Goal: Task Accomplishment & Management: Manage account settings

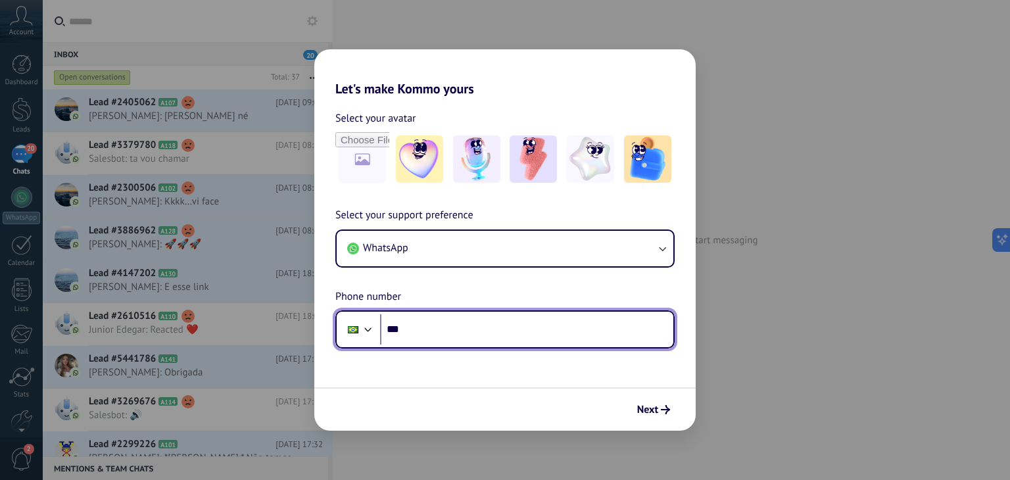
click at [439, 330] on input "***" at bounding box center [526, 329] width 293 height 30
type input "**********"
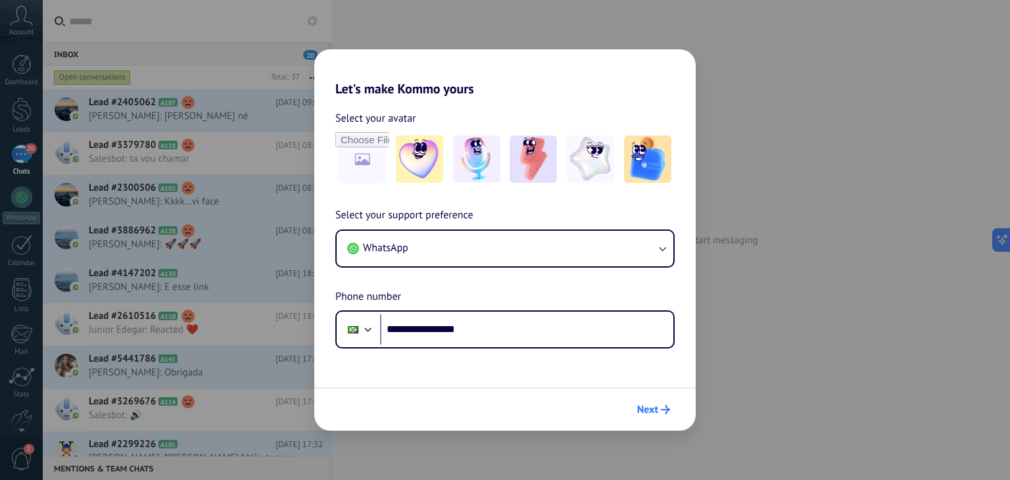
click at [645, 411] on span "Next" at bounding box center [647, 409] width 21 height 9
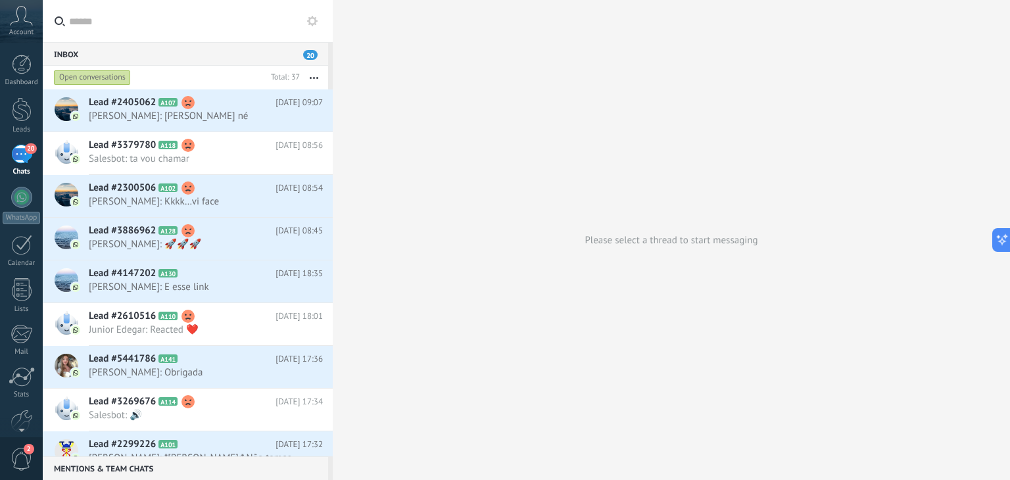
click at [20, 159] on div "20" at bounding box center [21, 154] width 21 height 19
click at [29, 24] on icon at bounding box center [21, 16] width 23 height 20
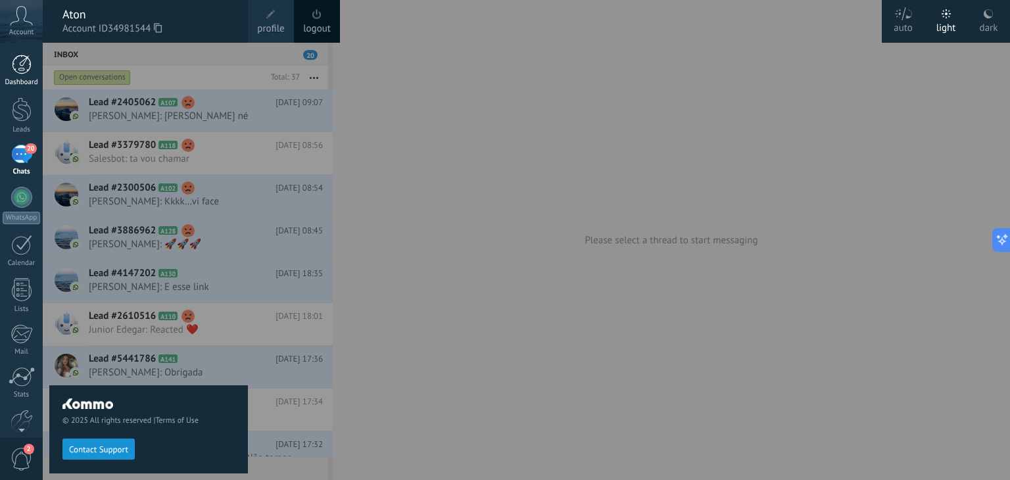
click at [21, 59] on div at bounding box center [22, 65] width 20 height 20
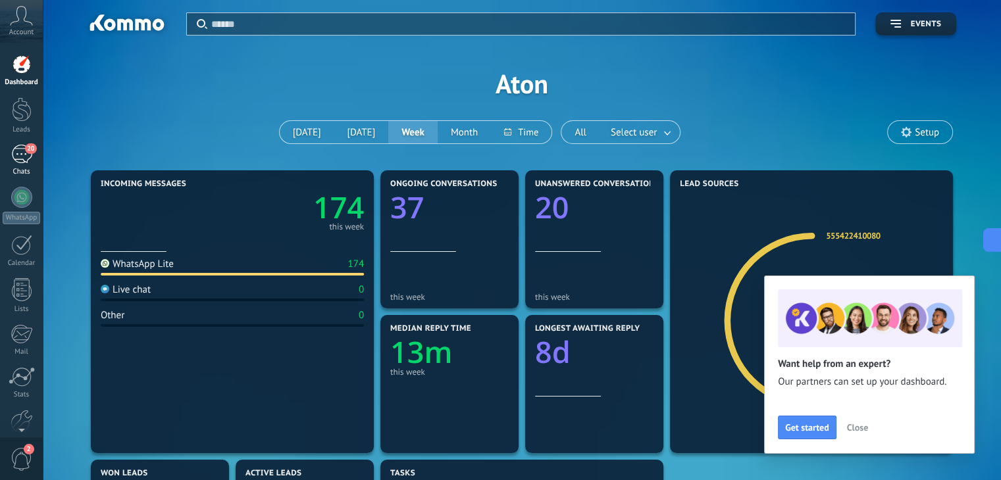
click at [21, 146] on div "20" at bounding box center [21, 154] width 21 height 19
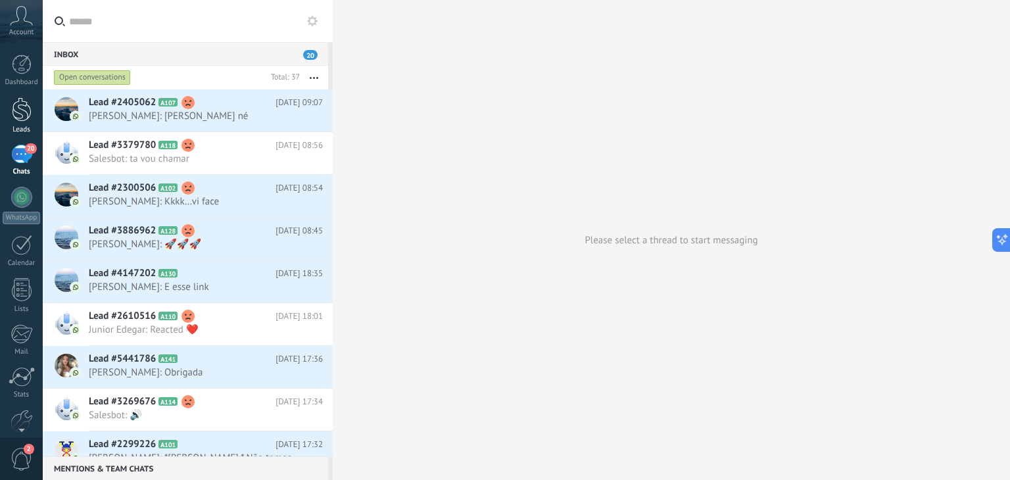
click at [25, 112] on div at bounding box center [22, 109] width 20 height 24
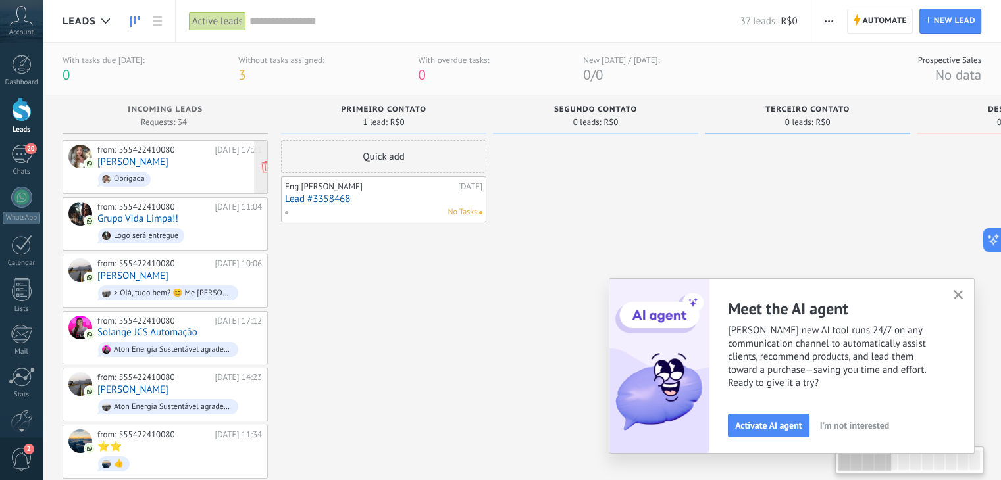
click at [163, 171] on span "Obrigada" at bounding box center [179, 179] width 164 height 20
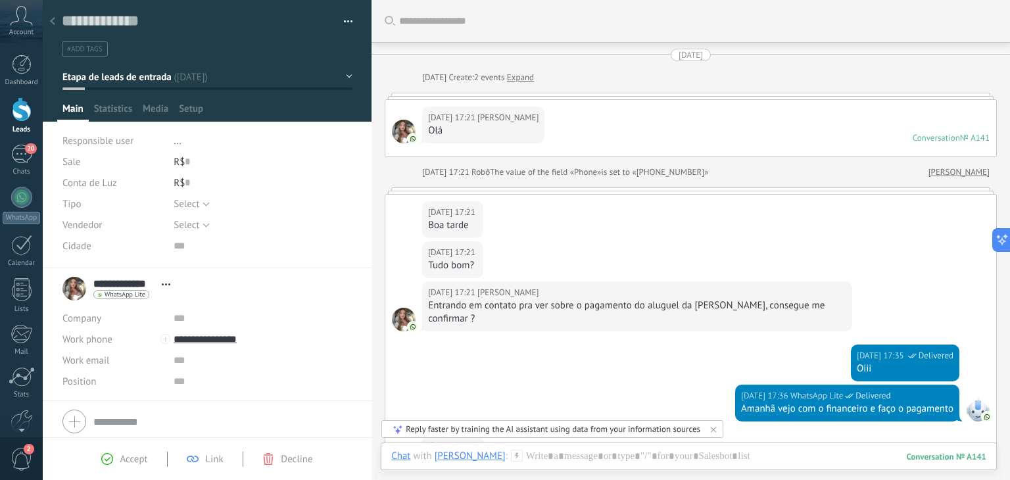
click at [347, 74] on button "Etapa de leads de entrada" at bounding box center [207, 77] width 290 height 24
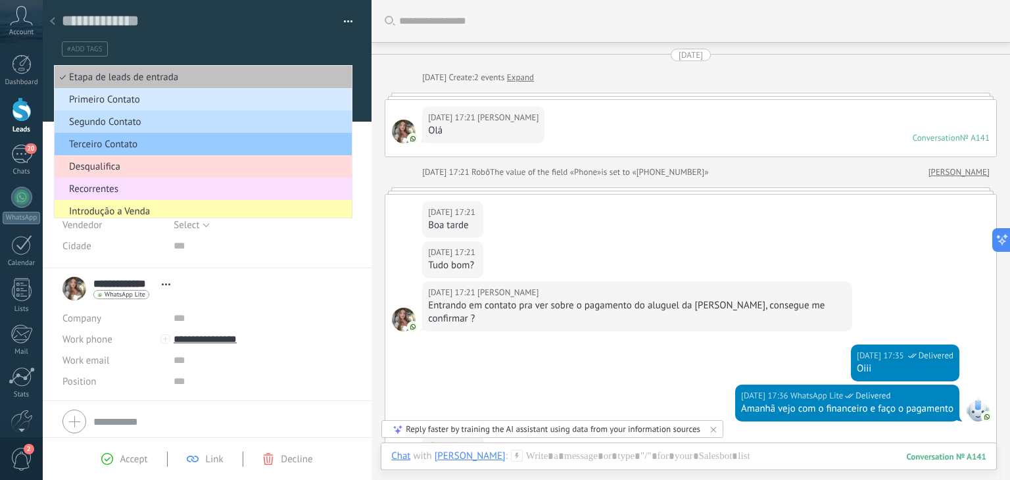
click at [305, 49] on ul "#add tags" at bounding box center [205, 49] width 289 height 18
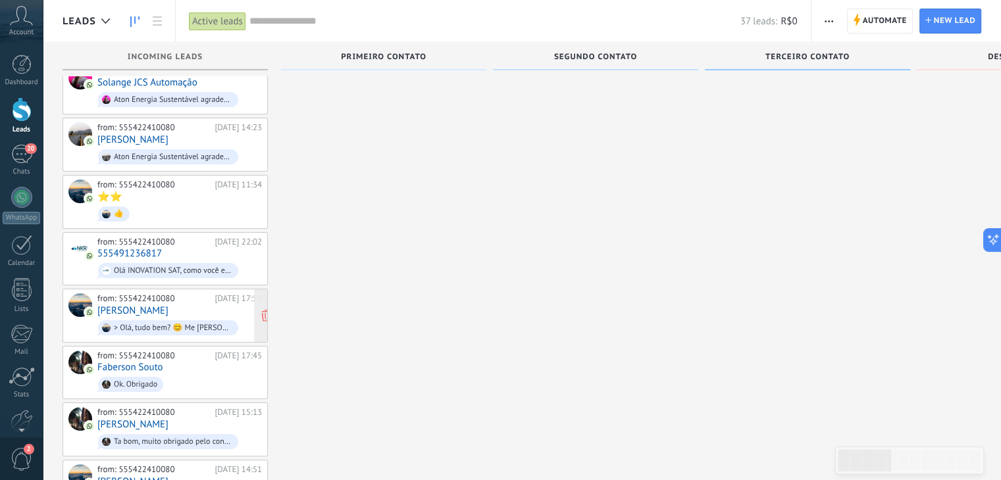
scroll to position [211, 0]
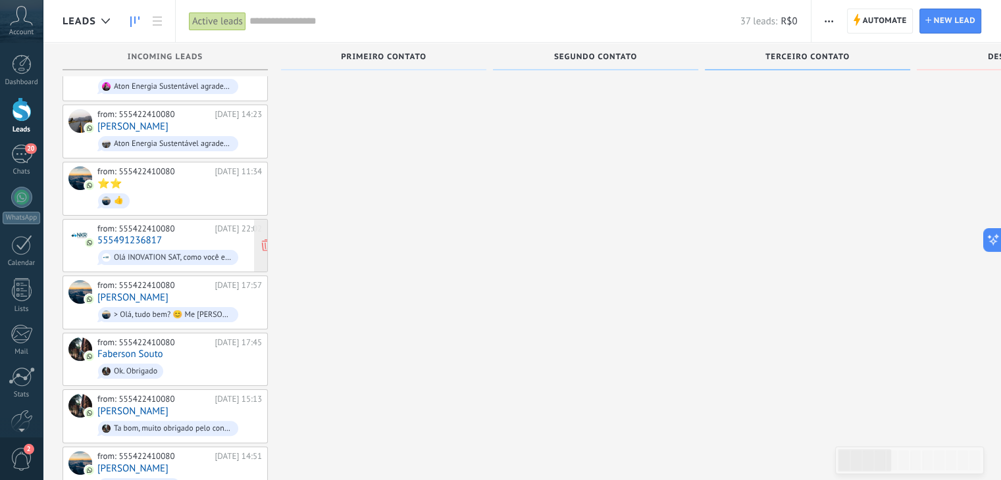
click at [220, 232] on div "from: 555422410080 08/08/2025 22:02 555491236817 Olá INOVATION SAT, como você e…" at bounding box center [179, 246] width 164 height 45
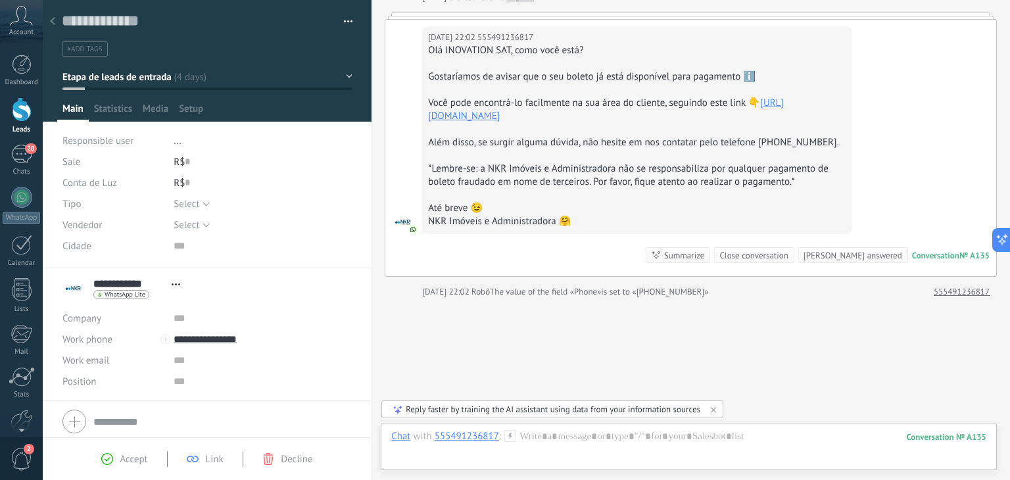
scroll to position [132, 0]
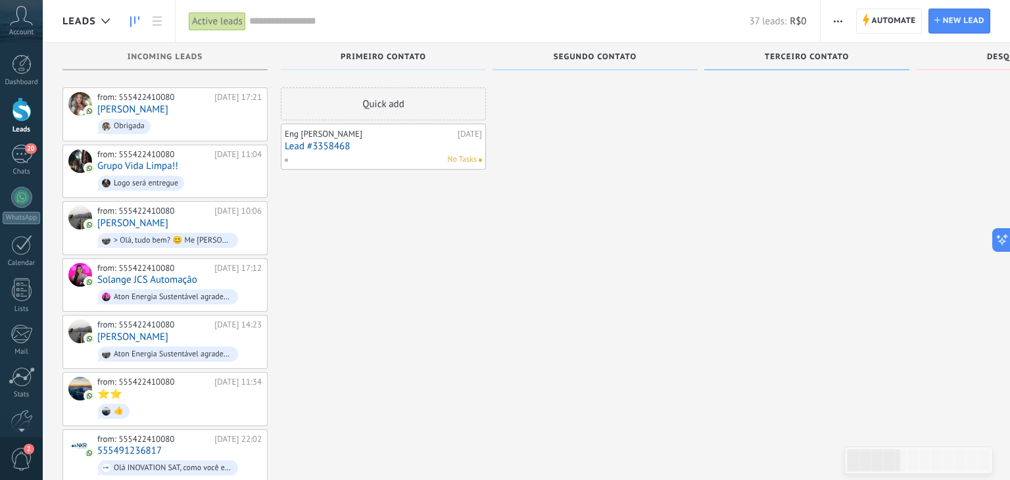
scroll to position [211, 0]
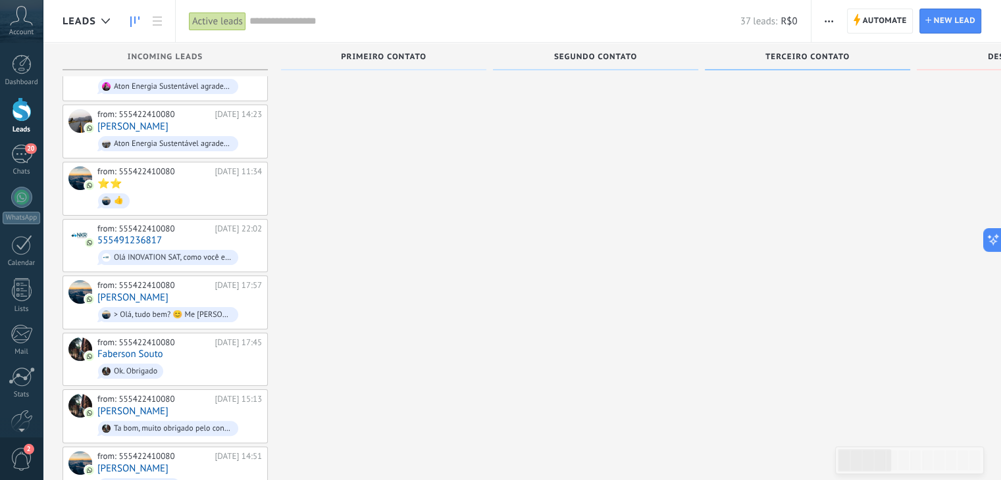
click at [14, 16] on icon at bounding box center [21, 16] width 23 height 20
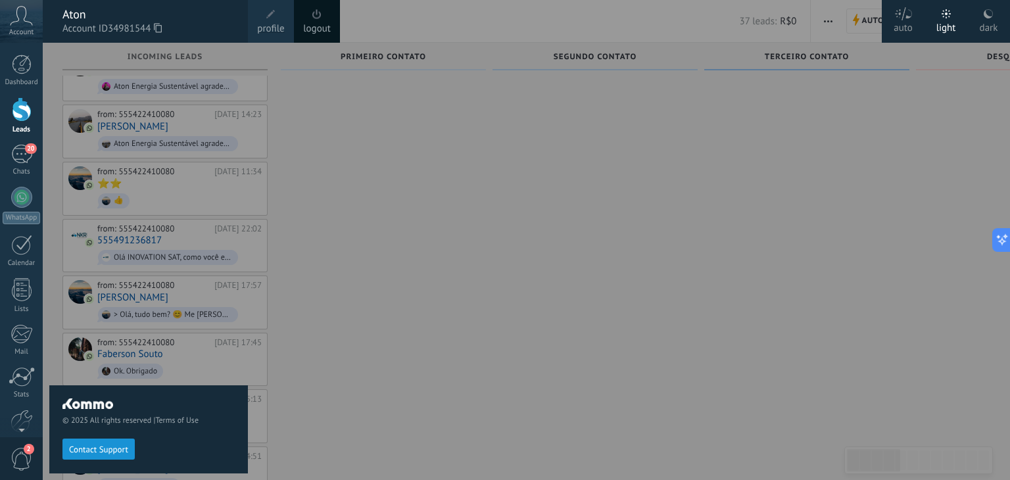
click at [84, 449] on span "Contact Support" at bounding box center [98, 449] width 59 height 9
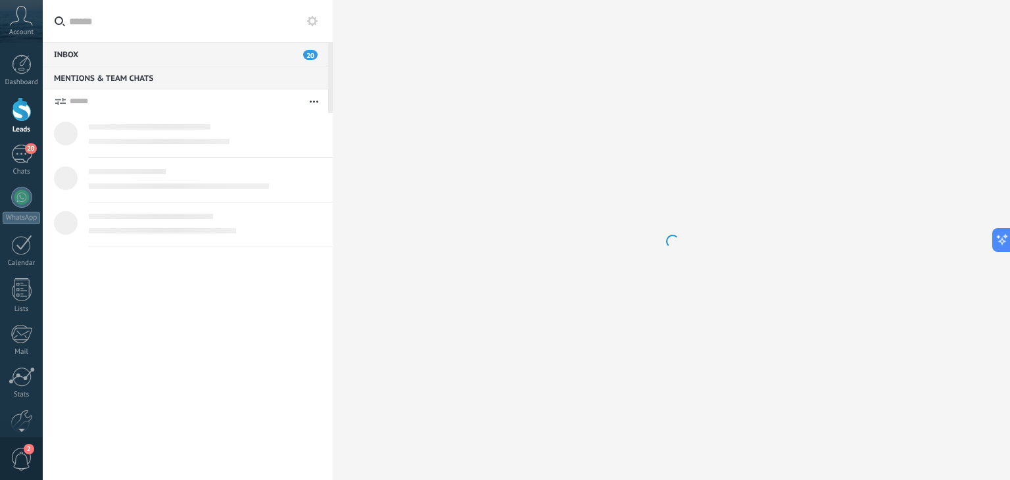
type textarea "*******"
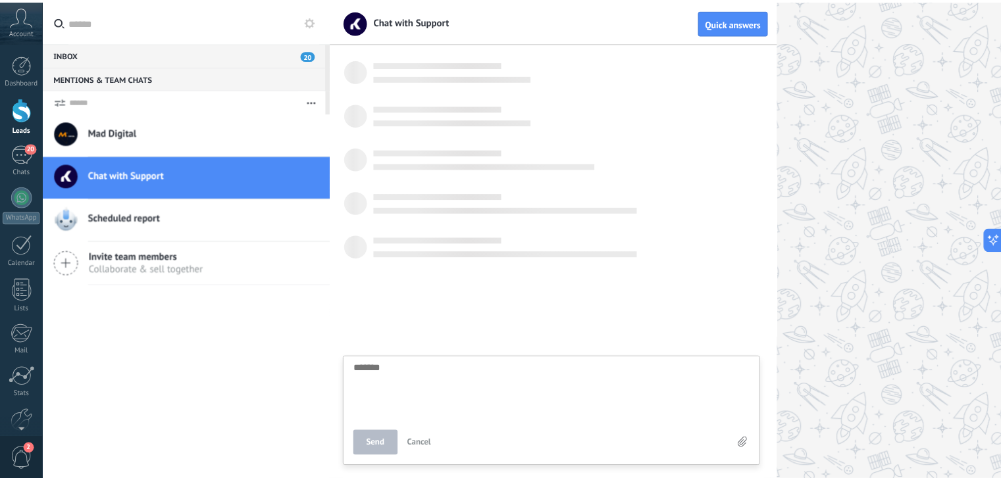
scroll to position [12, 0]
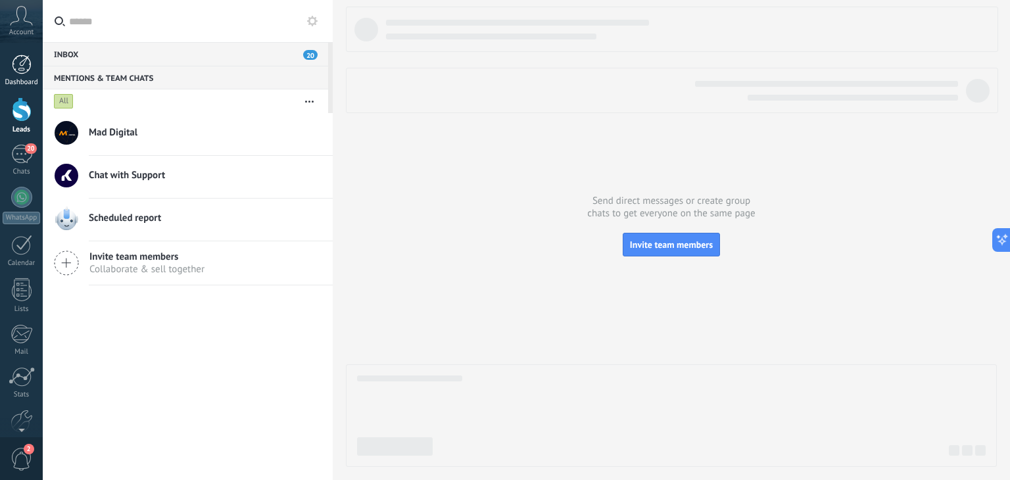
click at [9, 64] on link "Dashboard" at bounding box center [21, 71] width 43 height 32
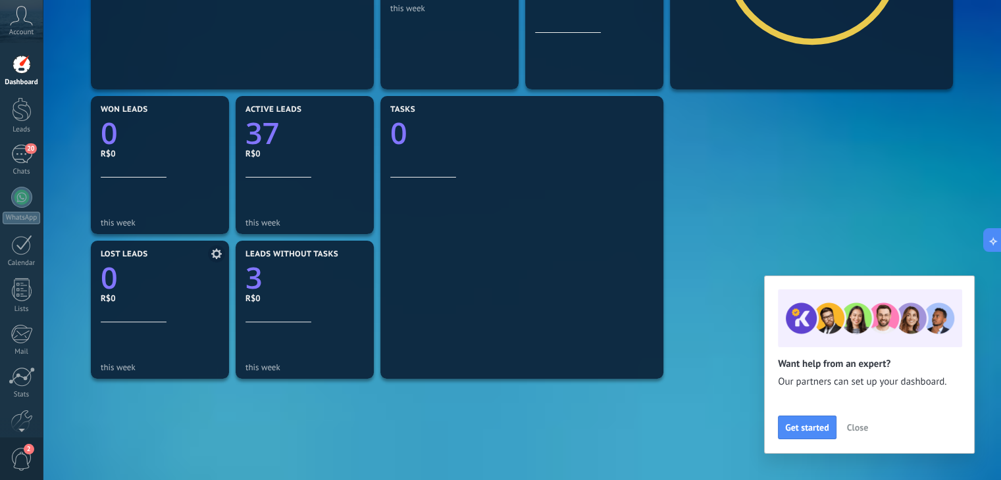
scroll to position [395, 0]
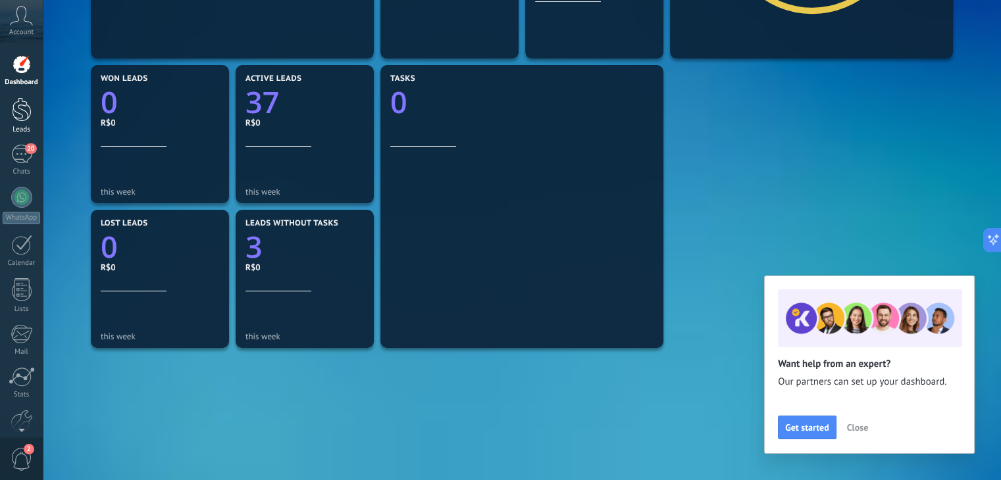
click at [26, 119] on div at bounding box center [22, 109] width 20 height 24
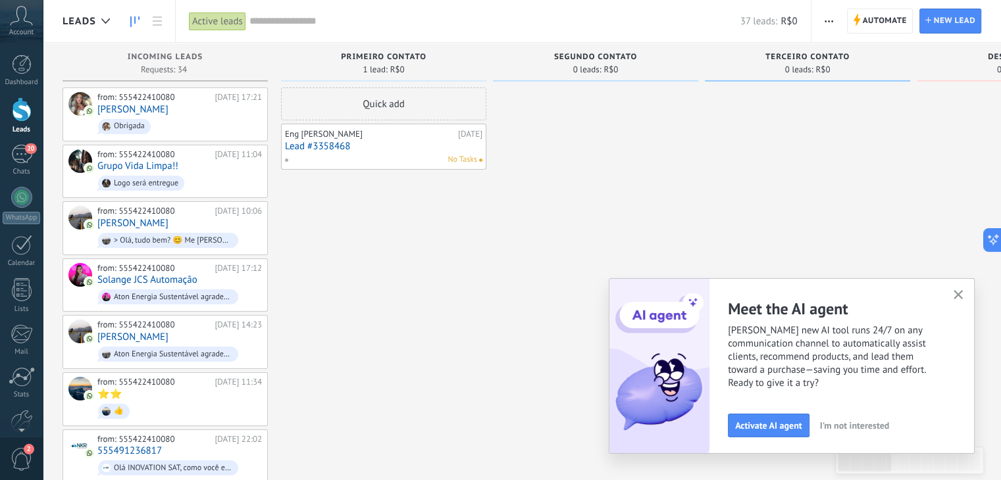
click at [957, 292] on icon "button" at bounding box center [958, 295] width 10 height 10
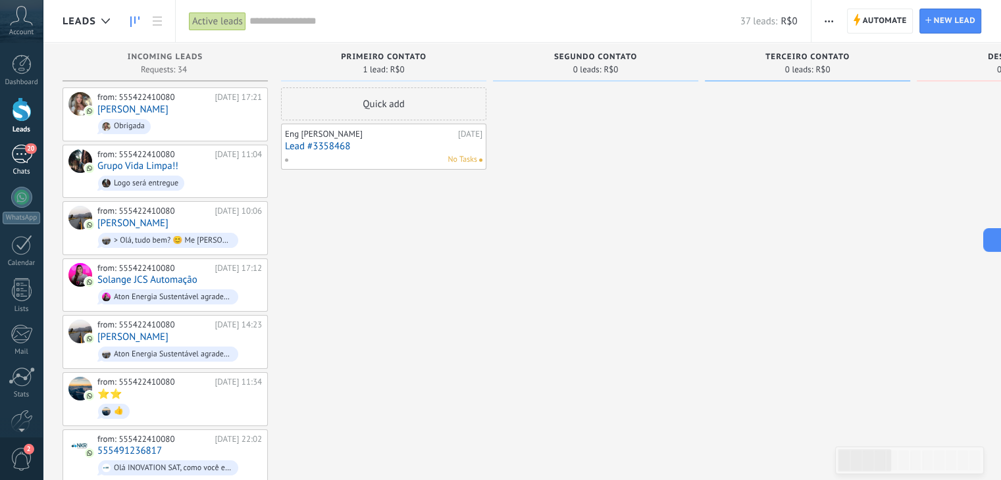
click at [11, 145] on div "20" at bounding box center [21, 154] width 21 height 19
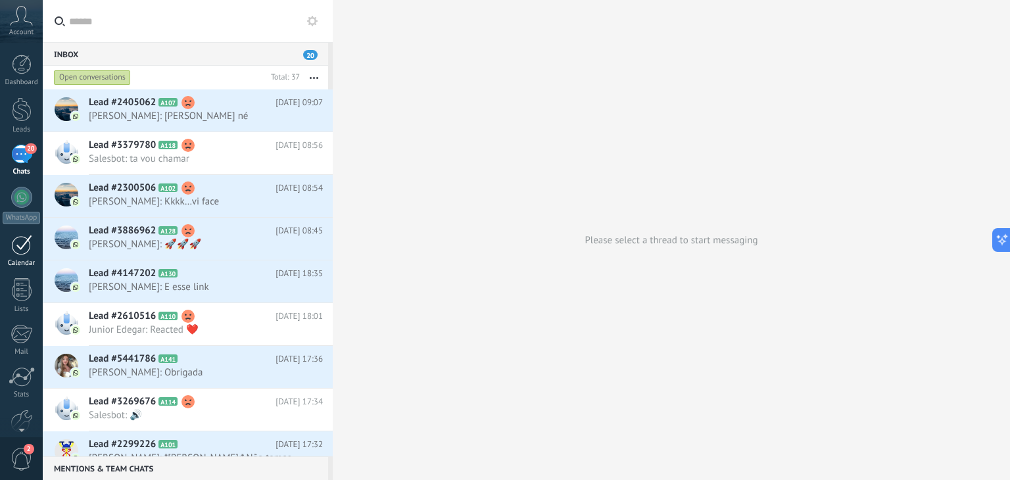
click at [18, 251] on div at bounding box center [21, 245] width 21 height 20
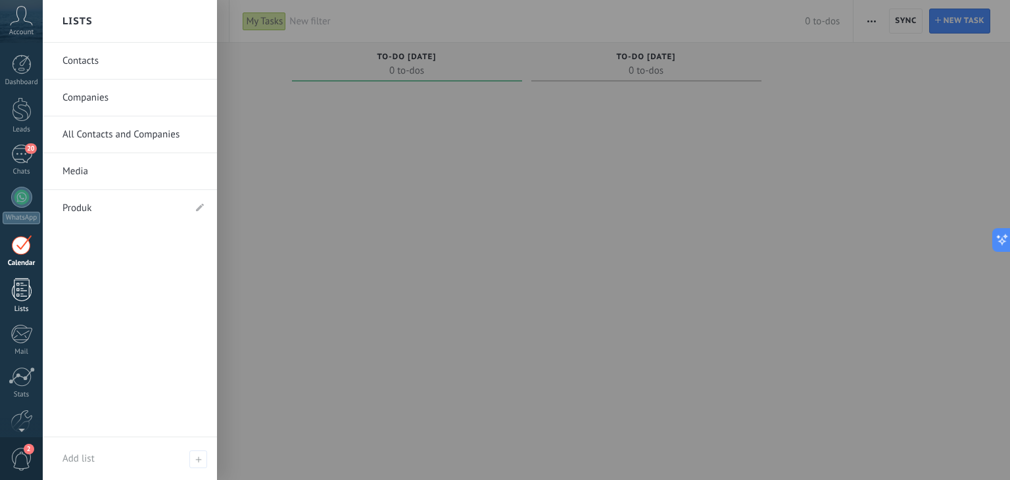
click at [17, 280] on div at bounding box center [22, 289] width 20 height 23
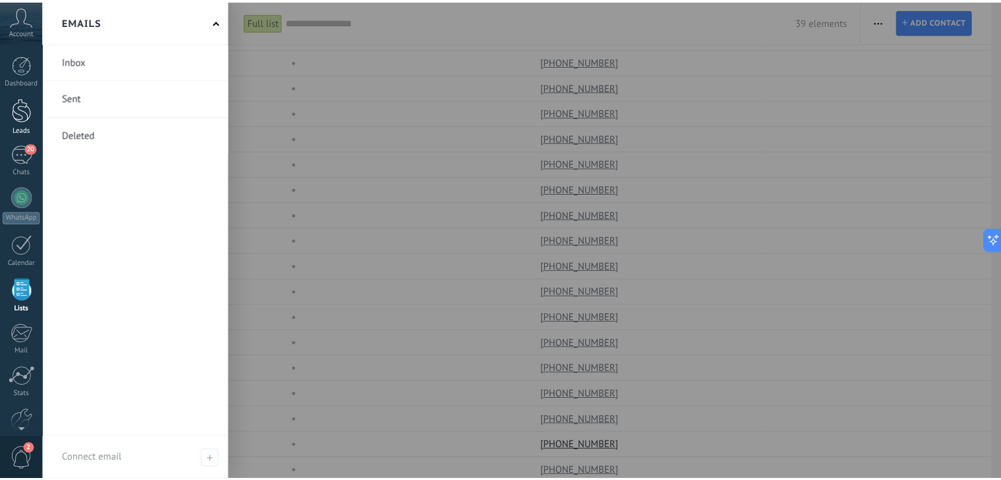
scroll to position [197, 0]
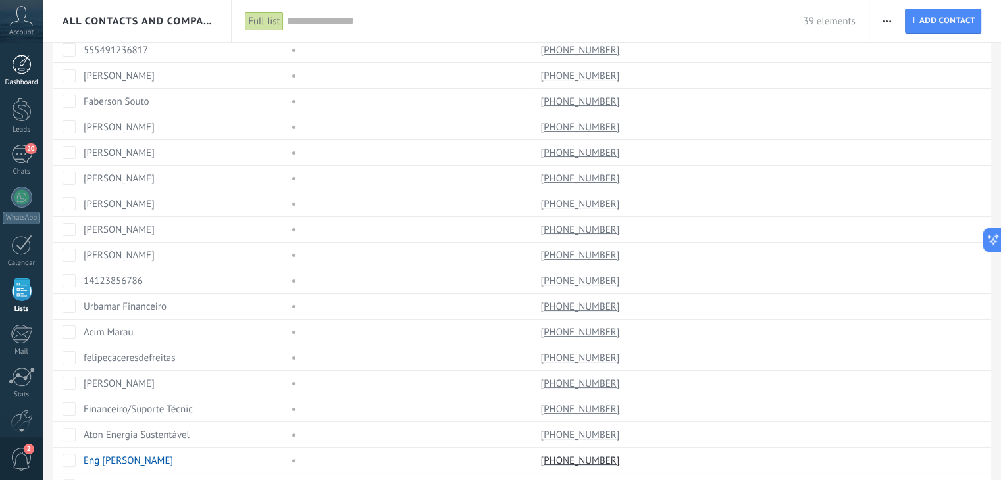
click at [24, 76] on link "Dashboard" at bounding box center [21, 71] width 43 height 32
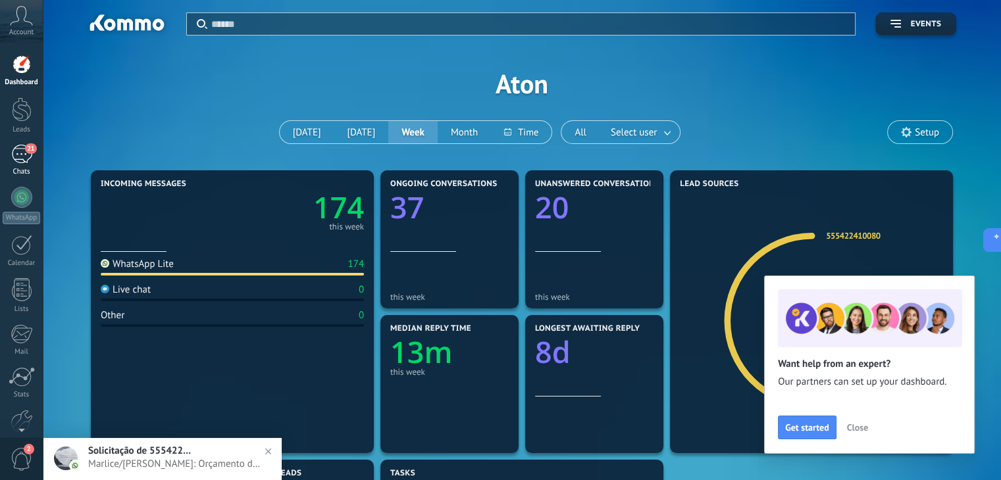
click at [16, 145] on div "21" at bounding box center [21, 154] width 21 height 19
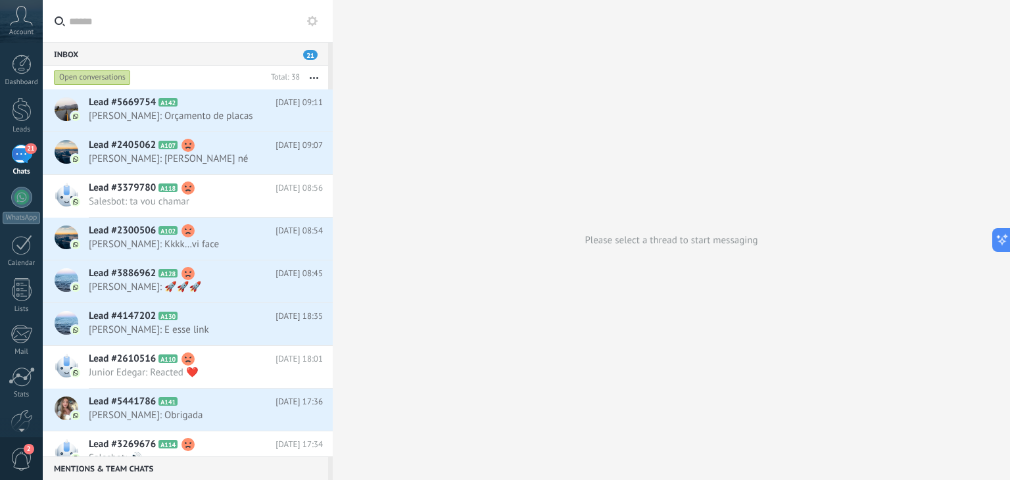
click at [102, 80] on div "Open conversations" at bounding box center [92, 78] width 77 height 16
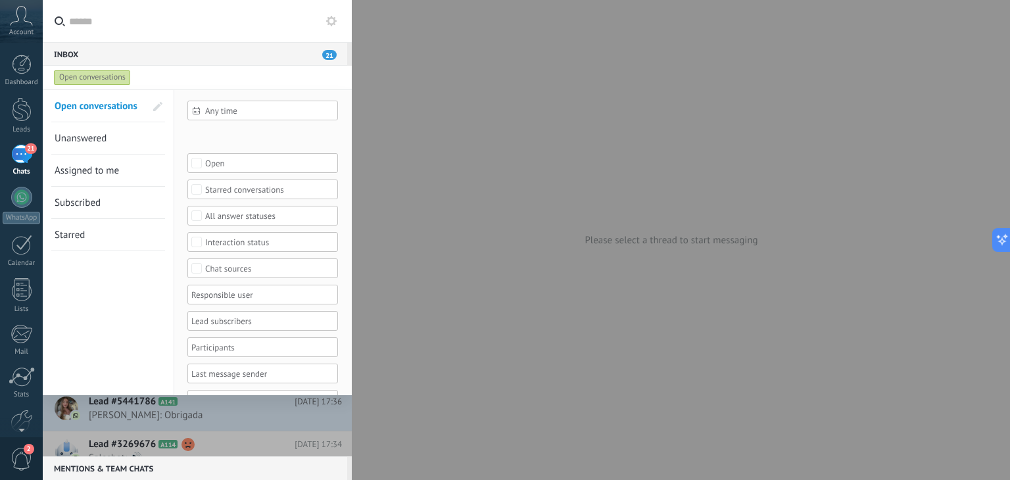
click at [102, 80] on div "Open conversations" at bounding box center [92, 78] width 77 height 16
click at [102, 78] on div "Open conversations" at bounding box center [92, 78] width 77 height 16
click at [171, 44] on div "Inbox 21 Open conversations Total: 38 Mute Multiple actions Sort Newest Longest…" at bounding box center [197, 240] width 309 height 480
click at [209, 58] on div "Inbox 21" at bounding box center [195, 54] width 305 height 24
click at [329, 56] on span "21" at bounding box center [329, 55] width 14 height 10
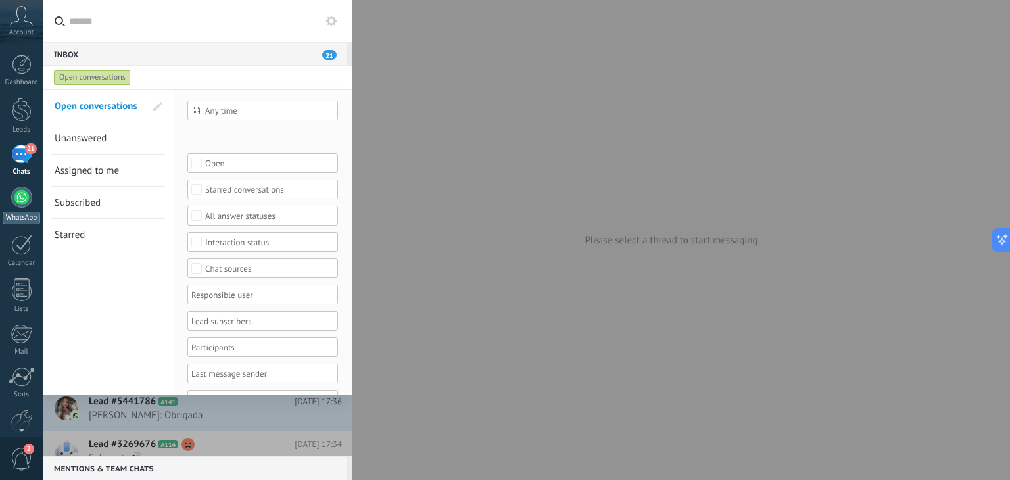
click at [11, 197] on div at bounding box center [21, 197] width 21 height 21
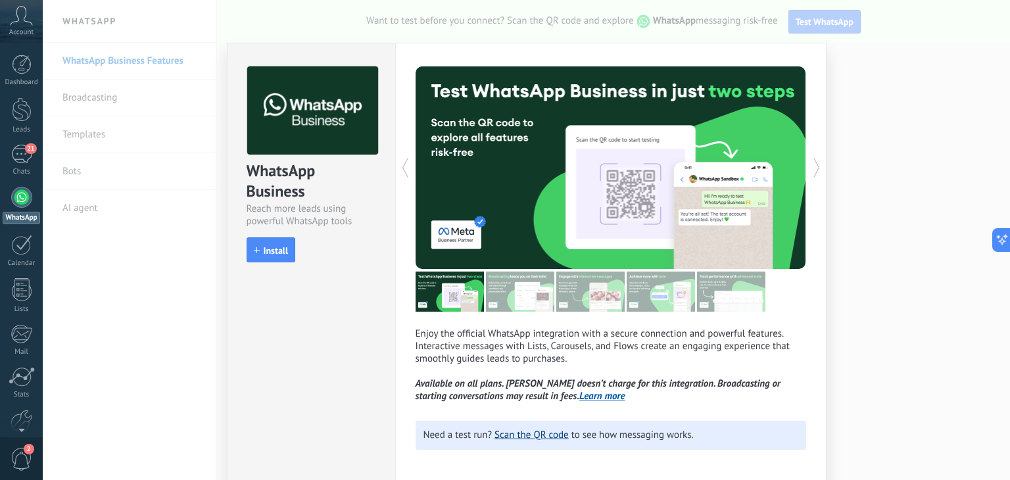
click at [539, 435] on link "Scan the QR code" at bounding box center [532, 435] width 74 height 12
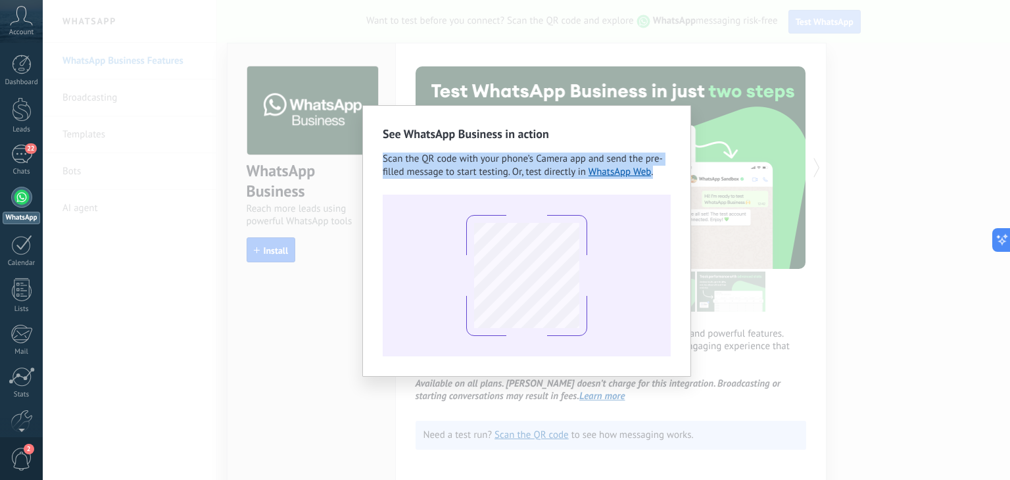
drag, startPoint x: 384, startPoint y: 156, endPoint x: 674, endPoint y: 182, distance: 291.3
click at [674, 182] on div "See WhatsApp Business in action Scan the QR code with your phone’s Camera app a…" at bounding box center [526, 241] width 329 height 272
copy div "Scan the QR code with your phone’s Camera app and send the pre-filled message t…"
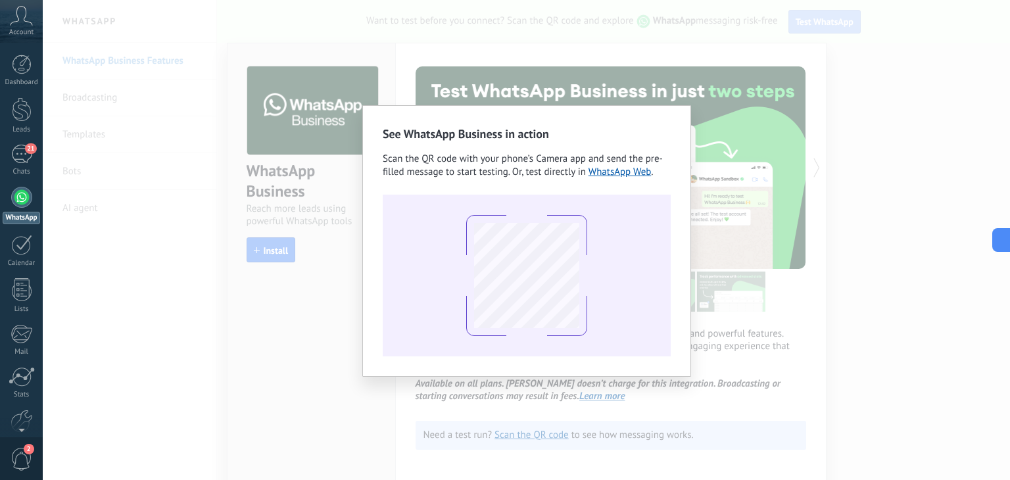
click at [715, 143] on div "See WhatsApp Business in action Scan the QR code with your phone’s Camera app a…" at bounding box center [527, 240] width 968 height 480
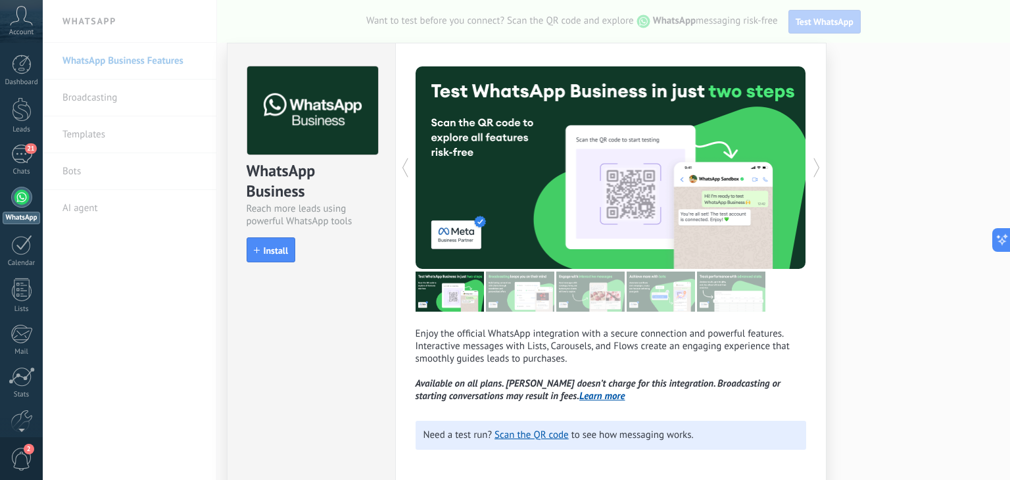
click at [5, 201] on link "WhatsApp" at bounding box center [21, 205] width 43 height 37
click at [16, 203] on div at bounding box center [21, 197] width 21 height 21
click at [23, 210] on link "WhatsApp" at bounding box center [21, 205] width 43 height 37
click at [12, 189] on link "WhatsApp" at bounding box center [21, 205] width 43 height 37
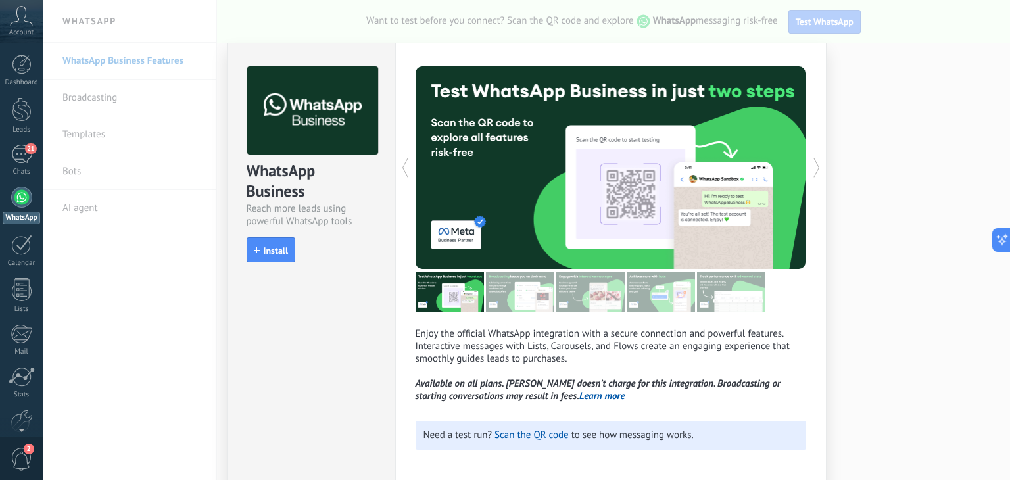
click at [200, 222] on div "WhatsApp Business Reach more leads using powerful WhatsApp tools install Instal…" at bounding box center [527, 240] width 968 height 480
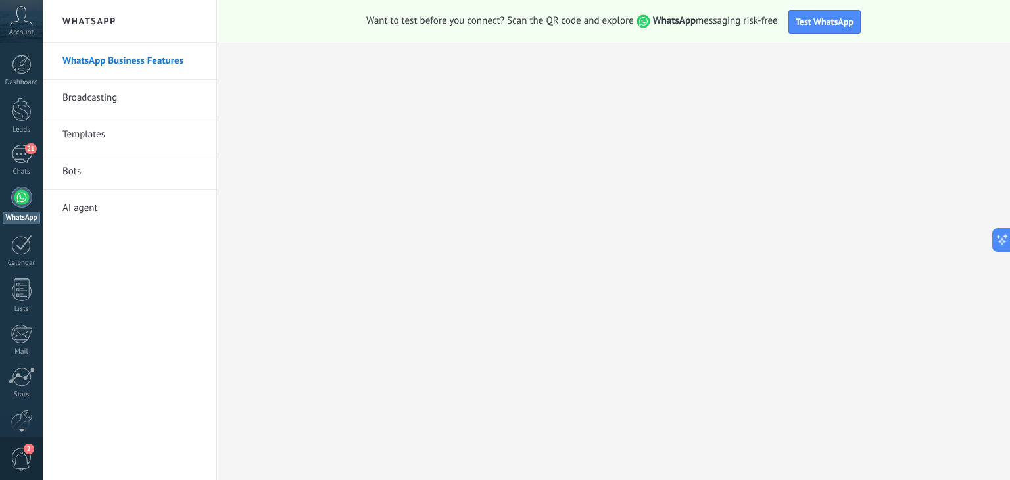
click at [101, 95] on link "Broadcasting" at bounding box center [132, 98] width 141 height 37
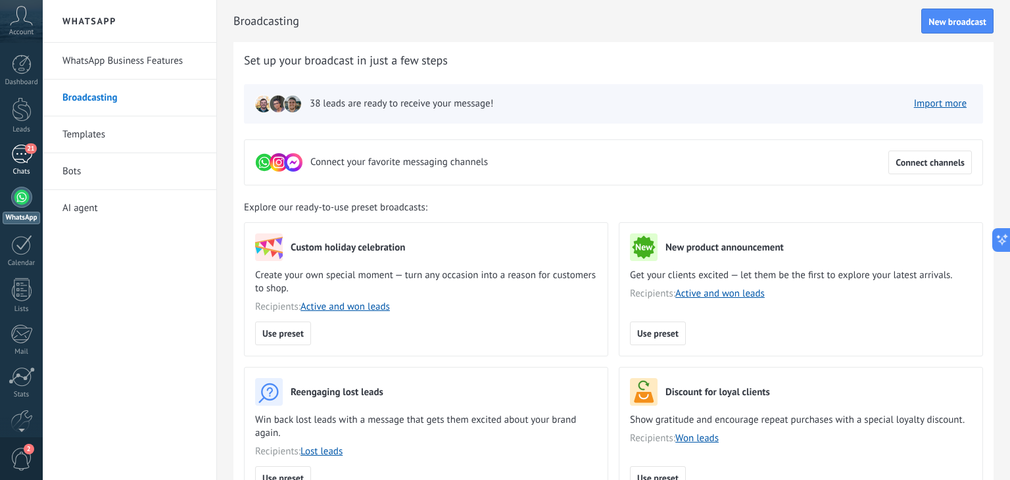
click at [13, 160] on div "21" at bounding box center [21, 154] width 21 height 19
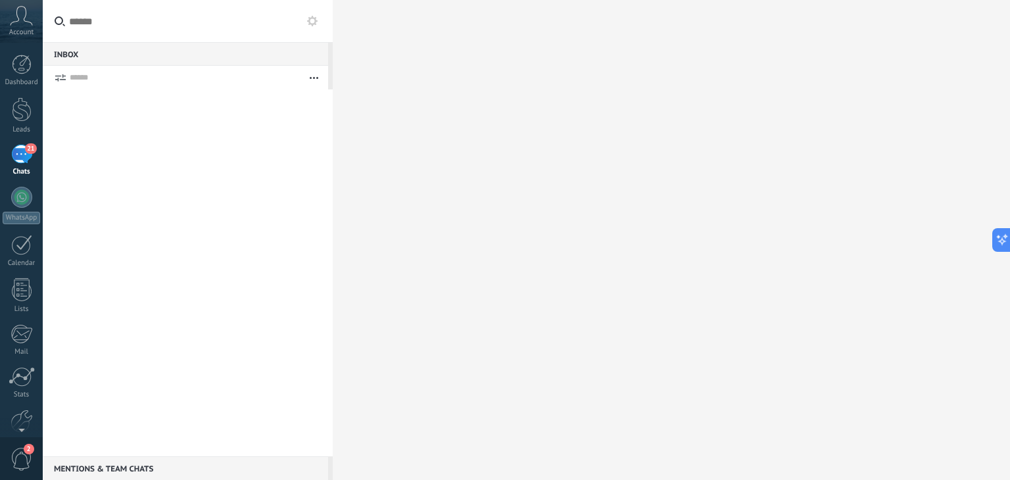
click at [24, 153] on div "21" at bounding box center [21, 154] width 21 height 19
click at [311, 77] on icon "button" at bounding box center [314, 78] width 9 height 2
click at [147, 151] on div at bounding box center [188, 272] width 290 height 367
click at [26, 141] on div "Painel Pistas 21 Bate-papos WhatsApp Clientes" at bounding box center [21, 284] width 43 height 459
click at [23, 149] on div "21" at bounding box center [21, 154] width 21 height 19
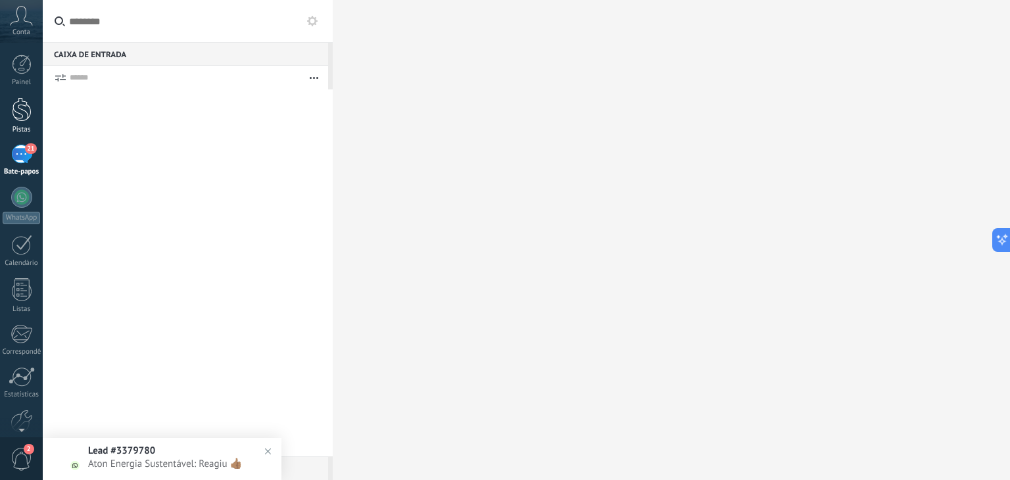
click at [21, 110] on div at bounding box center [22, 109] width 20 height 24
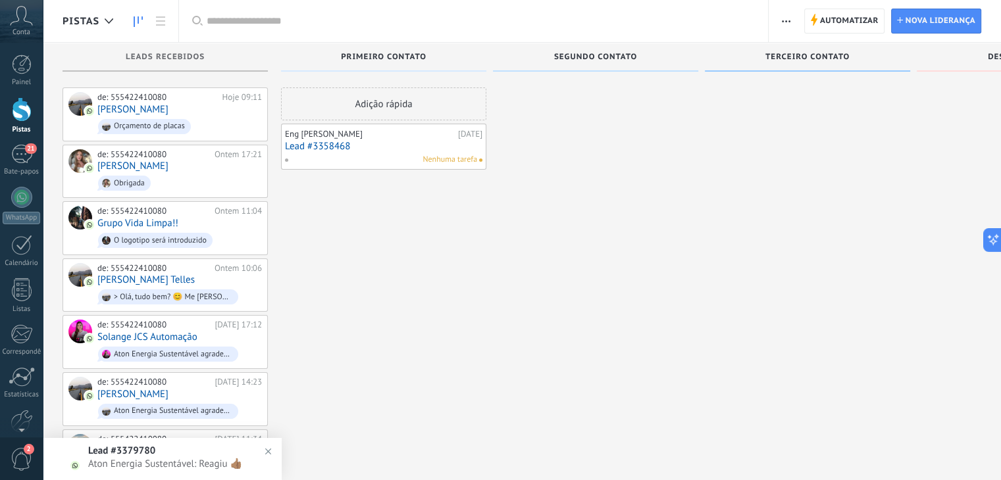
click at [180, 63] on div "Leads recebidos" at bounding box center [164, 57] width 205 height 29
click at [137, 14] on link at bounding box center [138, 22] width 22 height 26
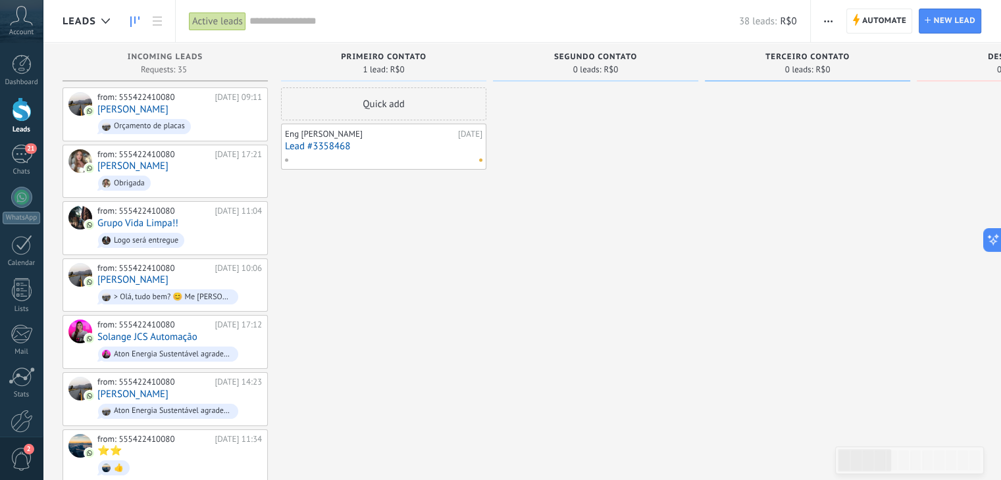
click at [221, 22] on div "Active leads" at bounding box center [217, 21] width 57 height 19
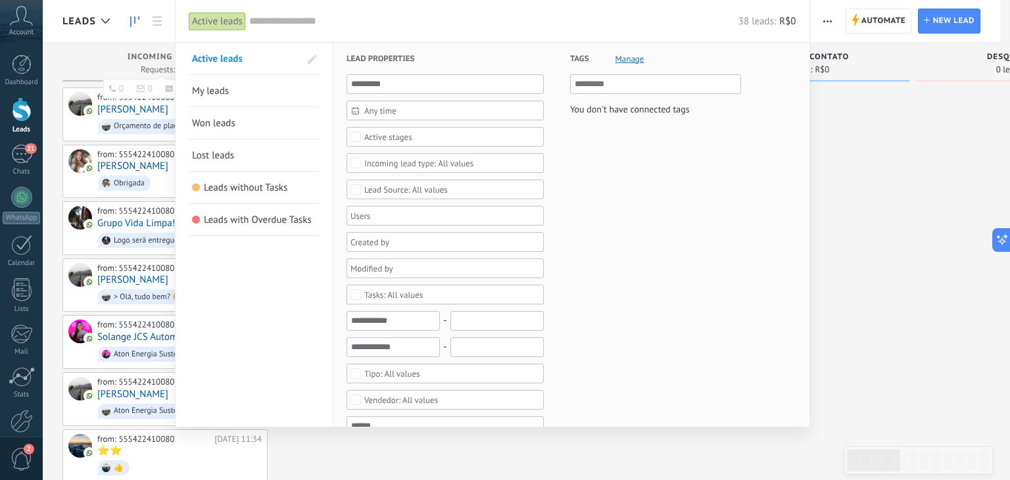
click at [114, 51] on div at bounding box center [505, 240] width 1010 height 480
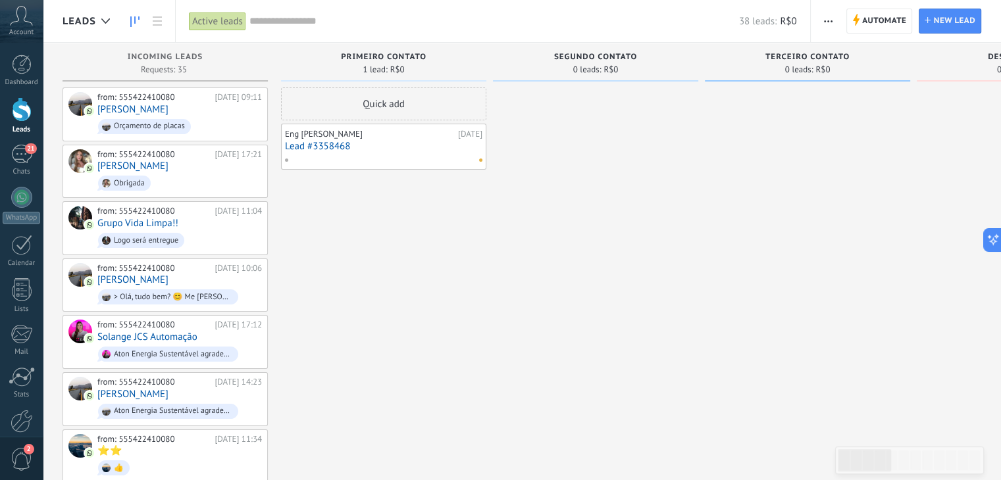
click at [287, 24] on input "text" at bounding box center [493, 21] width 489 height 14
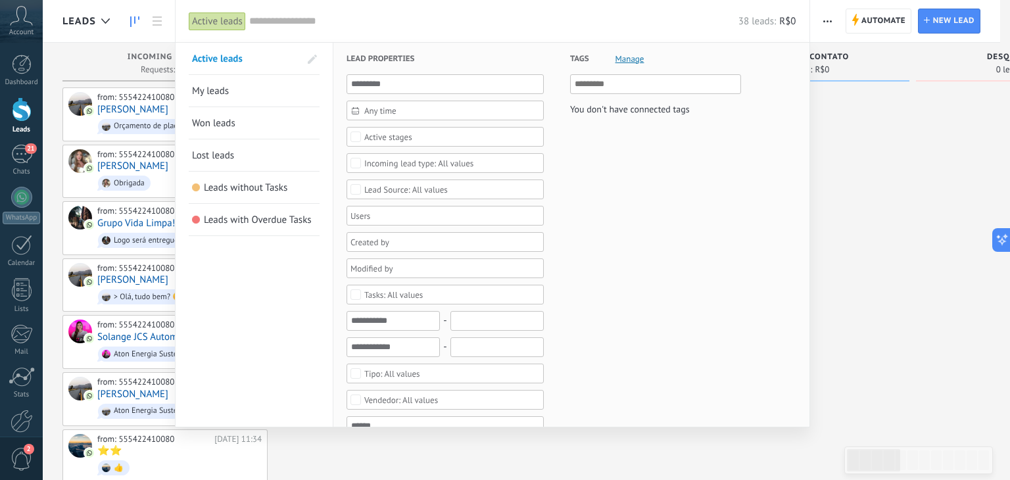
click at [157, 64] on div at bounding box center [505, 240] width 1010 height 480
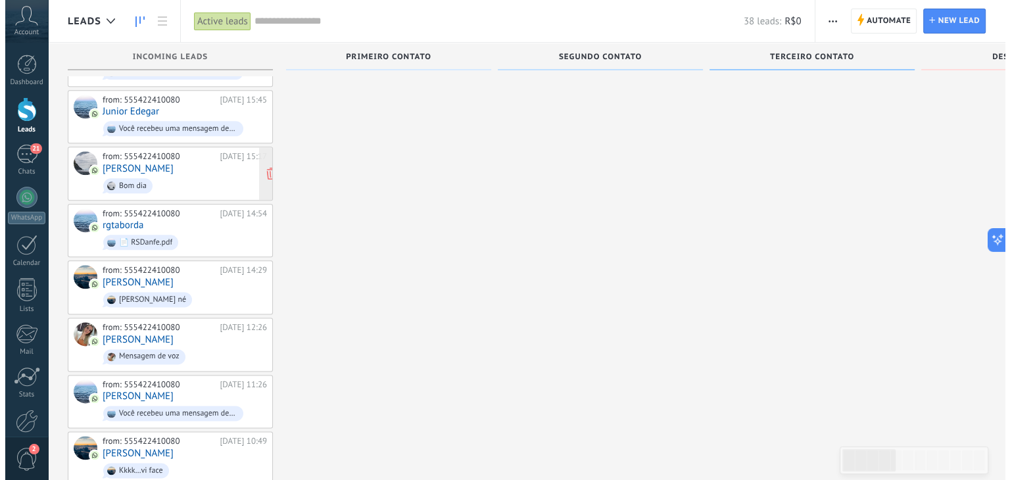
scroll to position [1598, 0]
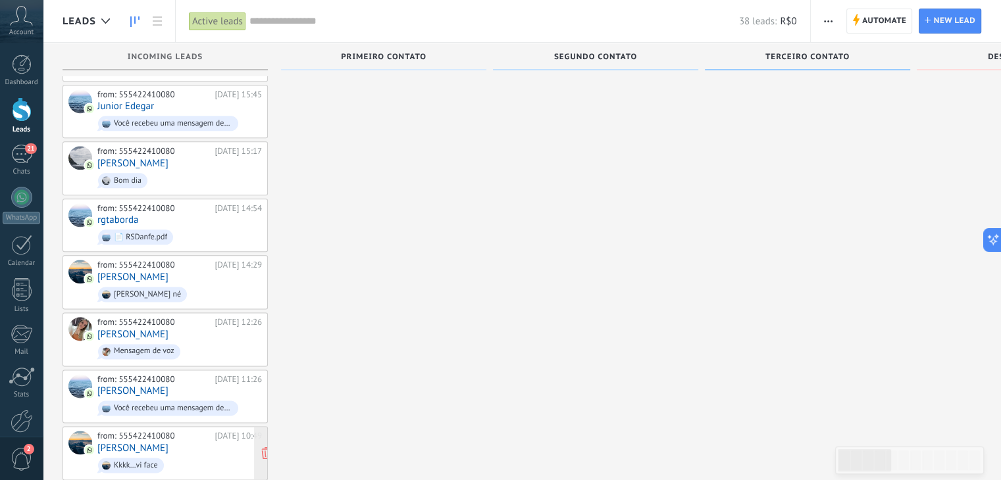
click at [117, 443] on link "[PERSON_NAME]" at bounding box center [132, 448] width 71 height 11
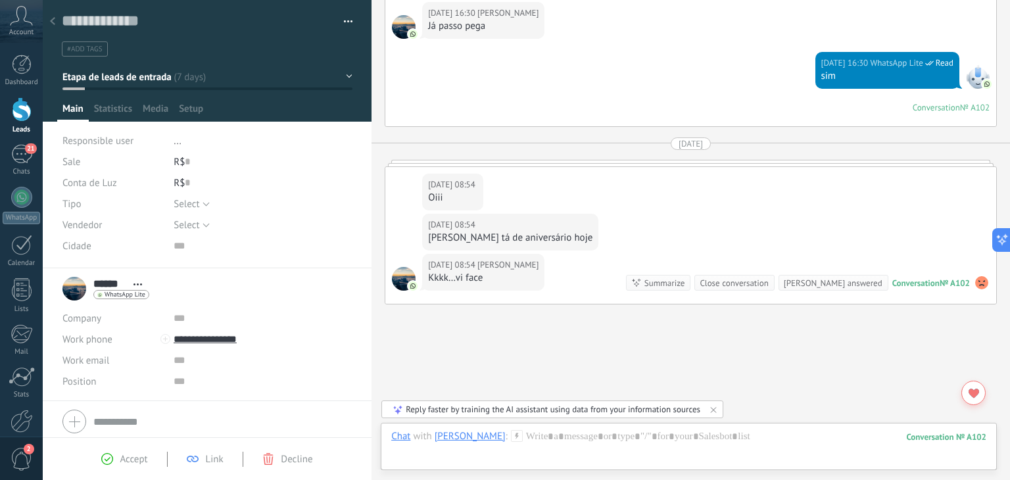
scroll to position [3239, 0]
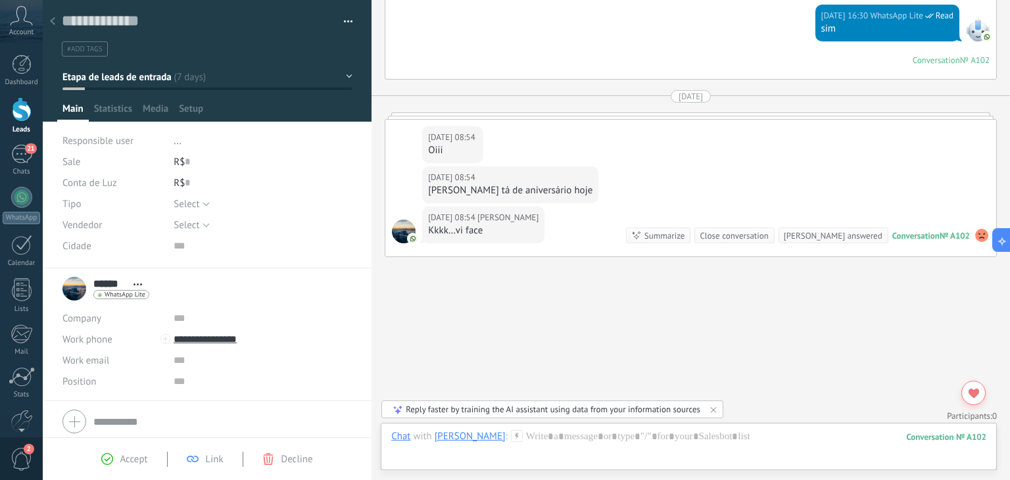
click at [74, 290] on div "****** Simone ****** Simone Last name Open details Copy name Unlink Main contact" at bounding box center [105, 288] width 87 height 33
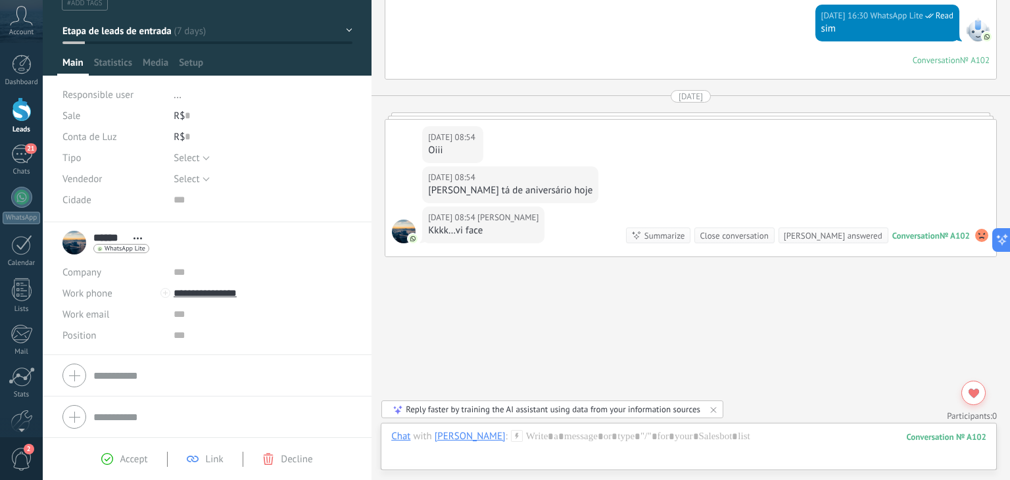
scroll to position [0, 0]
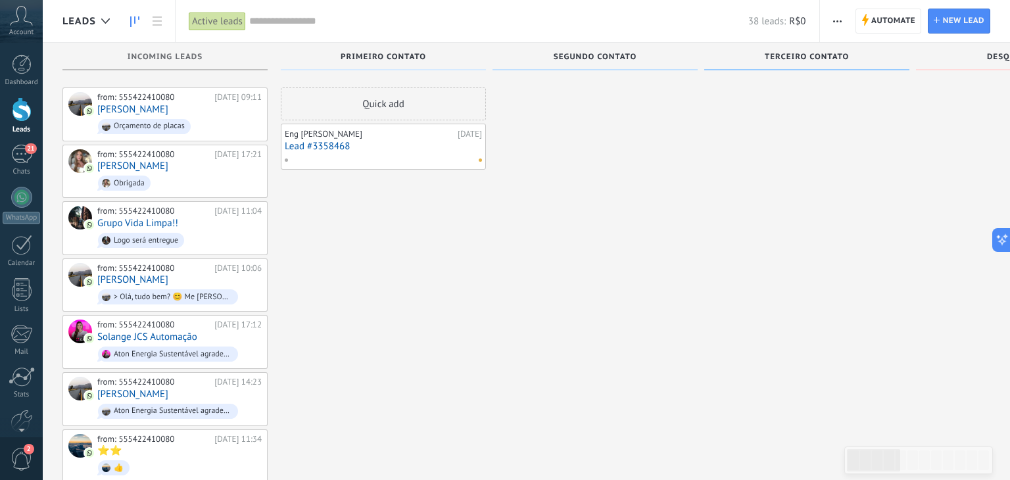
scroll to position [1598, 0]
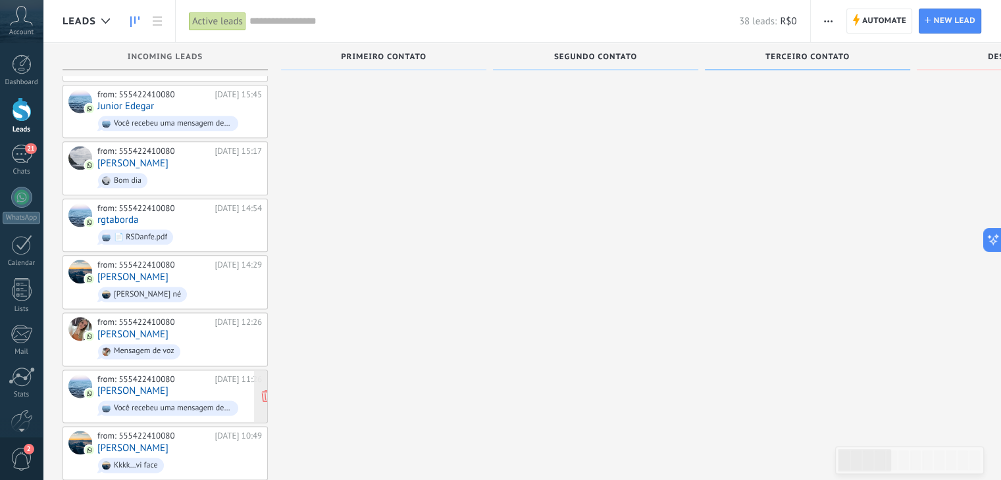
click at [138, 386] on link "Miranda Kathilyn" at bounding box center [132, 391] width 71 height 11
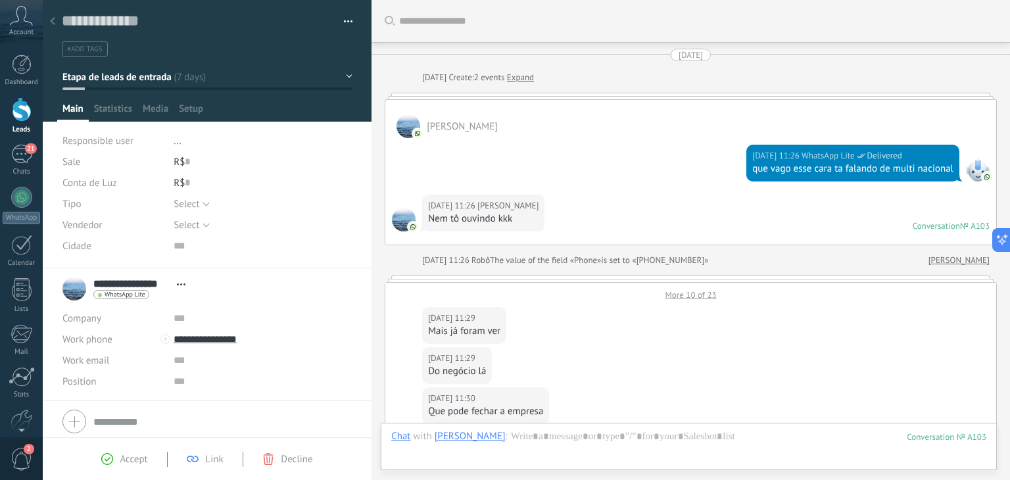
scroll to position [2670, 0]
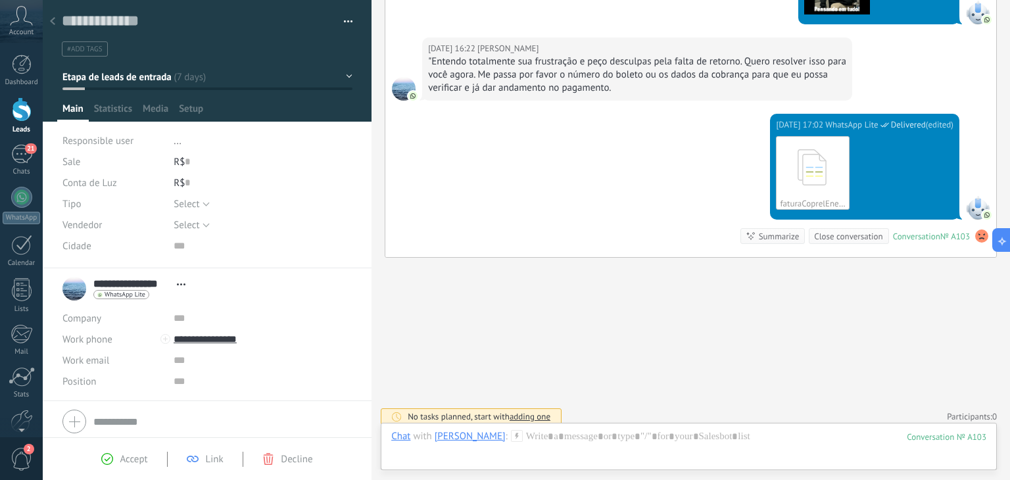
click at [52, 24] on icon at bounding box center [52, 21] width 5 height 8
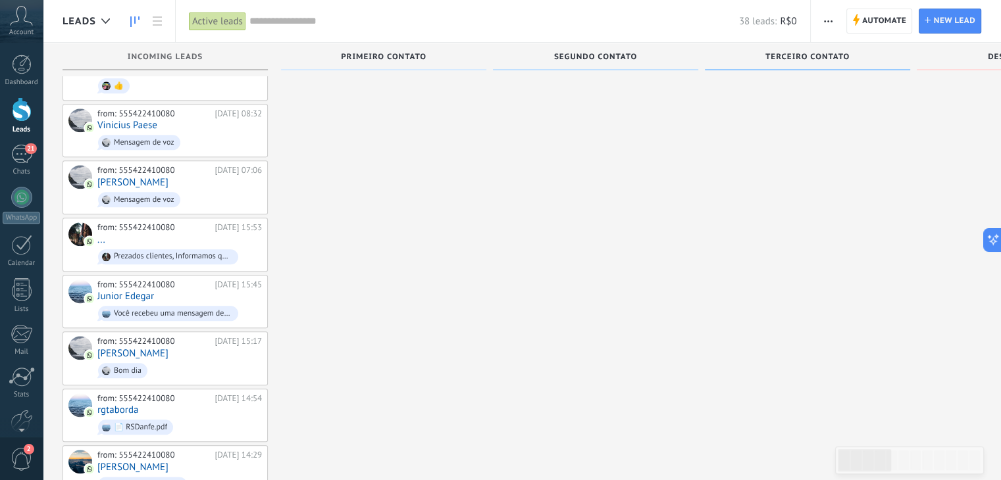
scroll to position [1401, 0]
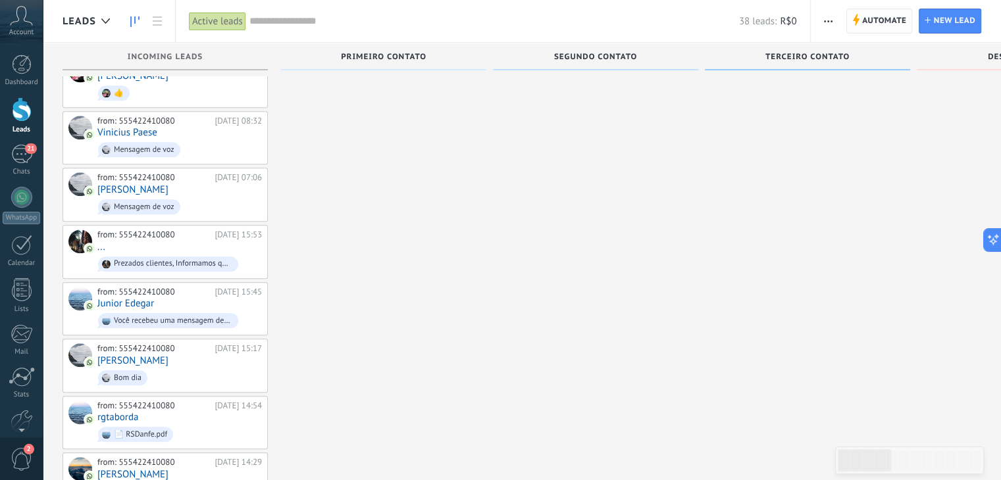
click at [880, 24] on span "Automate" at bounding box center [884, 21] width 44 height 24
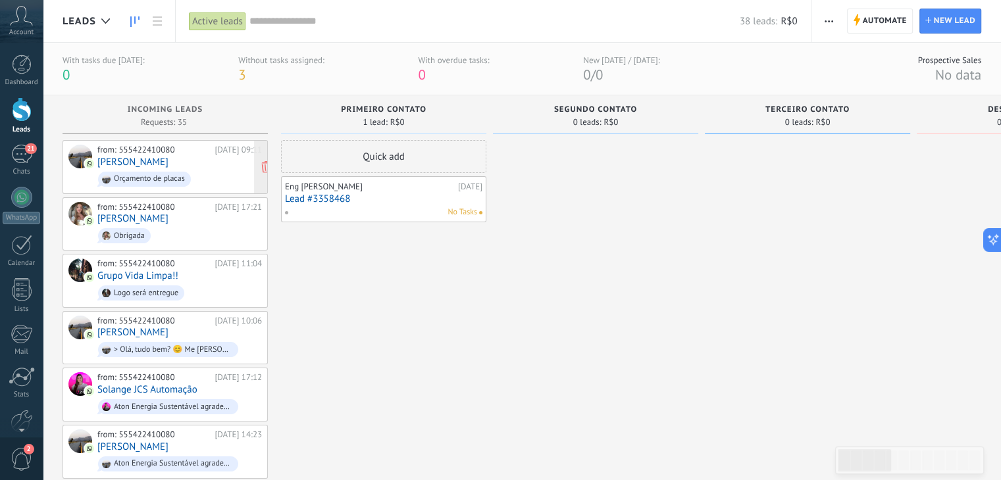
click at [180, 156] on div "from: 555422410080 Today 09:11 Ricardo Marlice Orçamento de placas" at bounding box center [179, 167] width 164 height 45
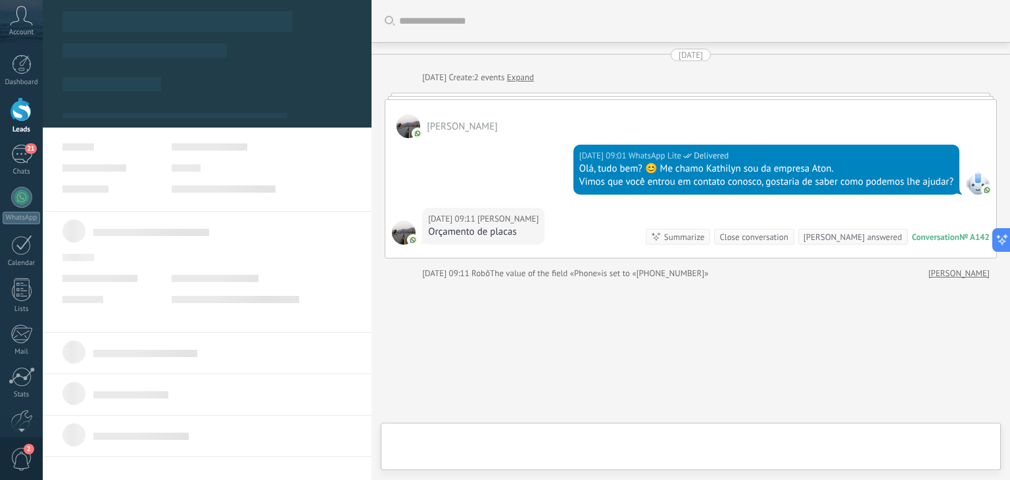
type textarea "**********"
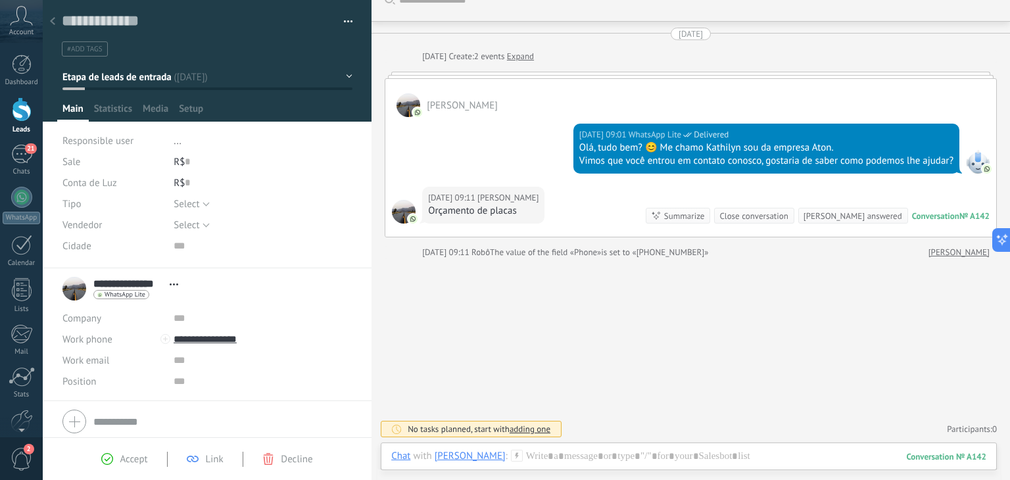
scroll to position [20, 0]
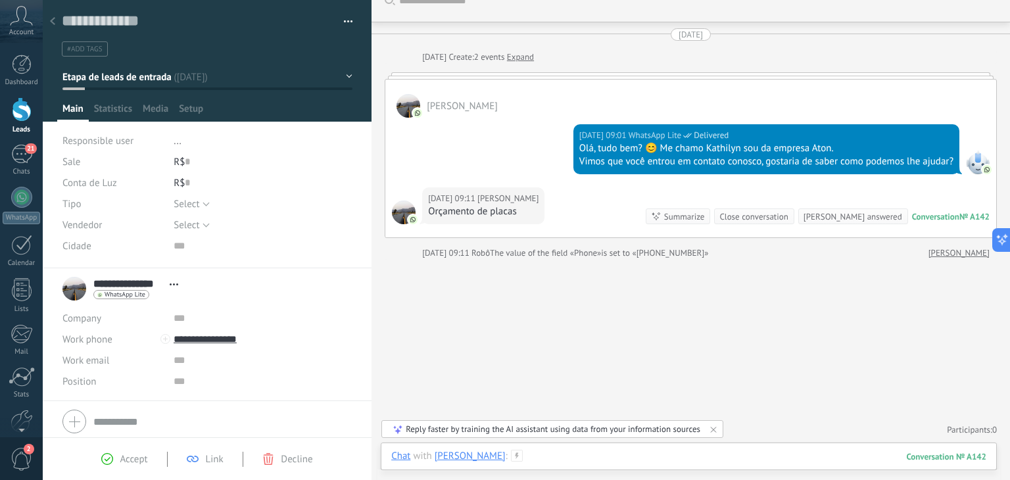
click at [584, 456] on div at bounding box center [688, 469] width 595 height 39
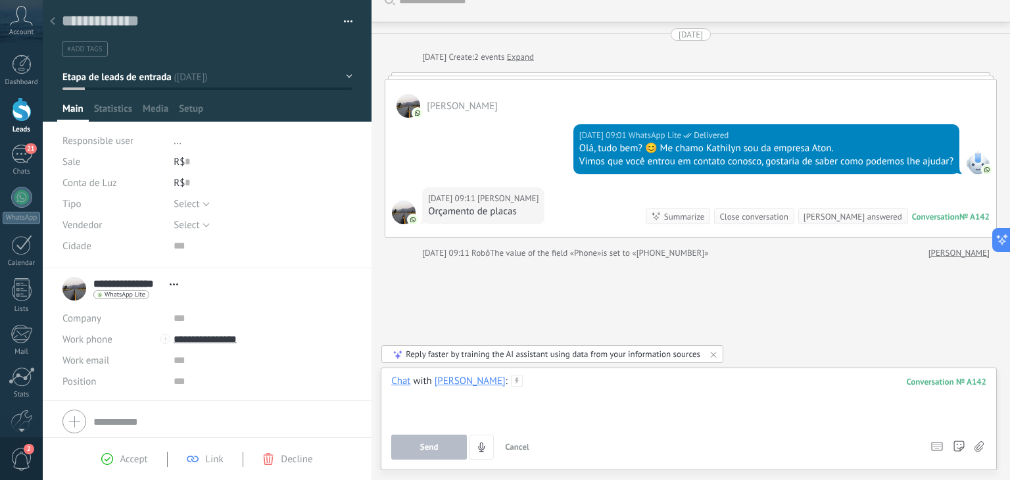
paste div
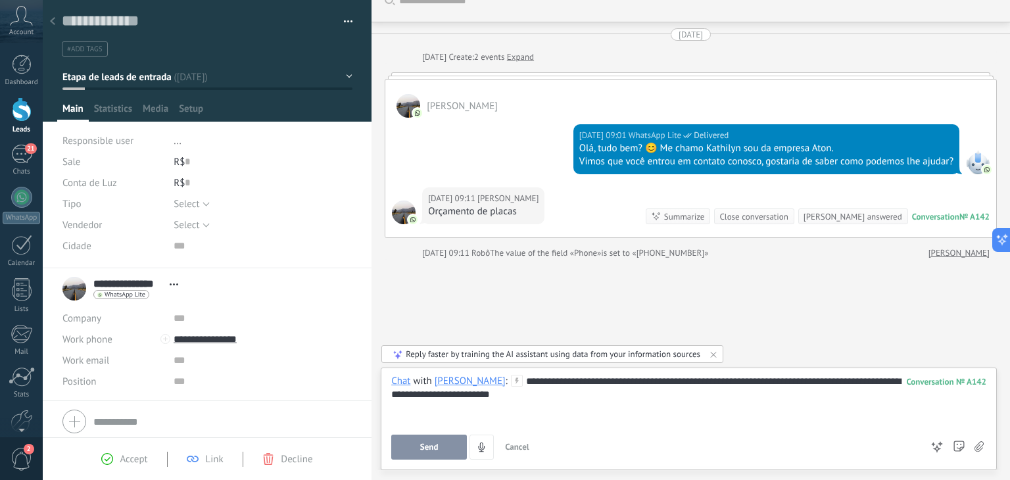
click at [424, 450] on span "Send" at bounding box center [429, 447] width 18 height 9
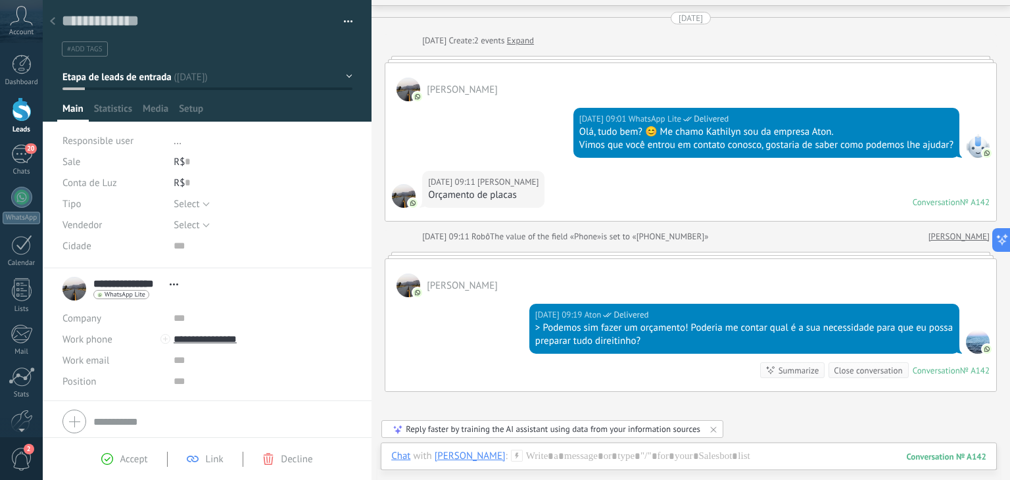
scroll to position [0, 0]
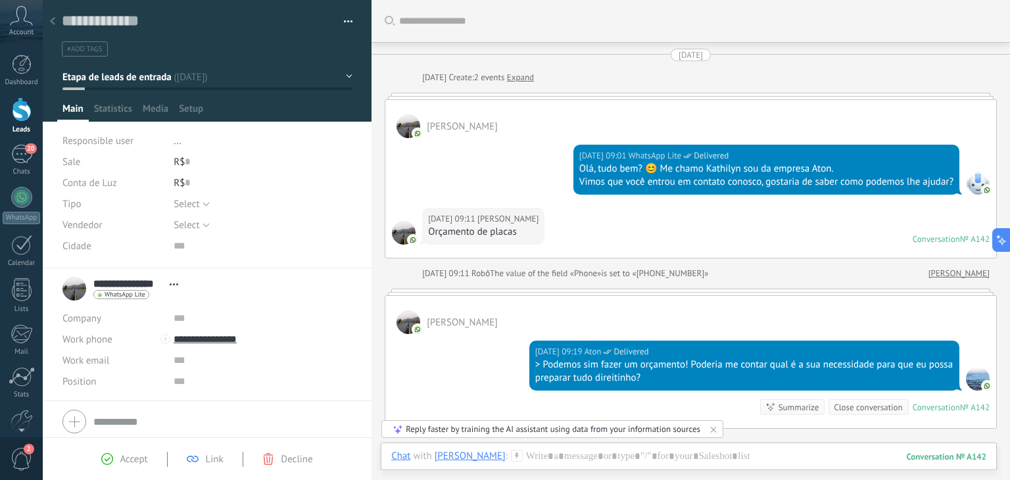
click at [759, 376] on div "> Podemos sim fazer um orçamento! Poderia me contar qual é a sua necessidade pa…" at bounding box center [745, 372] width 418 height 26
drag, startPoint x: 908, startPoint y: 380, endPoint x: 932, endPoint y: 353, distance: 35.9
click at [932, 353] on div "Today 09:19 Aton Delivered" at bounding box center [745, 351] width 418 height 13
click at [788, 407] on div "Summarize" at bounding box center [799, 407] width 41 height 12
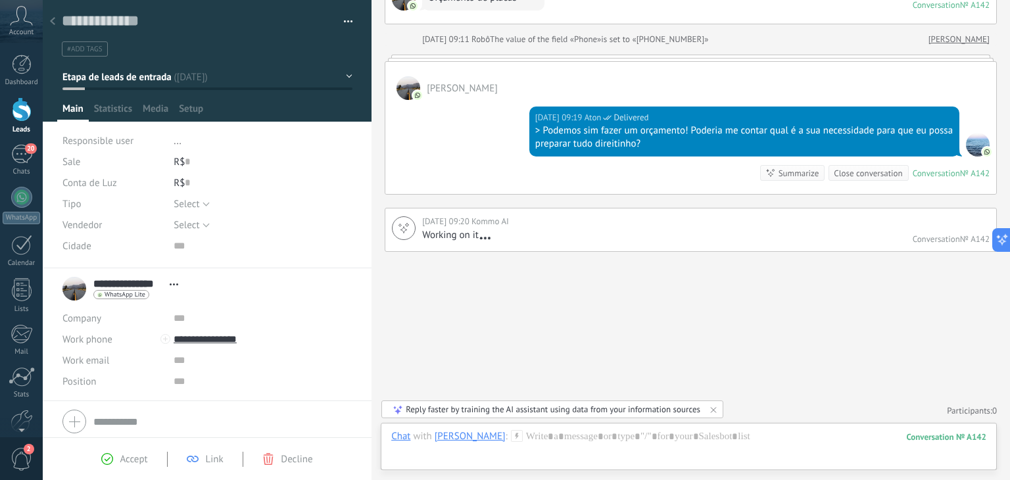
scroll to position [237, 0]
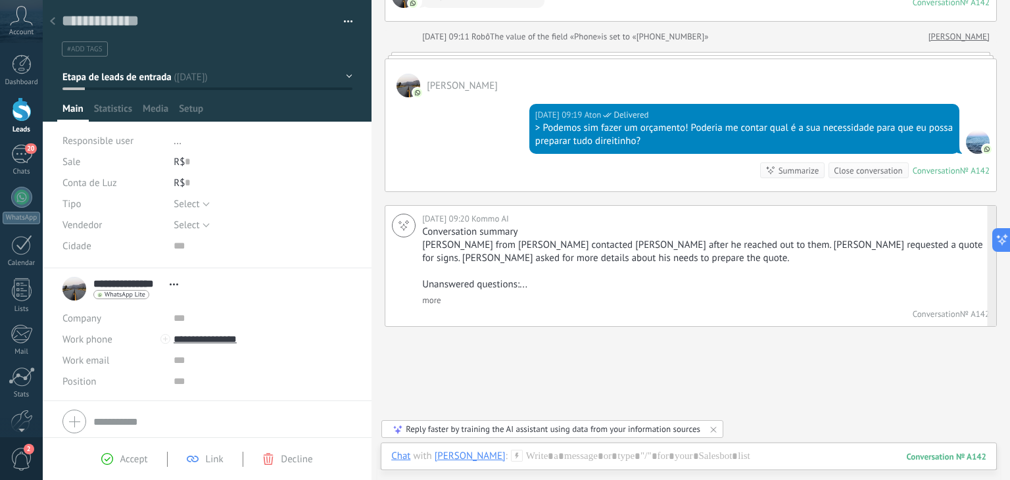
click at [441, 250] on p "Kathilyn from Aton contacted Ricardo Marlice after he reached out to them. Rica…" at bounding box center [704, 252] width 564 height 26
drag, startPoint x: 542, startPoint y: 224, endPoint x: 455, endPoint y: 219, distance: 87.0
click at [455, 219] on div "Today 09:20" at bounding box center [446, 218] width 49 height 13
click at [492, 316] on div "Today 09:20 Kommo AI Conversation summary Kathilyn from Aton contacted Ricardo …" at bounding box center [691, 266] width 612 height 122
click at [426, 301] on link "more" at bounding box center [431, 300] width 19 height 11
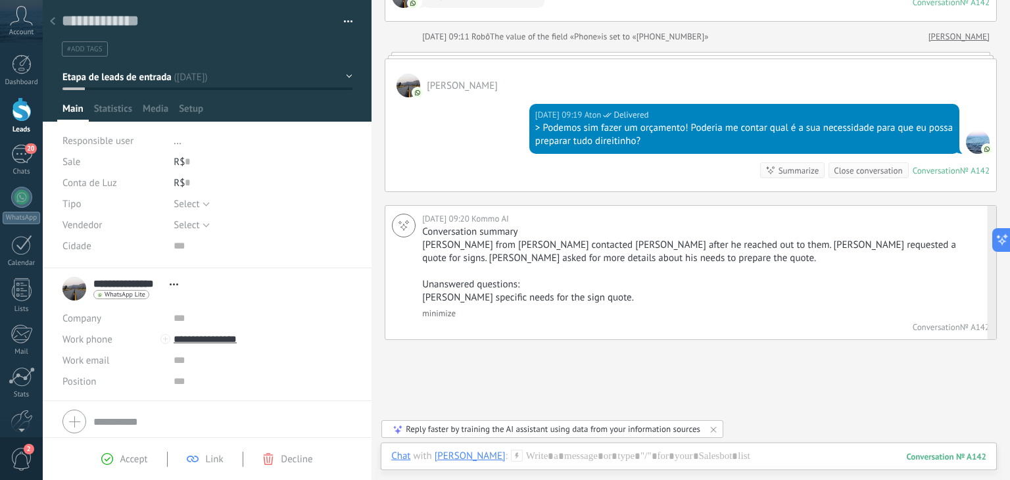
click at [439, 314] on link "minimize" at bounding box center [439, 313] width 34 height 11
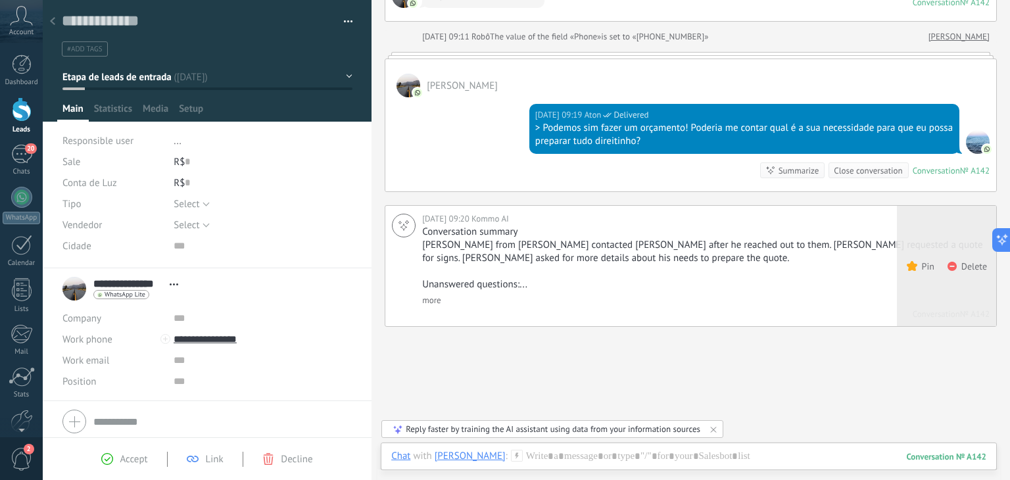
click at [984, 233] on div "Delete" at bounding box center [969, 266] width 56 height 120
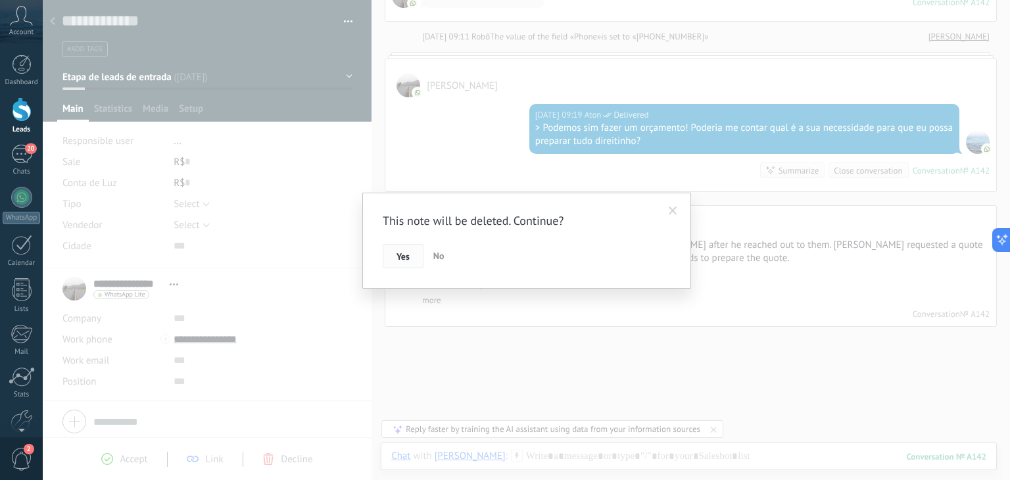
click at [411, 248] on button "Yes" at bounding box center [403, 256] width 41 height 25
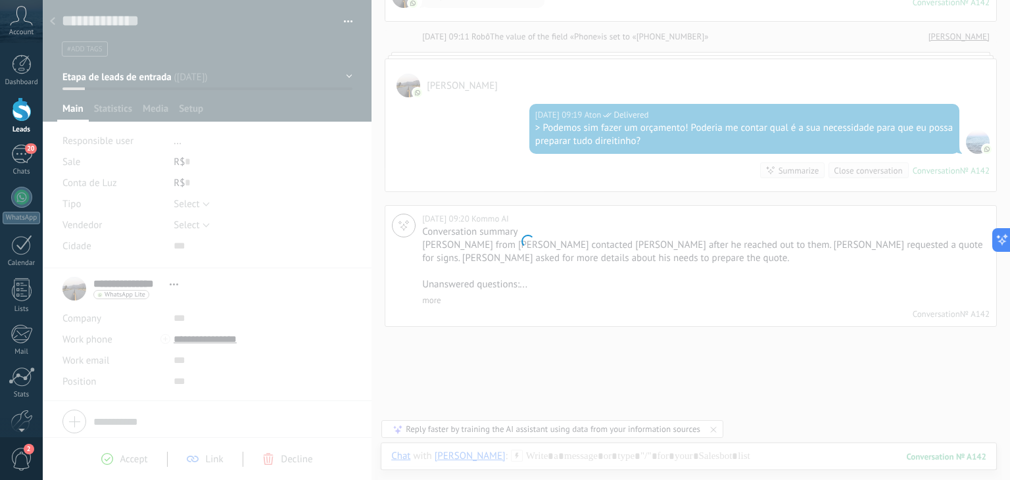
scroll to position [177, 0]
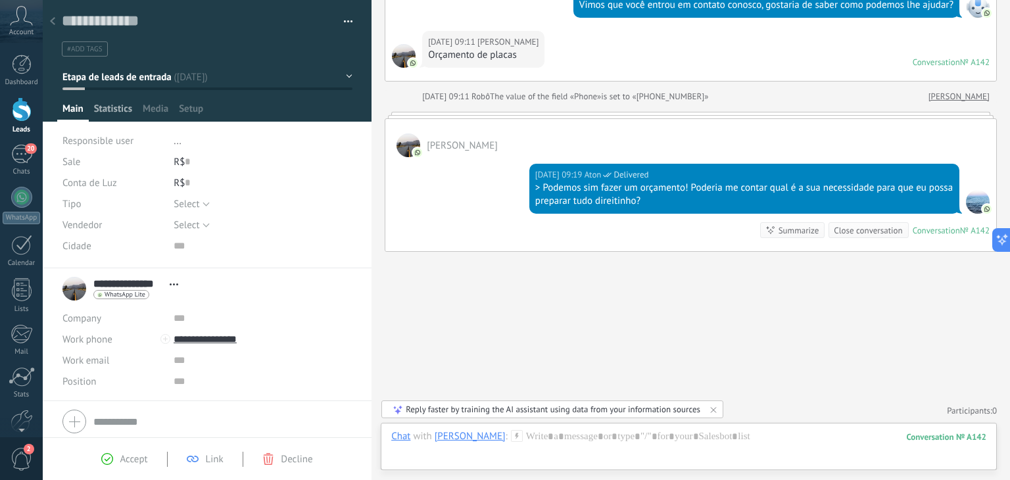
click at [108, 103] on span "Statistics" at bounding box center [113, 112] width 38 height 19
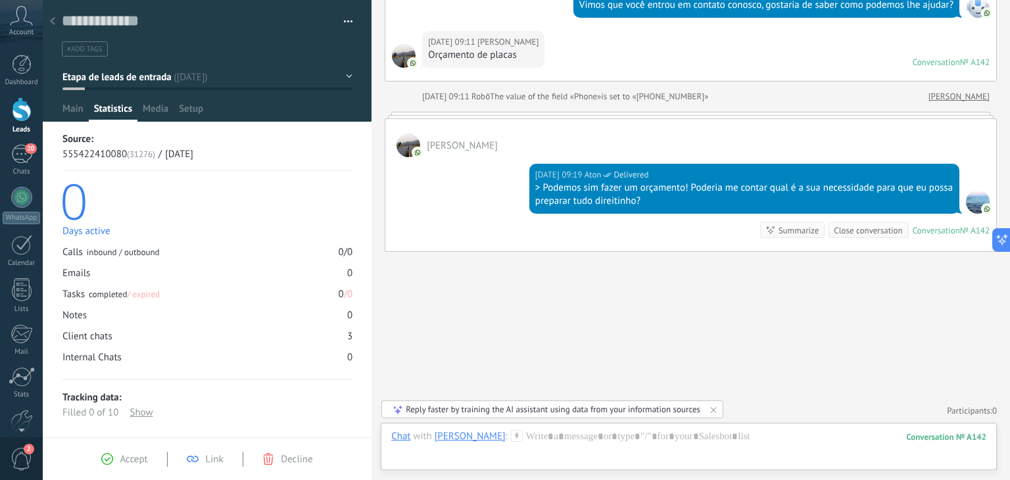
click at [48, 99] on div at bounding box center [208, 61] width 330 height 122
click at [63, 112] on span "Main" at bounding box center [72, 112] width 21 height 19
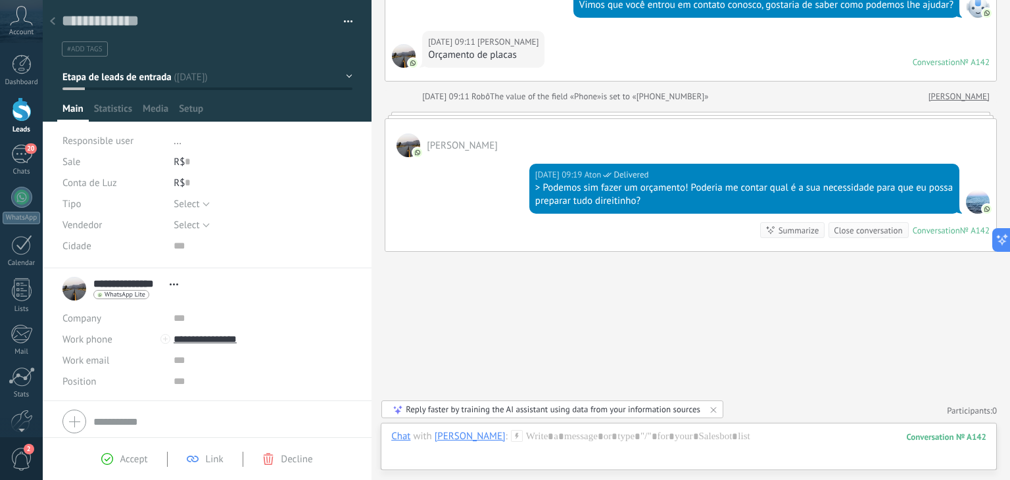
click at [345, 74] on button "Etapa de leads de entrada" at bounding box center [207, 77] width 290 height 24
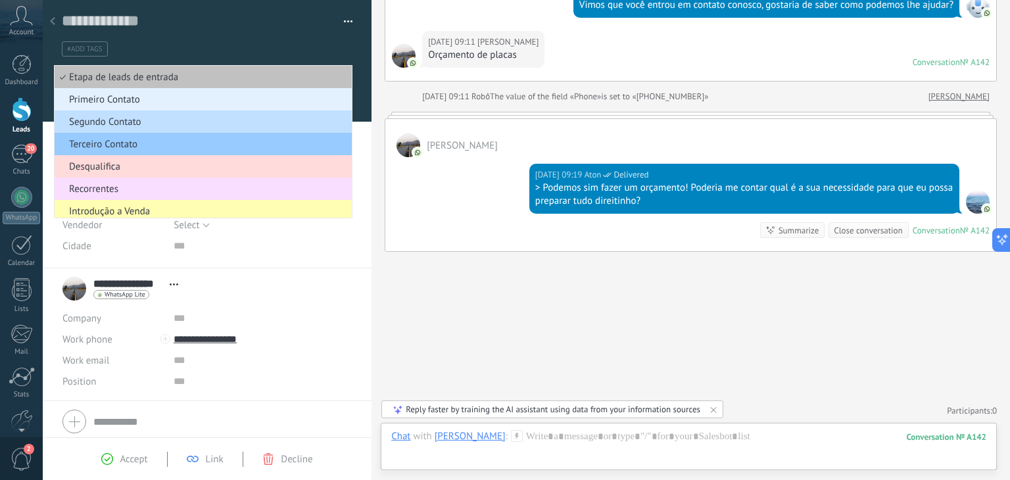
click at [221, 101] on span "Primeiro Contato" at bounding box center [201, 99] width 293 height 12
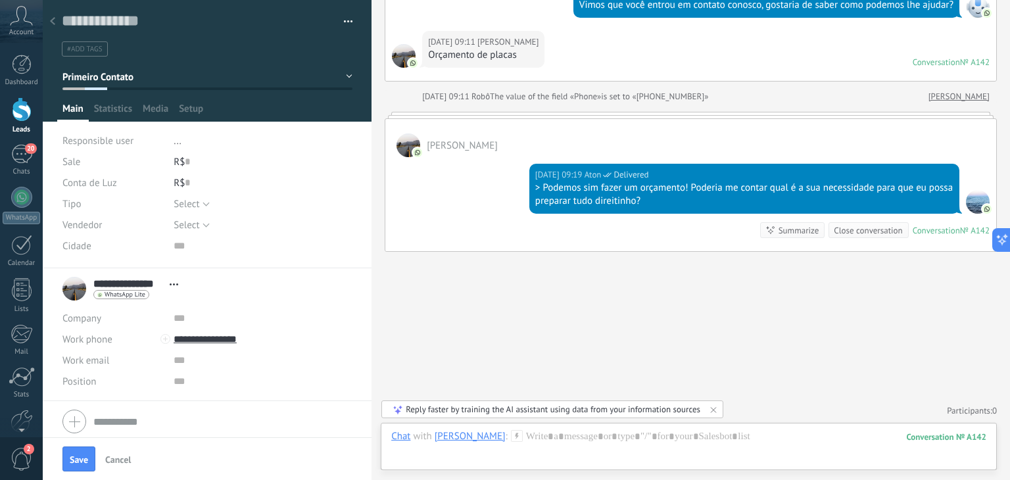
click at [101, 143] on span "Responsible user" at bounding box center [97, 141] width 71 height 12
click at [82, 158] on div "Sale" at bounding box center [112, 161] width 101 height 21
click at [80, 184] on span "Conta de Luz" at bounding box center [89, 183] width 55 height 10
click at [201, 210] on button "Select" at bounding box center [192, 203] width 36 height 21
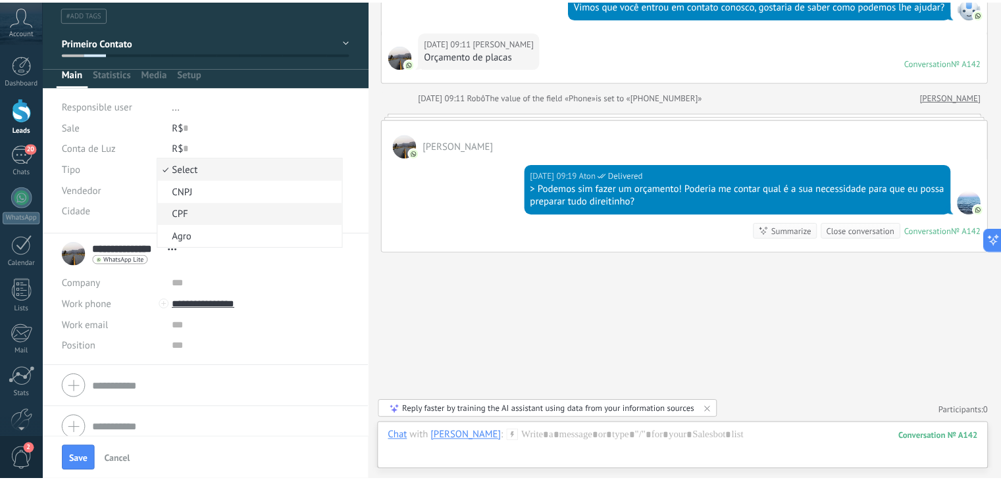
scroll to position [46, 0]
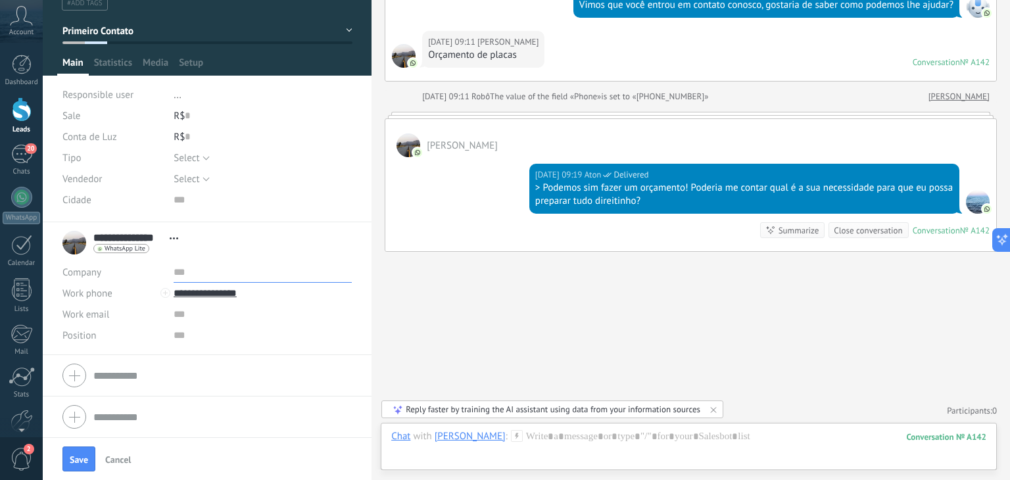
click at [276, 276] on input "text" at bounding box center [263, 272] width 178 height 21
click at [193, 181] on span "Select" at bounding box center [187, 179] width 26 height 12
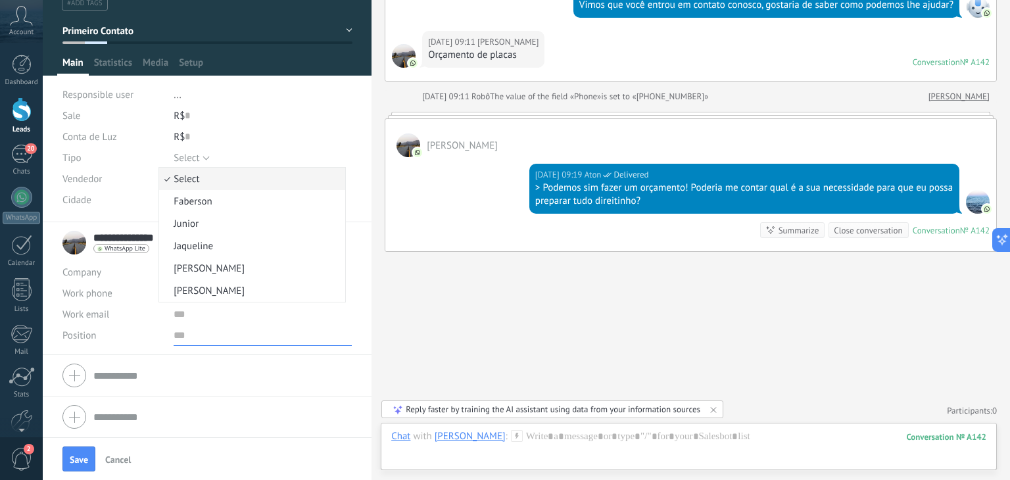
click at [285, 332] on input "text" at bounding box center [263, 335] width 178 height 21
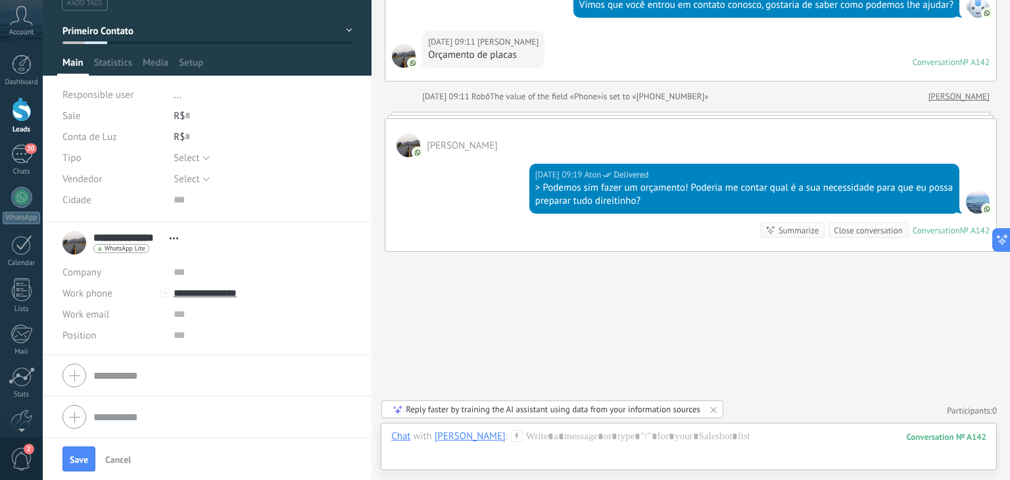
click at [122, 462] on span "Cancel" at bounding box center [118, 459] width 26 height 9
click at [24, 86] on div "Dashboard" at bounding box center [22, 82] width 38 height 9
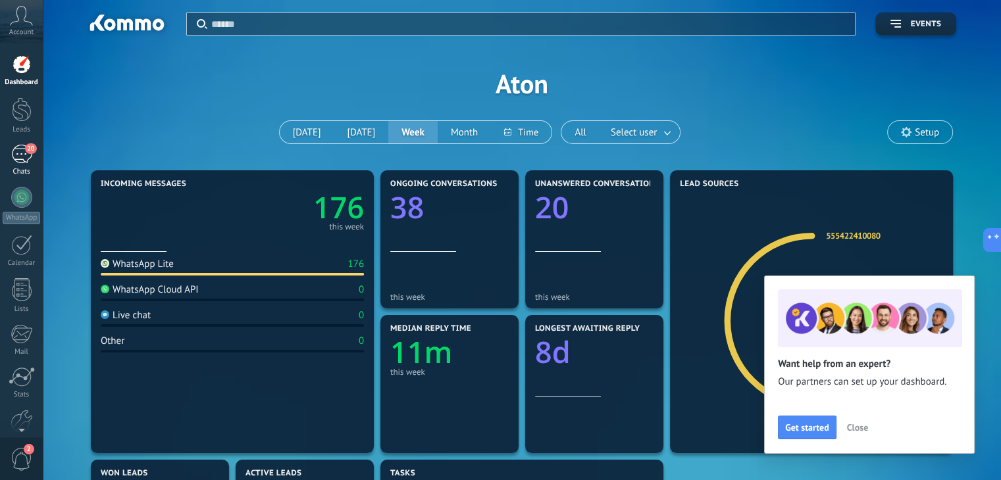
click at [20, 151] on div "20" at bounding box center [21, 154] width 21 height 19
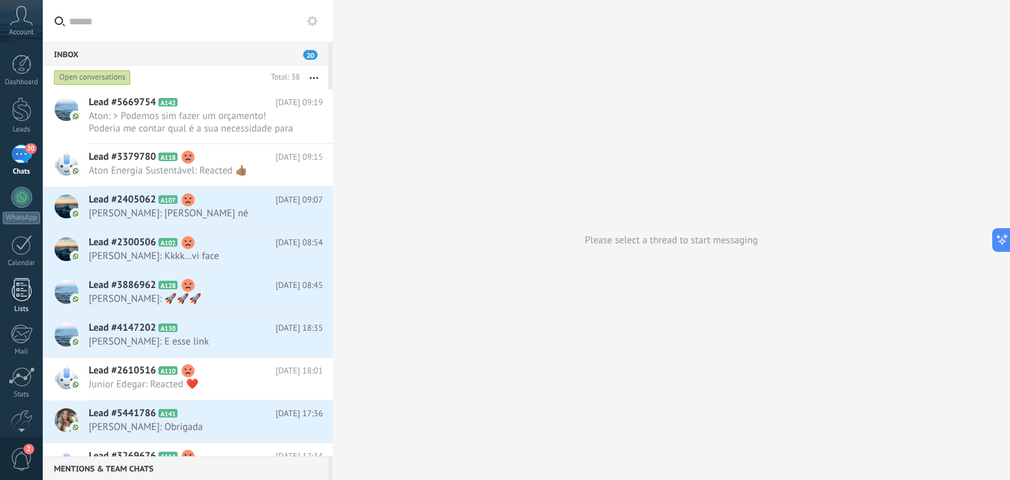
click at [16, 293] on div at bounding box center [22, 289] width 20 height 23
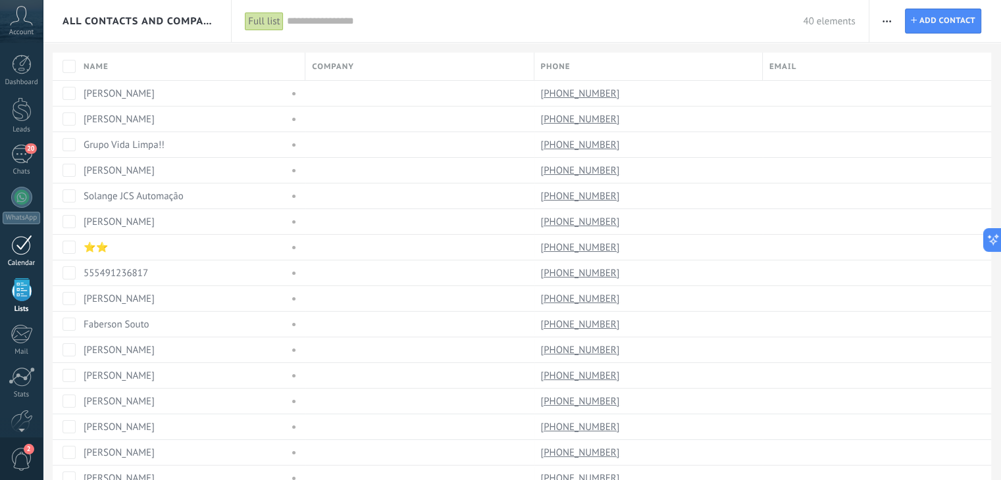
click at [11, 251] on div at bounding box center [21, 245] width 21 height 20
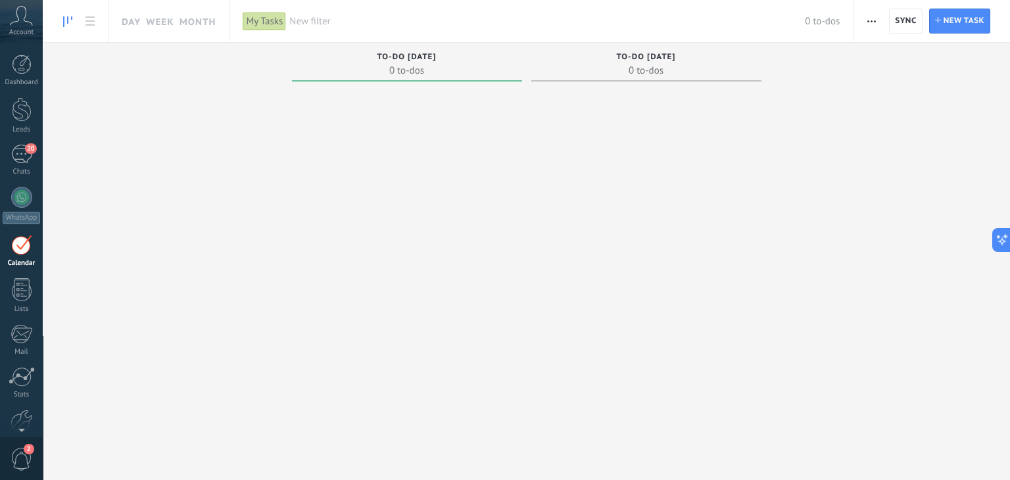
click at [421, 64] on span "0 to-dos" at bounding box center [407, 70] width 217 height 13
click at [12, 60] on div at bounding box center [22, 65] width 20 height 20
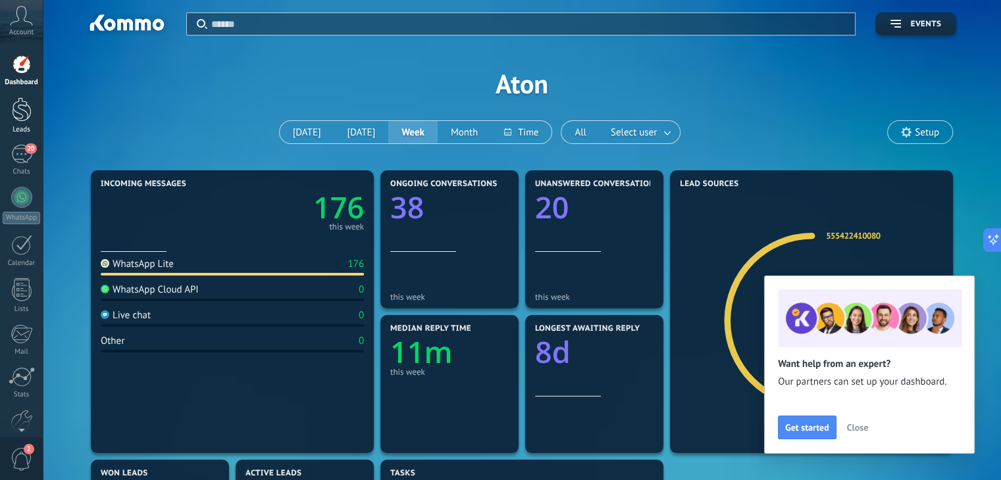
click at [25, 103] on div at bounding box center [22, 109] width 20 height 24
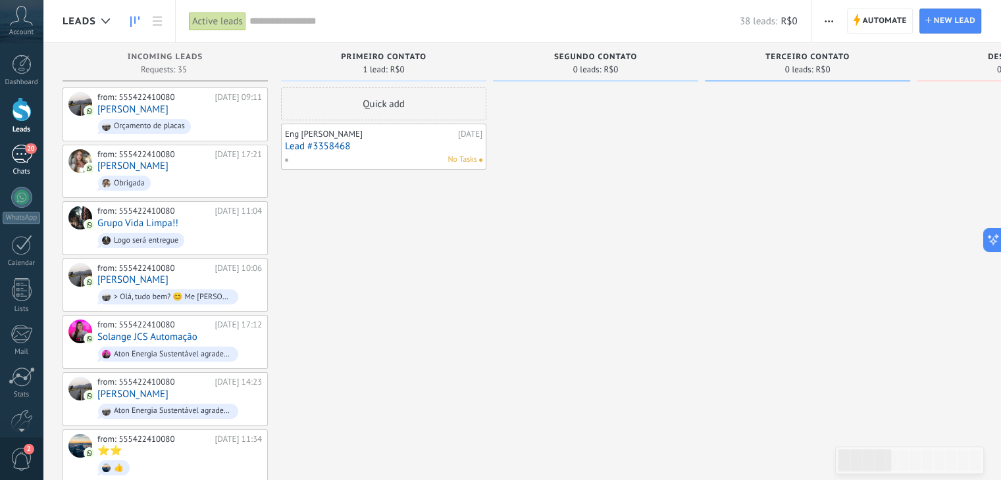
click at [11, 154] on div "20" at bounding box center [21, 154] width 21 height 19
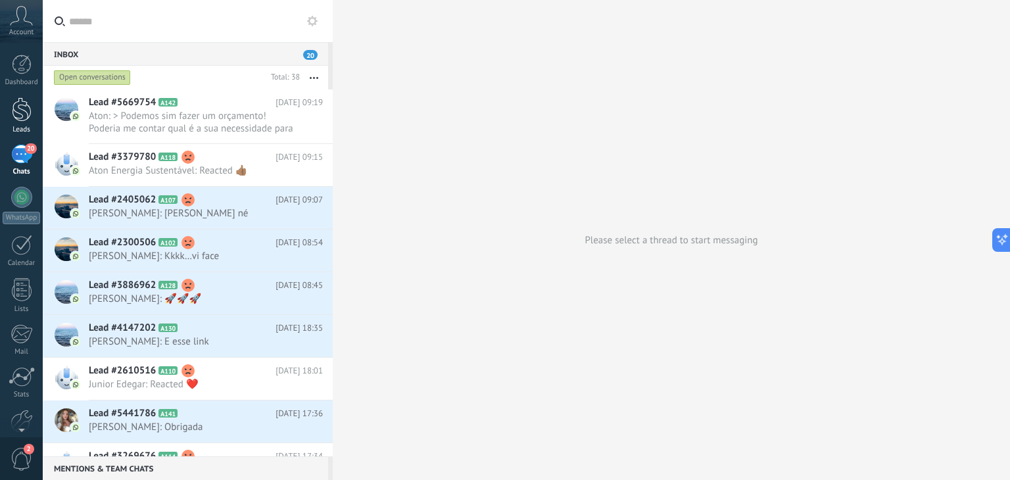
click at [15, 119] on div at bounding box center [22, 109] width 20 height 24
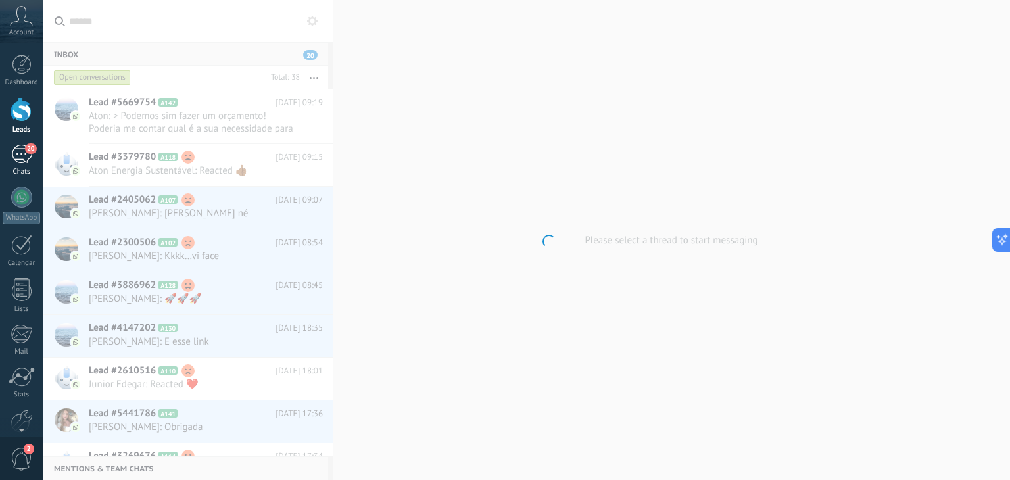
click at [16, 145] on div "20" at bounding box center [21, 154] width 21 height 19
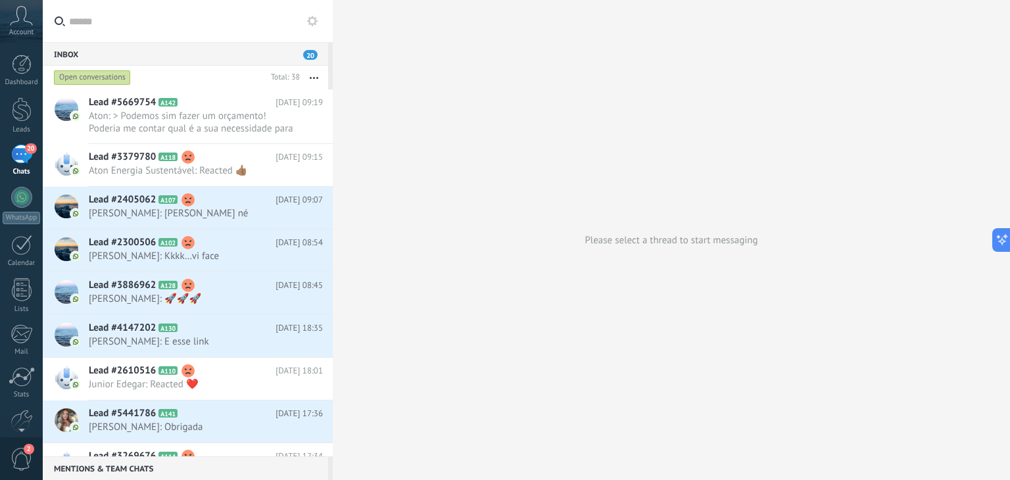
click at [22, 155] on div "20" at bounding box center [21, 154] width 21 height 19
click at [314, 24] on use at bounding box center [312, 21] width 11 height 11
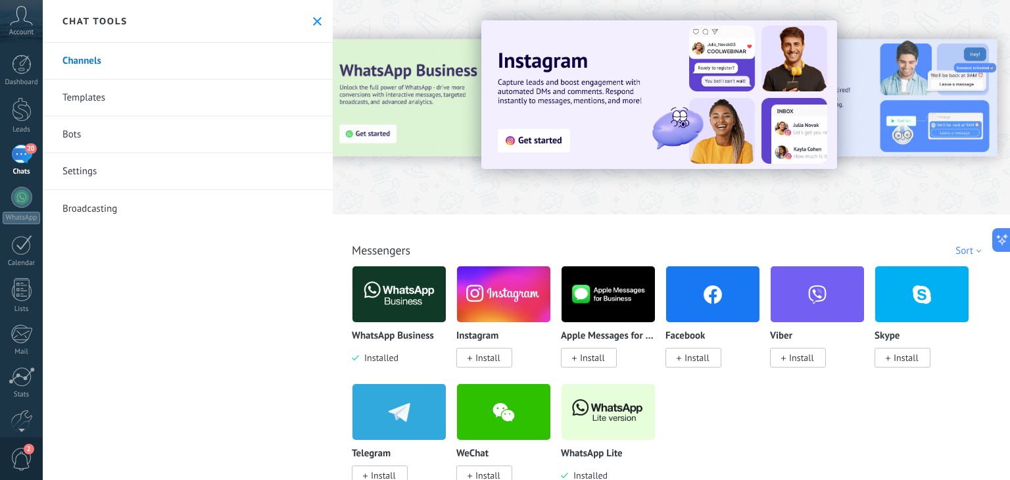
click at [312, 25] on button at bounding box center [317, 21] width 11 height 11
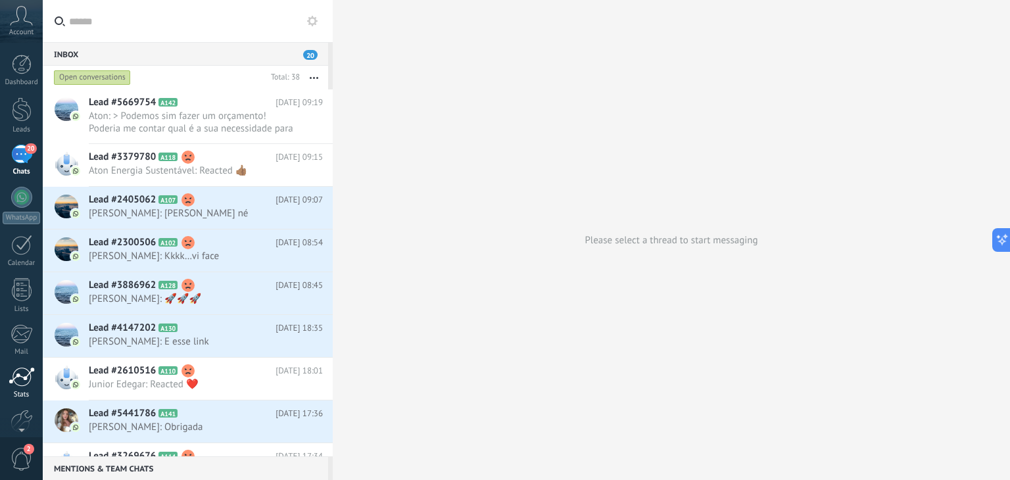
click at [20, 376] on div at bounding box center [22, 377] width 26 height 20
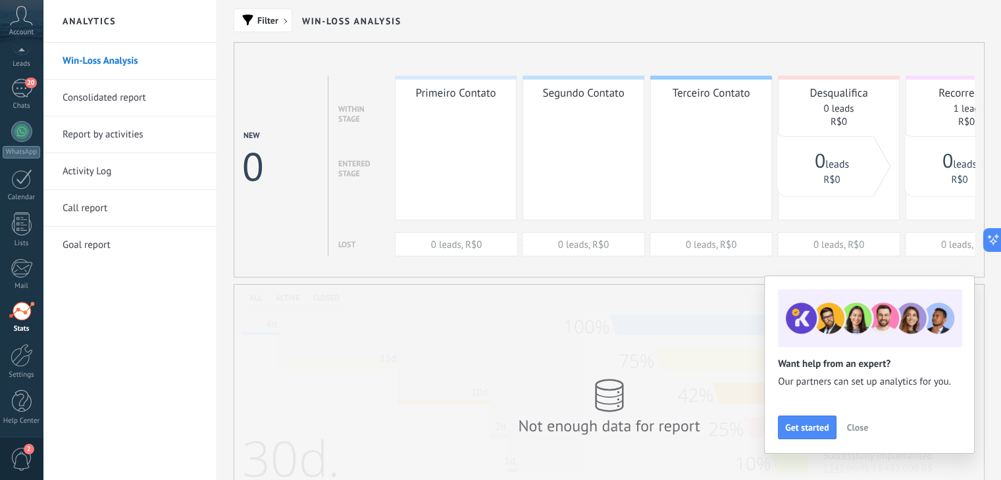
click at [22, 422] on div "Help Center" at bounding box center [22, 421] width 38 height 9
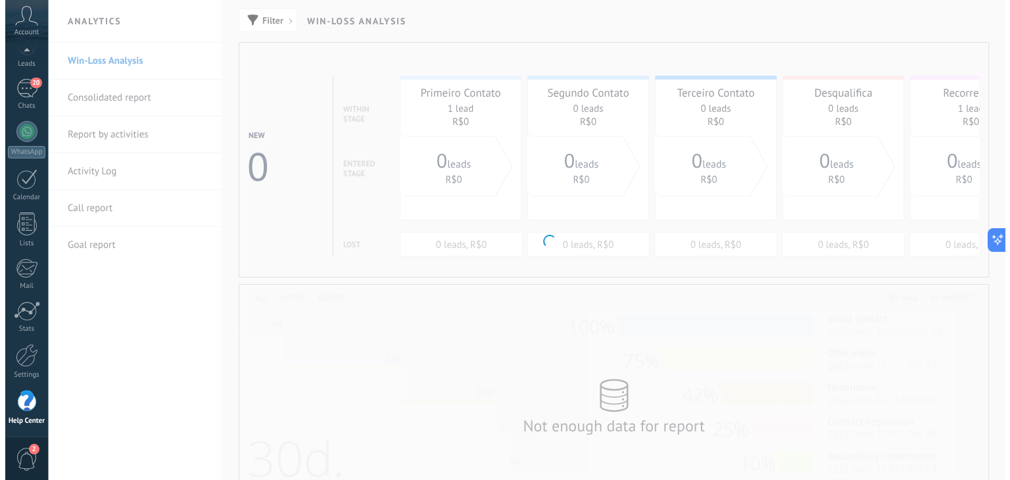
scroll to position [66, 0]
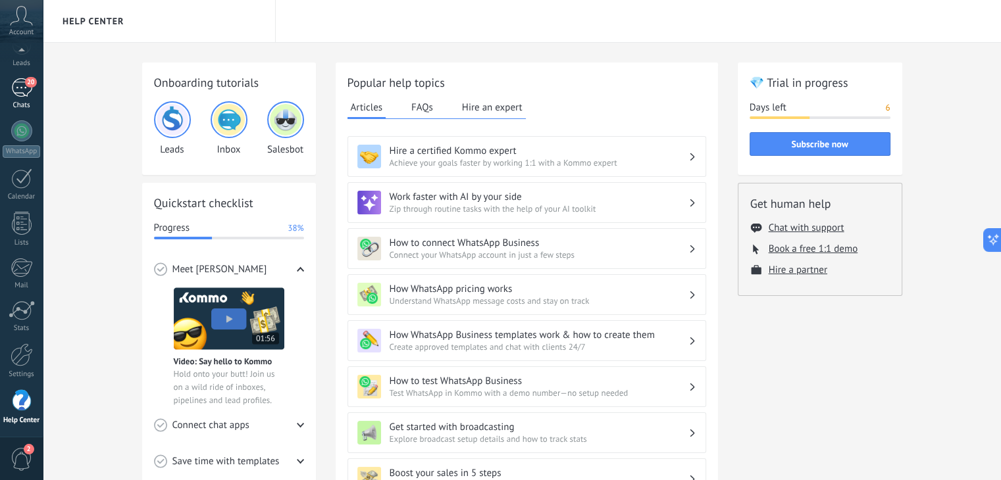
click at [16, 89] on div "20" at bounding box center [21, 87] width 21 height 19
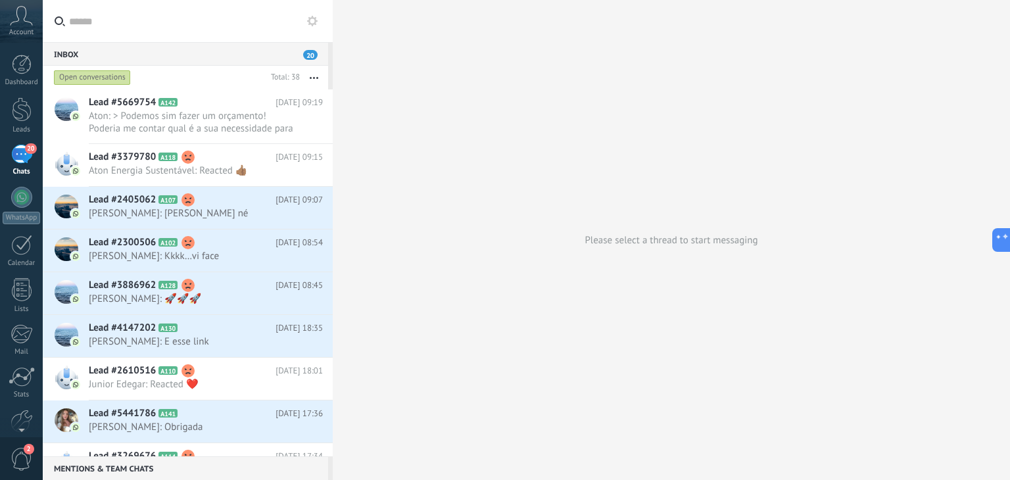
click at [18, 22] on icon at bounding box center [21, 16] width 23 height 20
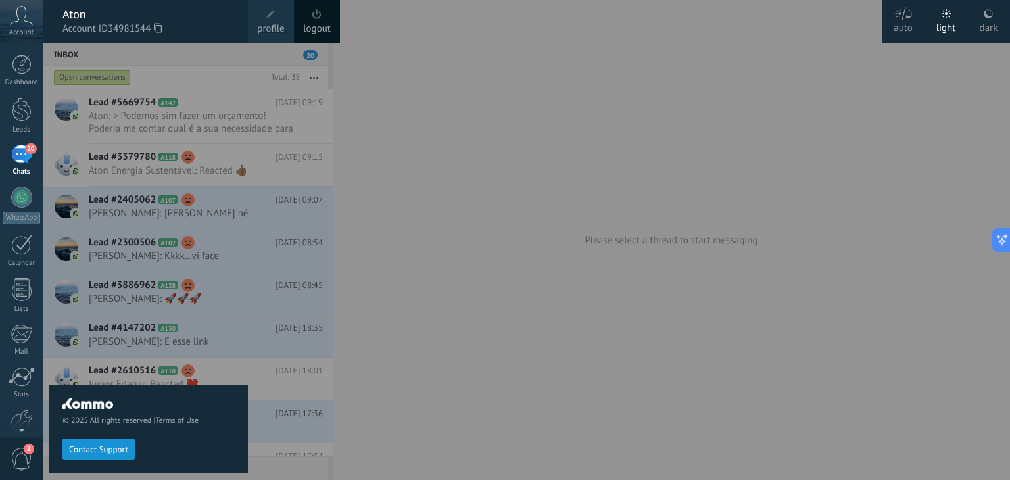
click at [376, 374] on div at bounding box center [548, 240] width 1010 height 480
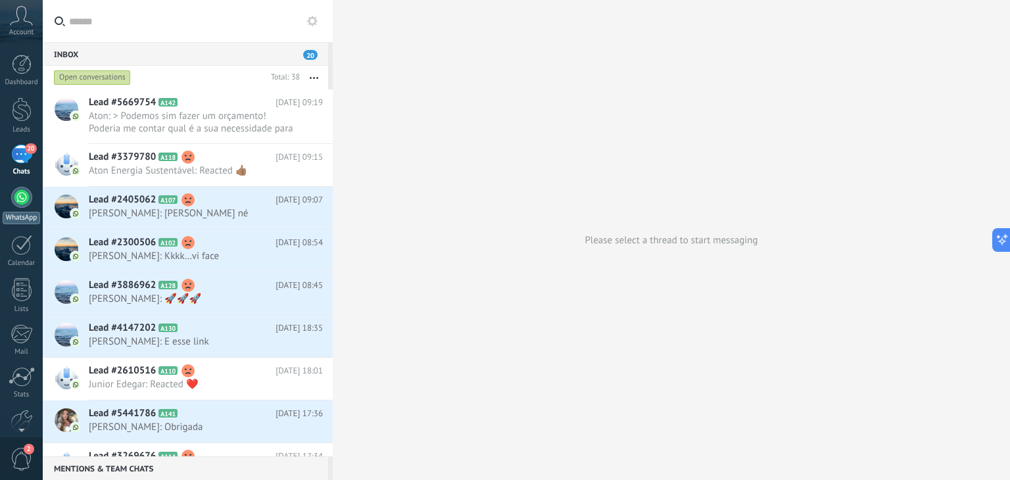
click at [14, 196] on div at bounding box center [21, 197] width 21 height 21
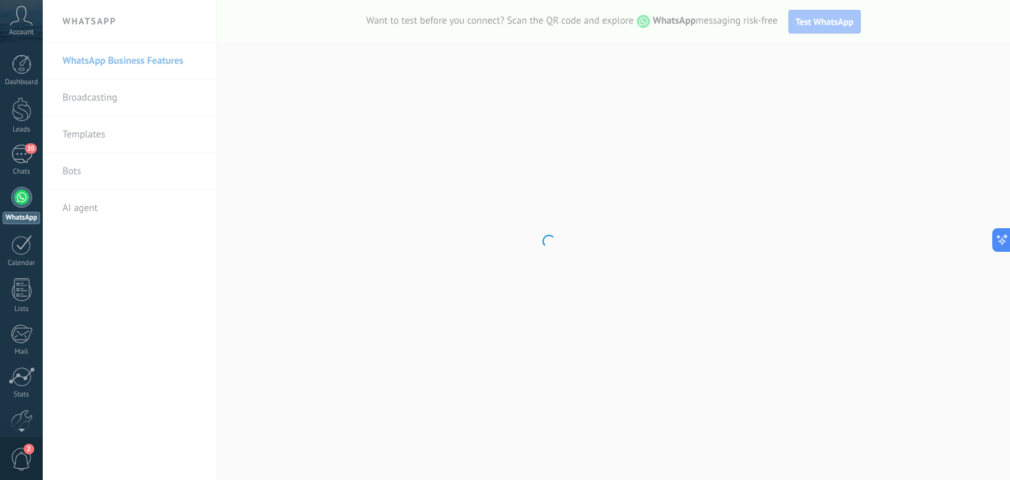
click at [66, 96] on body ".abccls-1,.abccls-2{fill-rule:evenodd}.abccls-2{fill:#fff} .abfcls-1{fill:none}…" at bounding box center [505, 240] width 1010 height 480
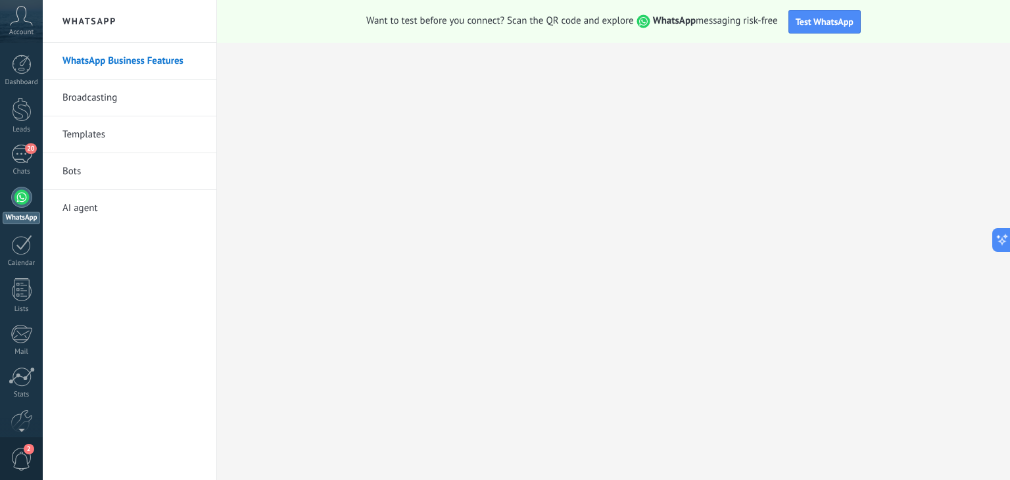
click at [135, 97] on link "Broadcasting" at bounding box center [132, 98] width 141 height 37
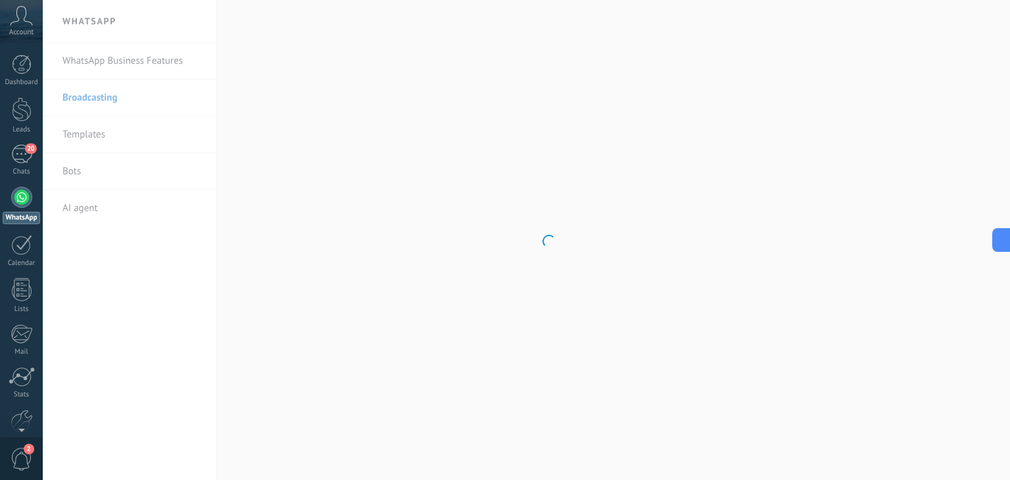
click at [98, 91] on body ".abccls-1,.abccls-2{fill-rule:evenodd}.abccls-2{fill:#fff} .abfcls-1{fill:none}…" at bounding box center [505, 240] width 1010 height 480
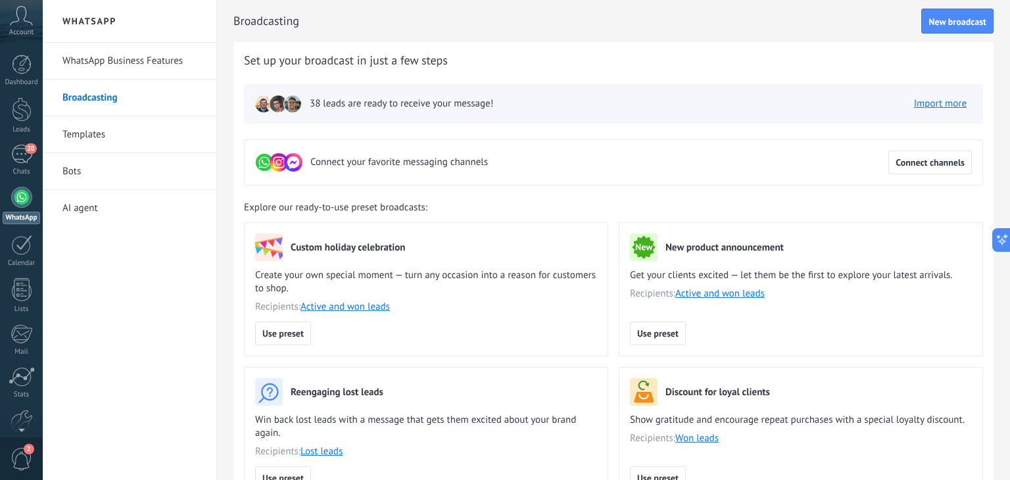
click at [84, 132] on link "Templates" at bounding box center [132, 134] width 141 height 37
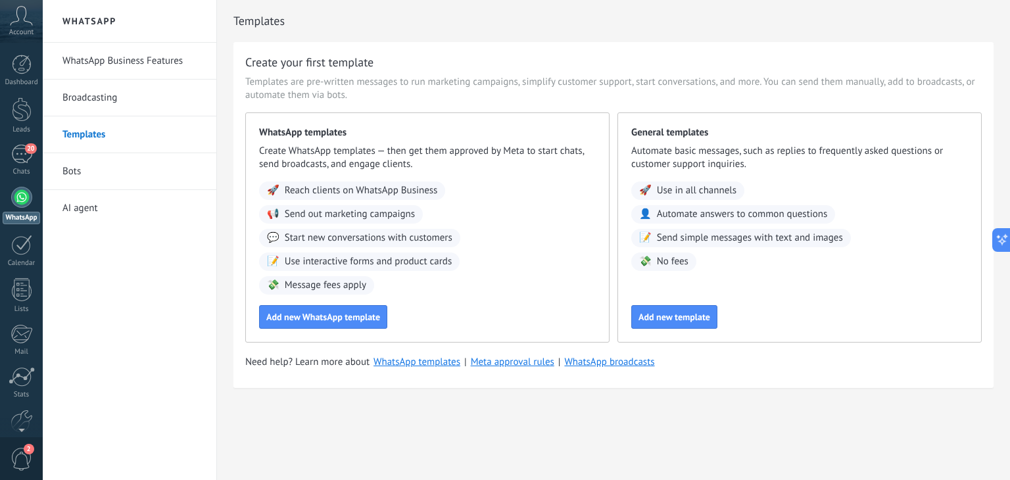
click at [75, 164] on link "Bots" at bounding box center [132, 171] width 141 height 37
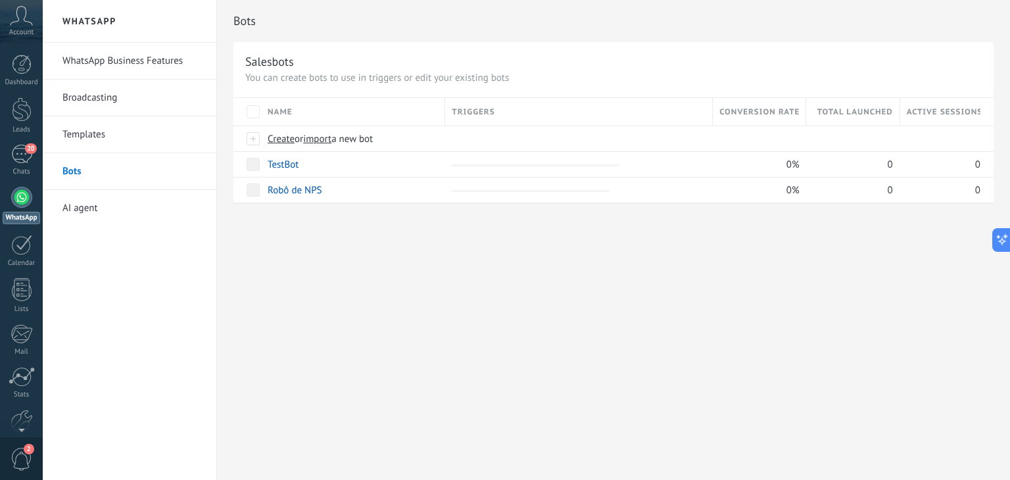
click at [80, 211] on link "AI agent" at bounding box center [132, 208] width 141 height 37
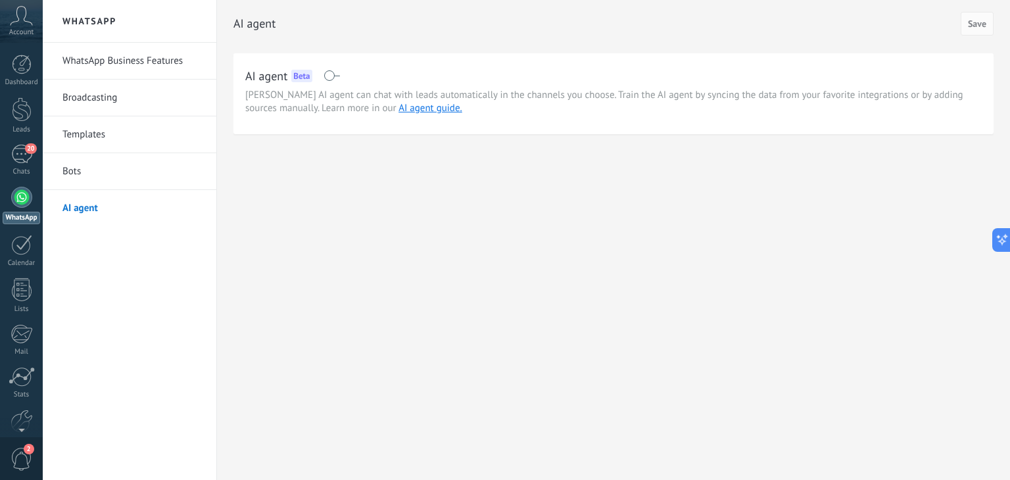
click at [69, 64] on link "WhatsApp Business Features" at bounding box center [132, 61] width 141 height 37
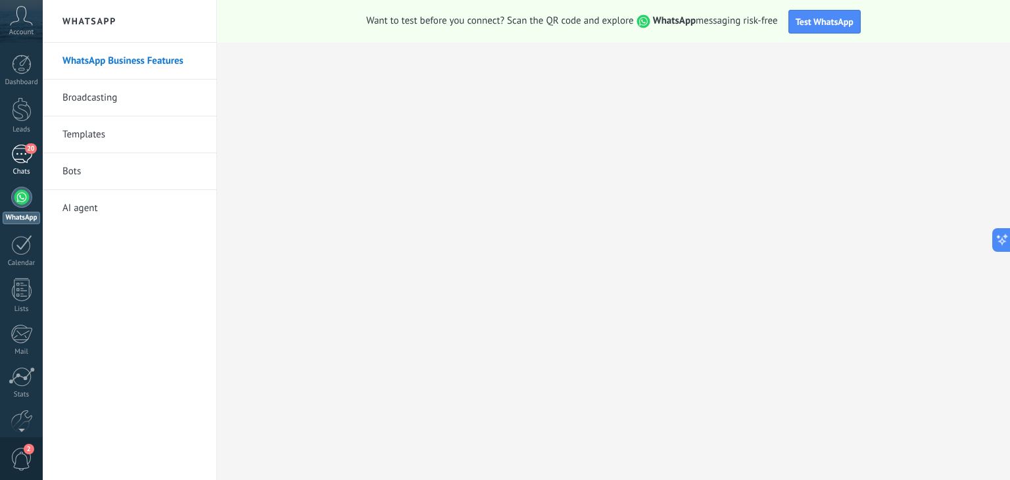
click at [37, 148] on link "20 Chats" at bounding box center [21, 161] width 43 height 32
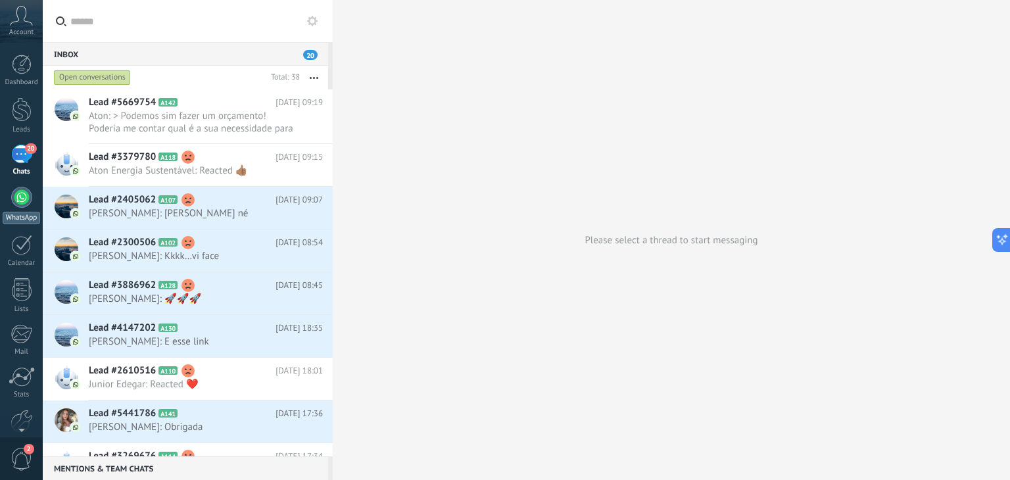
click at [27, 205] on div at bounding box center [21, 197] width 21 height 21
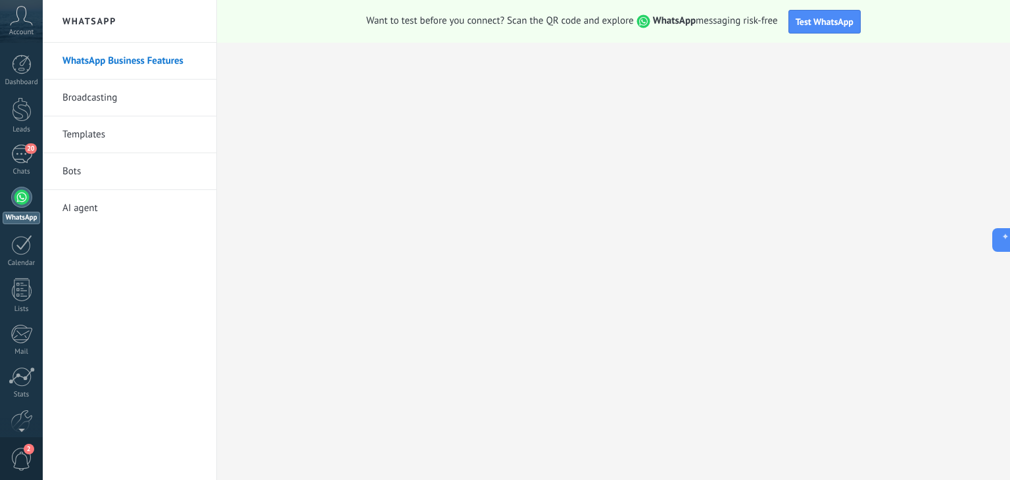
click at [89, 22] on h2 "WhatsApp" at bounding box center [129, 21] width 141 height 43
click at [9, 143] on div "Dashboard Leads 20 Chats WhatsApp Customers" at bounding box center [21, 280] width 43 height 450
click at [17, 147] on div "20" at bounding box center [21, 154] width 21 height 19
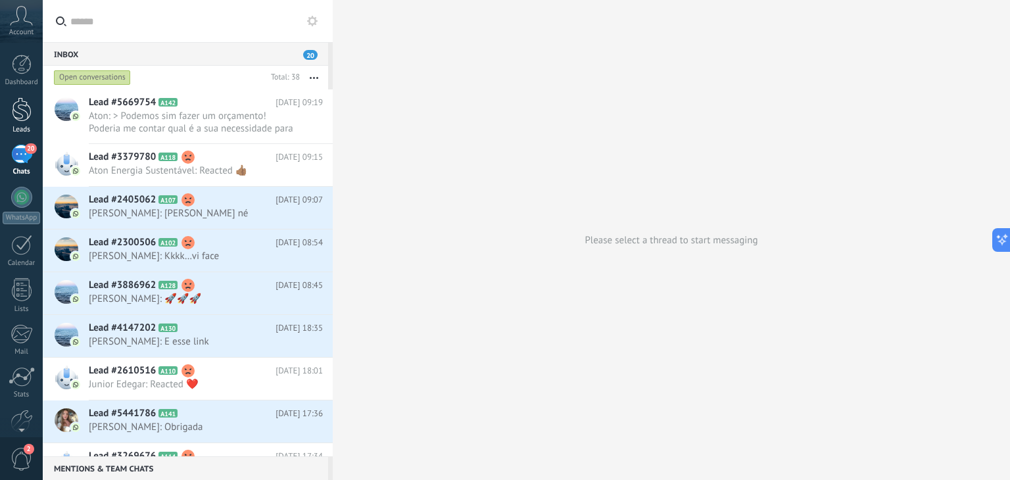
click at [22, 111] on div at bounding box center [22, 109] width 20 height 24
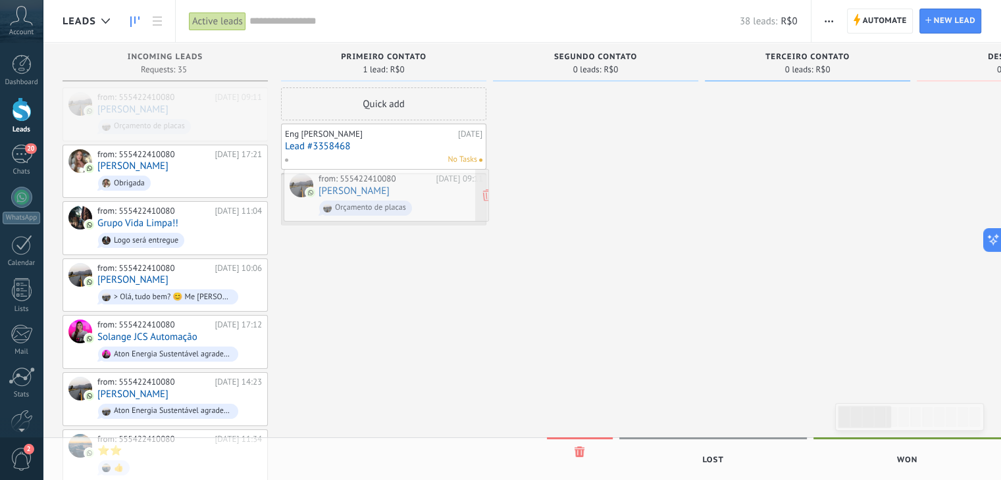
drag, startPoint x: 197, startPoint y: 106, endPoint x: 414, endPoint y: 185, distance: 231.0
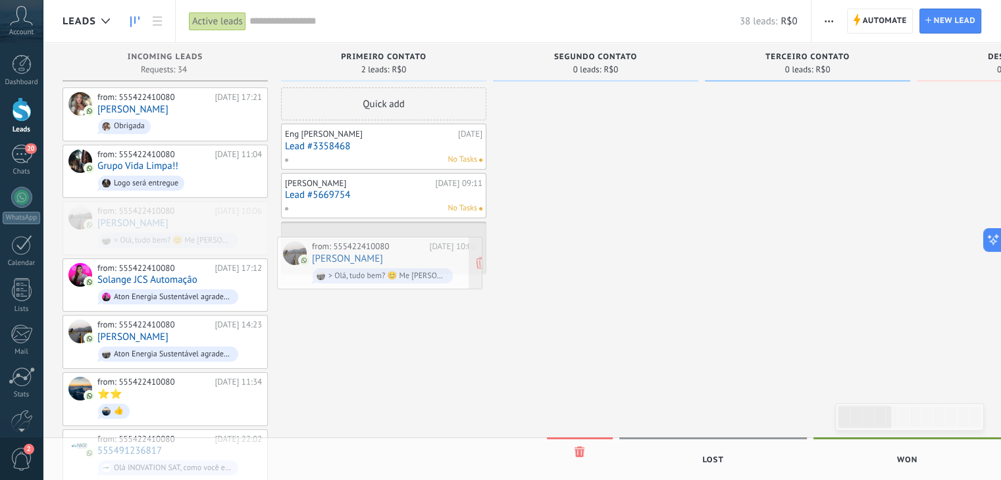
drag, startPoint x: 204, startPoint y: 221, endPoint x: 420, endPoint y: 258, distance: 218.9
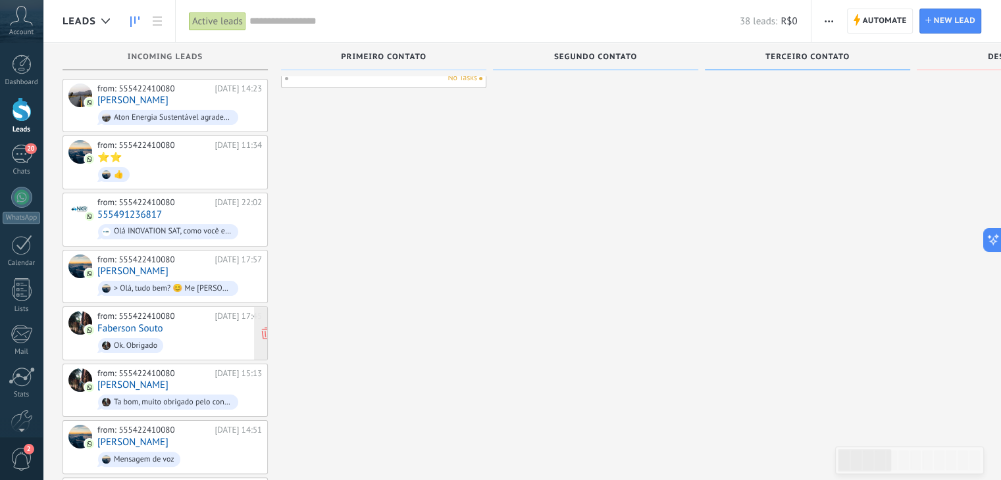
scroll to position [197, 0]
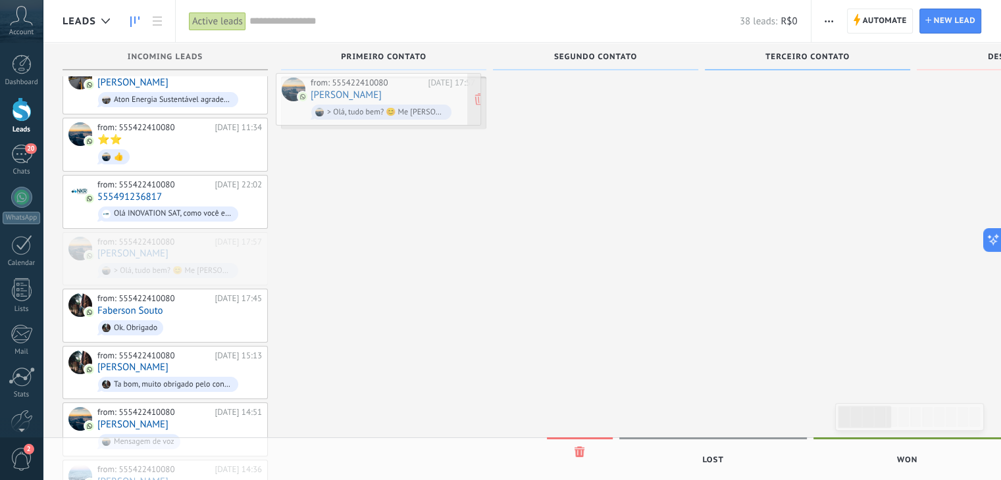
drag, startPoint x: 184, startPoint y: 243, endPoint x: 397, endPoint y: 90, distance: 262.5
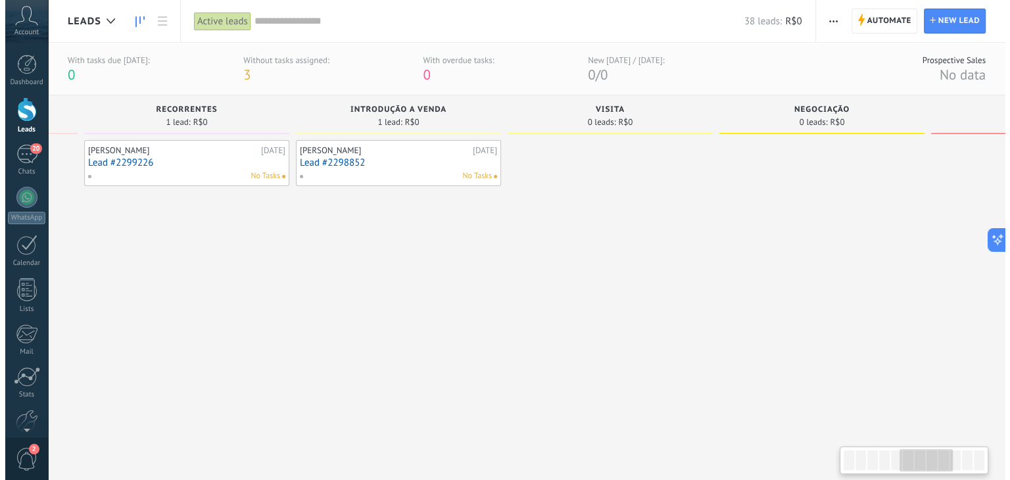
scroll to position [0, 1037]
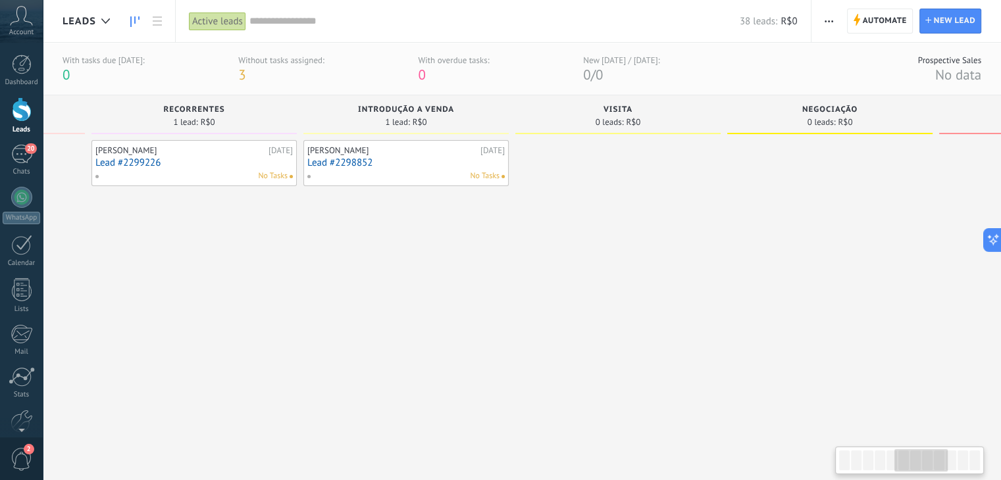
drag, startPoint x: 873, startPoint y: 462, endPoint x: 930, endPoint y: 464, distance: 56.6
click at [930, 464] on div at bounding box center [920, 460] width 53 height 22
click at [441, 159] on link "Lead #2298852" at bounding box center [405, 162] width 197 height 11
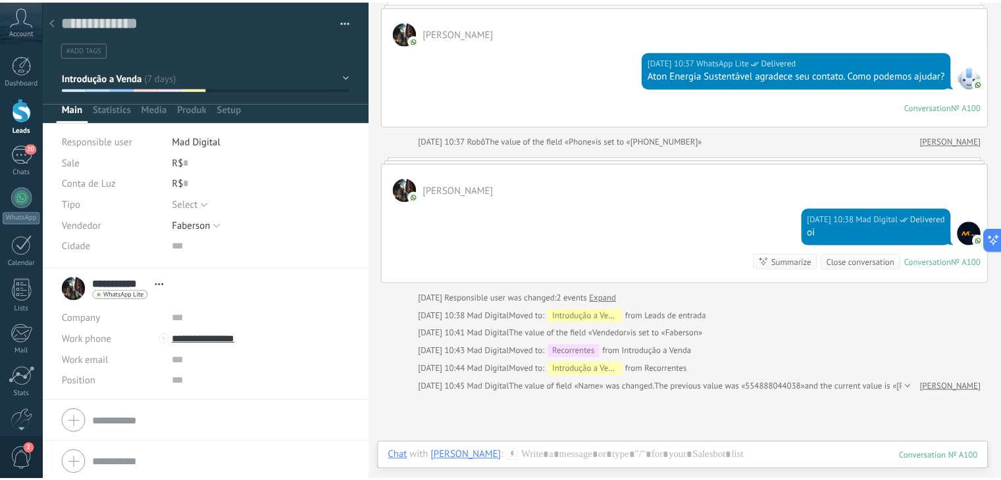
scroll to position [247, 0]
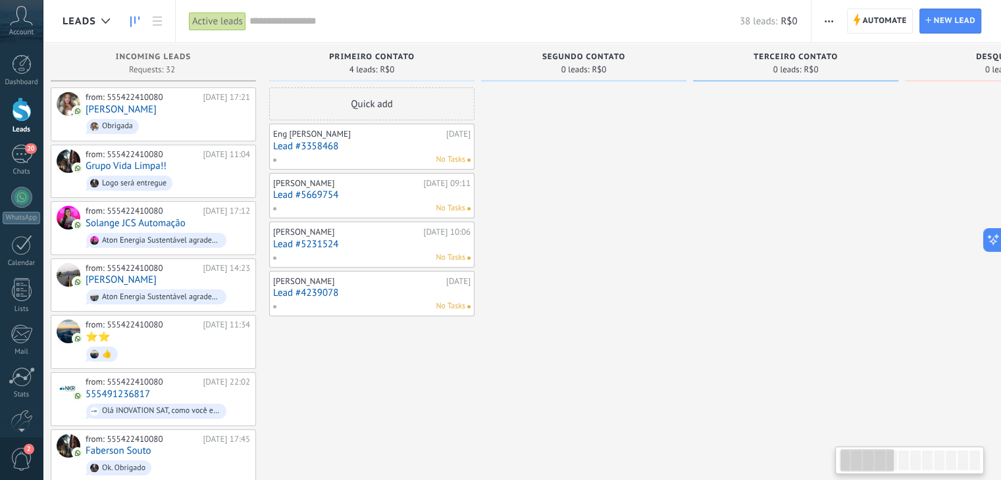
scroll to position [0, 9]
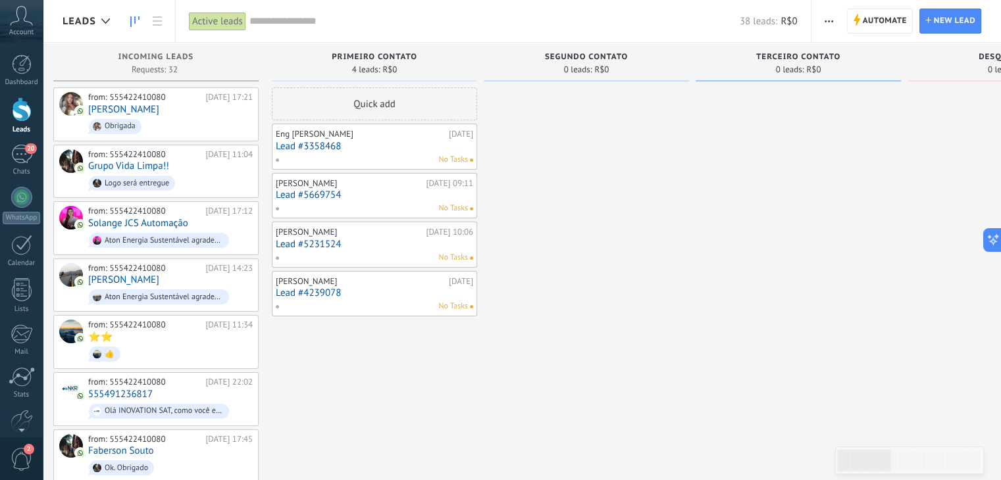
drag, startPoint x: 916, startPoint y: 463, endPoint x: 852, endPoint y: 483, distance: 67.4
click at [852, 480] on html ".abccls-1,.abccls-2{fill-rule:evenodd}.abccls-2{fill:#fff} .abfcls-1{fill:none}…" at bounding box center [500, 240] width 1001 height 480
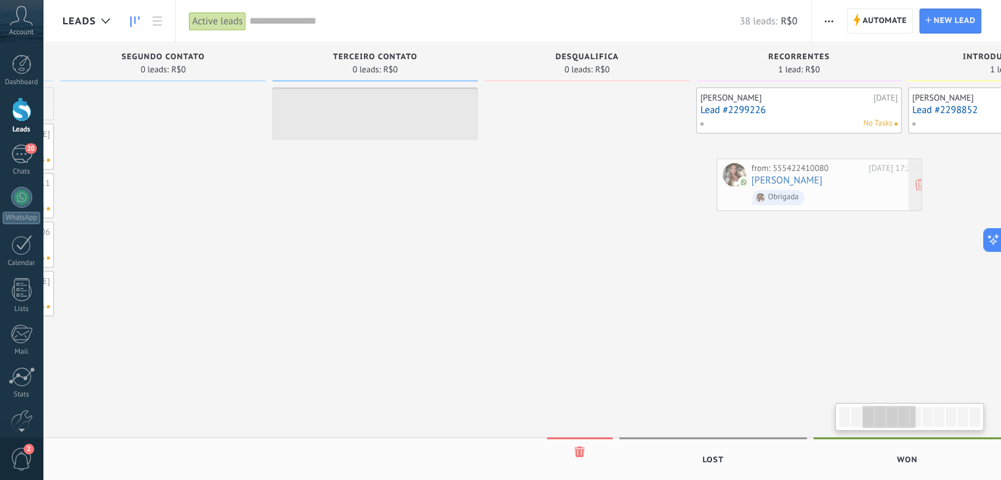
scroll to position [0, 451]
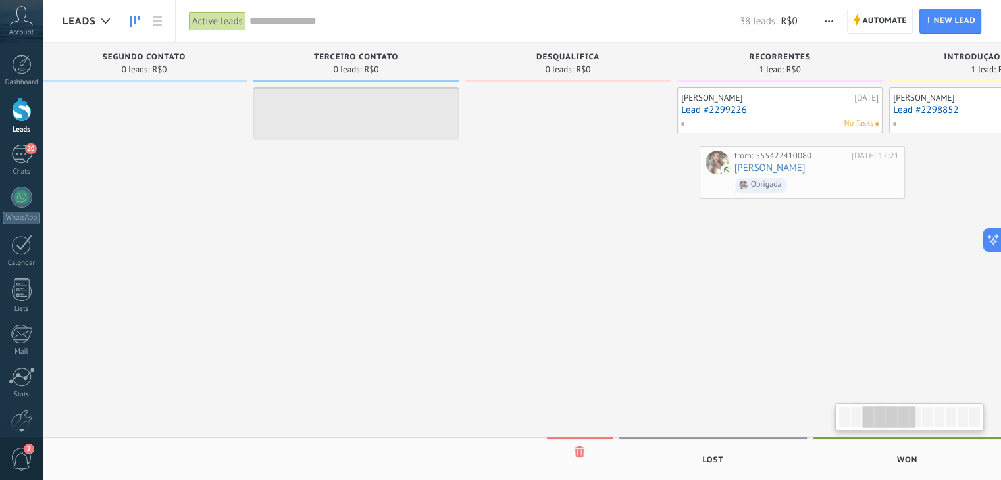
drag, startPoint x: 162, startPoint y: 129, endPoint x: 800, endPoint y: 189, distance: 640.9
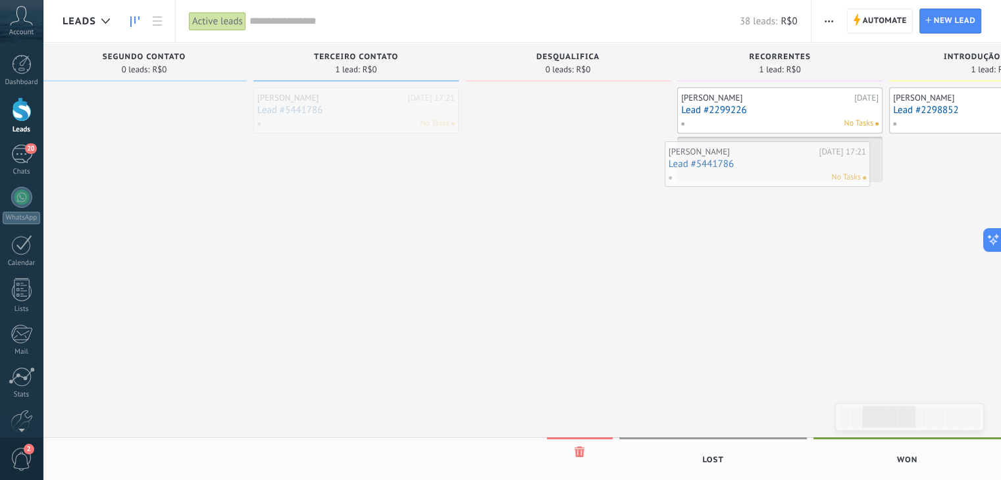
drag, startPoint x: 374, startPoint y: 105, endPoint x: 787, endPoint y: 159, distance: 416.6
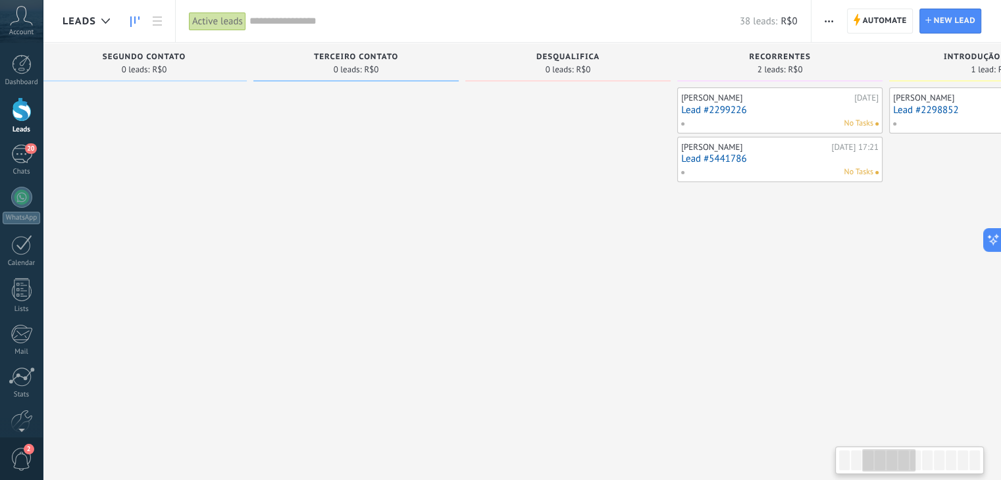
scroll to position [0, 9]
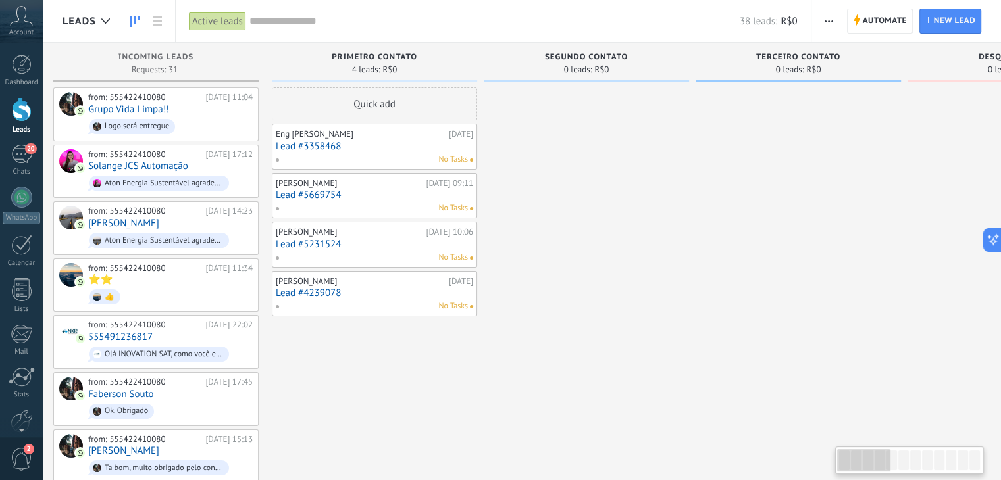
drag, startPoint x: 891, startPoint y: 459, endPoint x: 805, endPoint y: 455, distance: 85.6
click at [810, 457] on body ".abccls-1,.abccls-2{fill-rule:evenodd}.abccls-2{fill:#fff} .abfcls-1{fill:none}…" at bounding box center [500, 240] width 1001 height 480
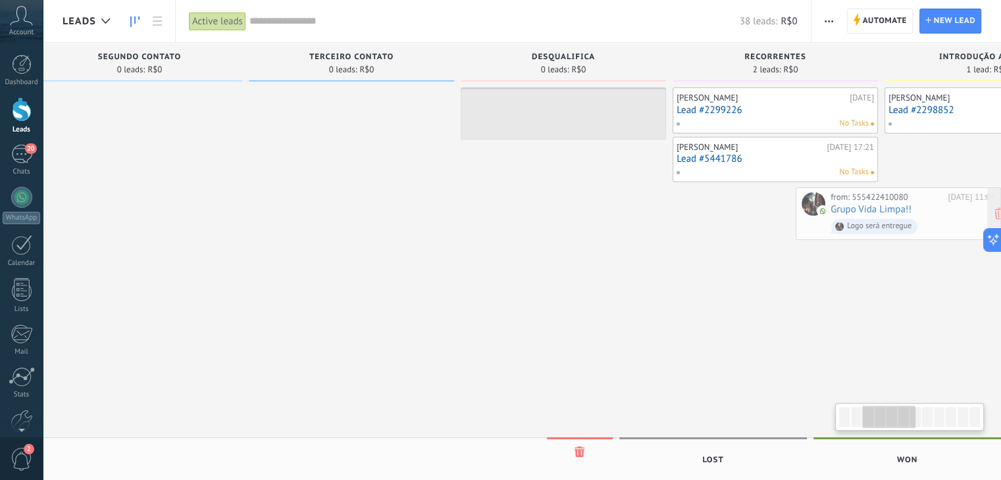
scroll to position [0, 466]
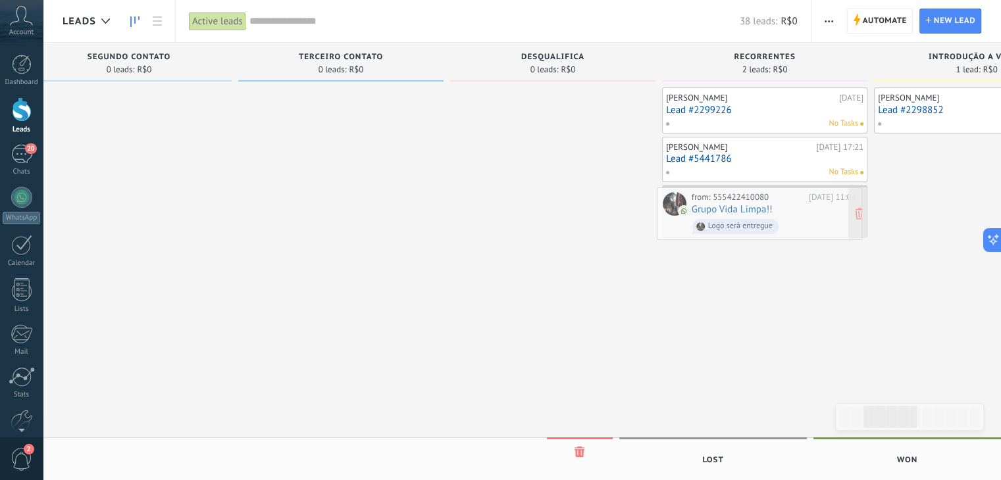
drag, startPoint x: 189, startPoint y: 114, endPoint x: 795, endPoint y: 214, distance: 614.2
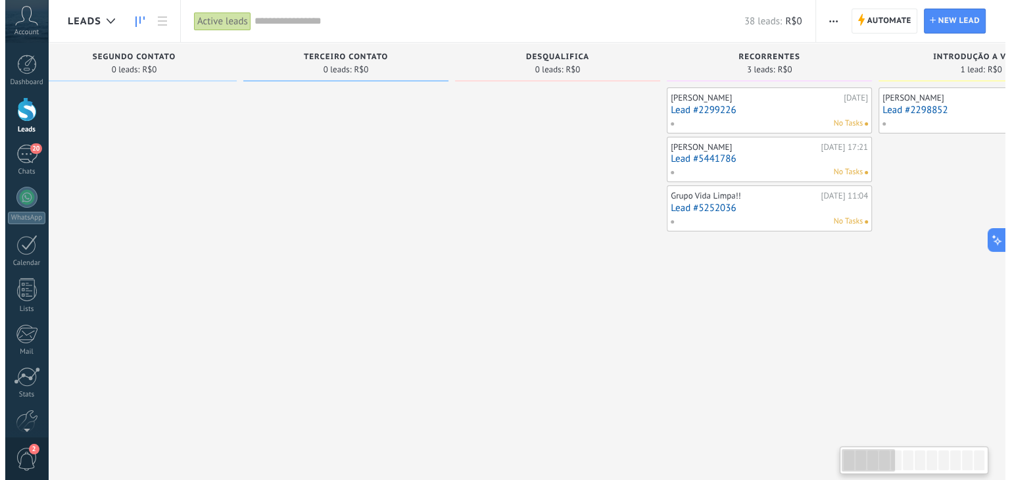
scroll to position [0, 9]
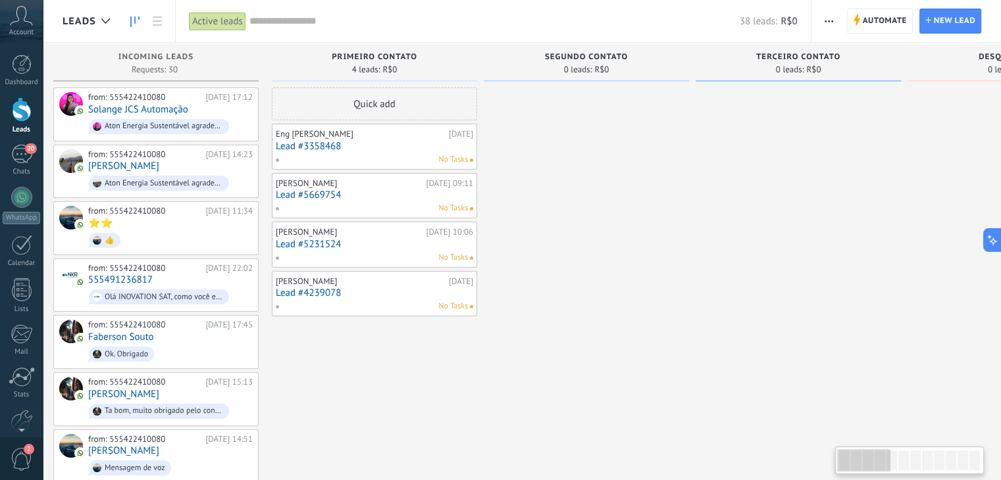
drag, startPoint x: 895, startPoint y: 464, endPoint x: 811, endPoint y: 448, distance: 85.0
click at [814, 448] on body ".abccls-1,.abccls-2{fill-rule:evenodd}.abccls-2{fill:#fff} .abfcls-1{fill:none}…" at bounding box center [500, 240] width 1001 height 480
click at [203, 165] on div "from: 555422410080 11/08/2025 14:23 Antonio Erielton ‎Aton Energia Sustentável …" at bounding box center [170, 171] width 164 height 45
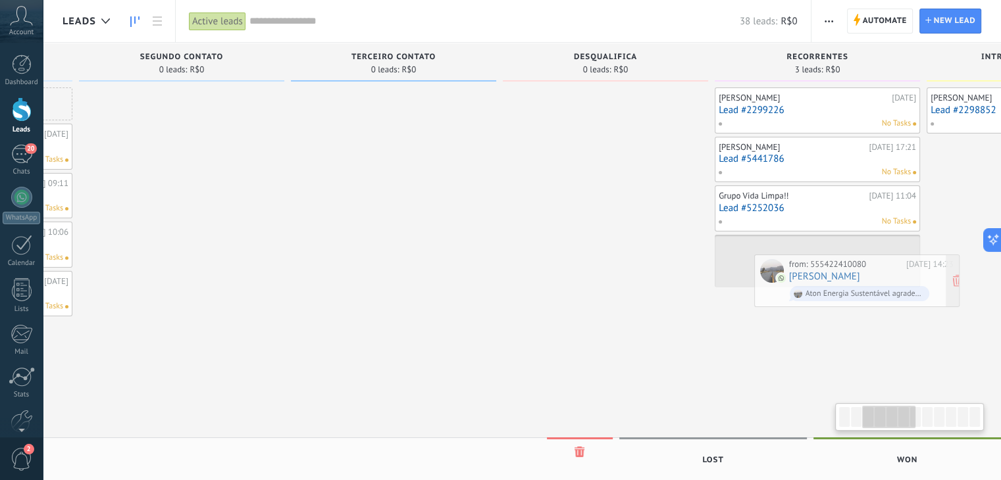
scroll to position [0, 453]
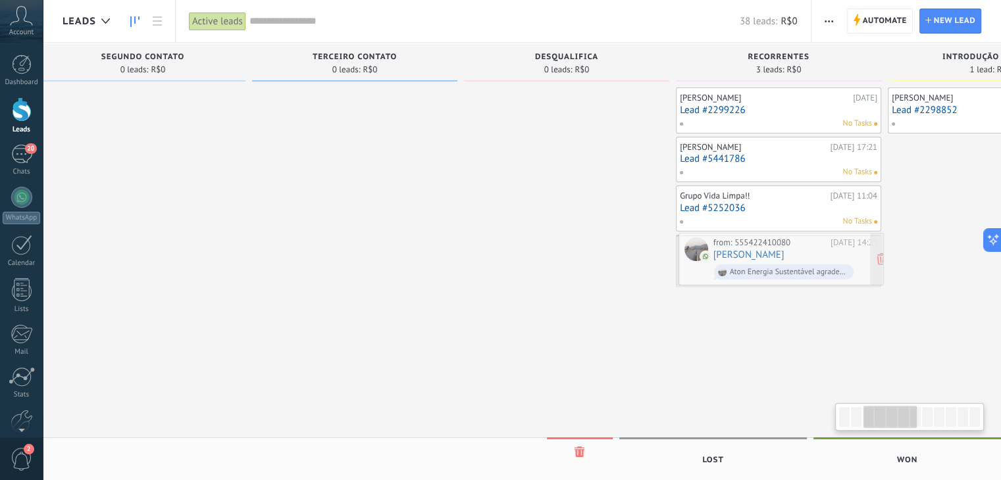
drag, startPoint x: 177, startPoint y: 159, endPoint x: 801, endPoint y: 249, distance: 630.8
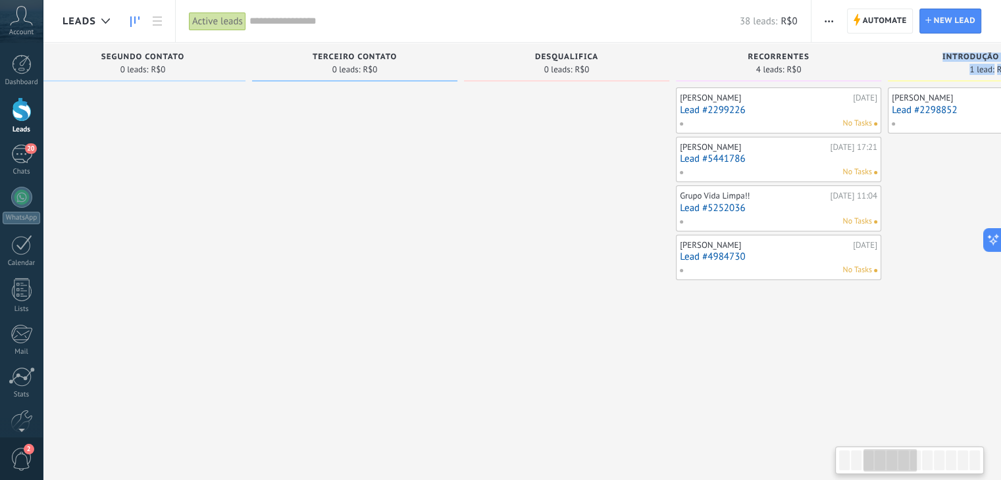
drag, startPoint x: 892, startPoint y: 472, endPoint x: 860, endPoint y: 464, distance: 32.4
click at [806, 470] on body ".abccls-1,.abccls-2{fill-rule:evenodd}.abccls-2{fill:#fff} .abfcls-1{fill:none}…" at bounding box center [500, 240] width 1001 height 480
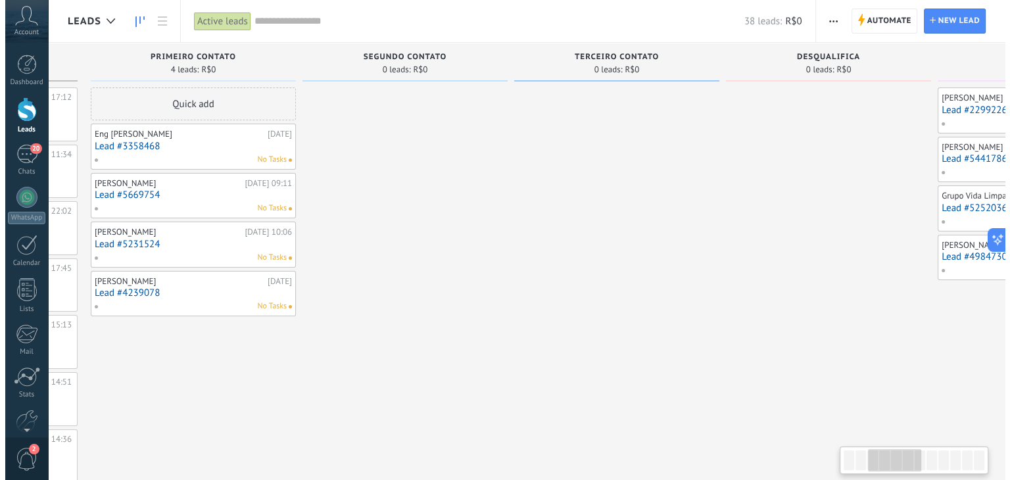
scroll to position [0, 9]
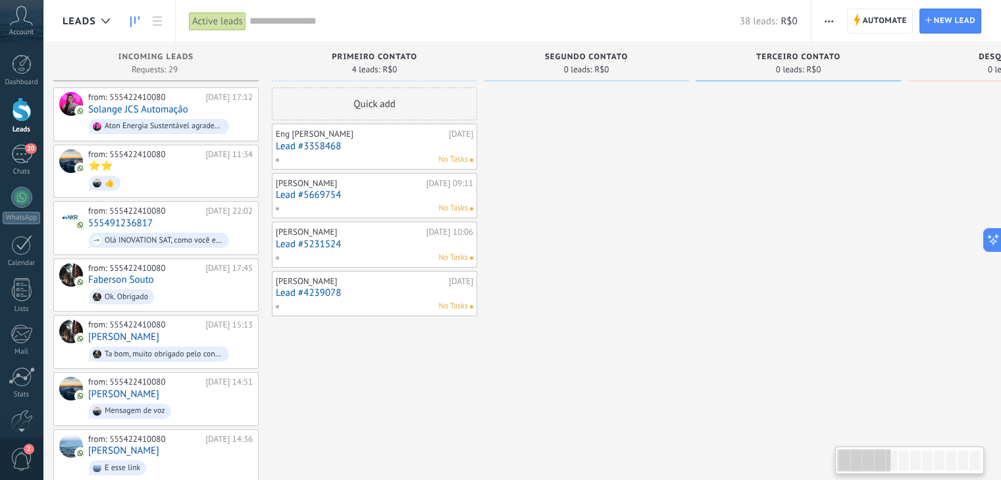
drag, startPoint x: 889, startPoint y: 461, endPoint x: 827, endPoint y: 466, distance: 62.7
click at [827, 466] on body ".abccls-1,.abccls-2{fill-rule:evenodd}.abccls-2{fill:#fff} .abfcls-1{fill:none}…" at bounding box center [500, 240] width 1001 height 480
click at [360, 146] on link "Lead #3358468" at bounding box center [374, 146] width 197 height 11
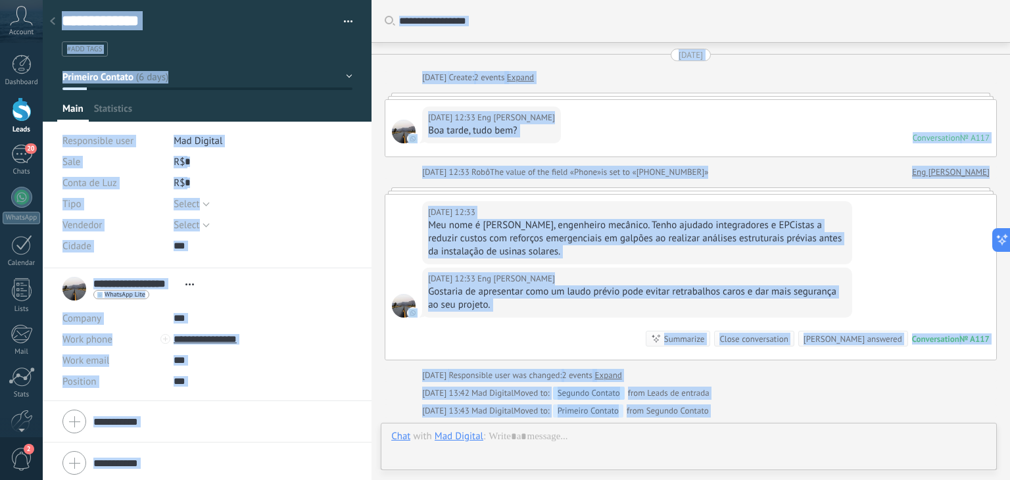
scroll to position [19, 0]
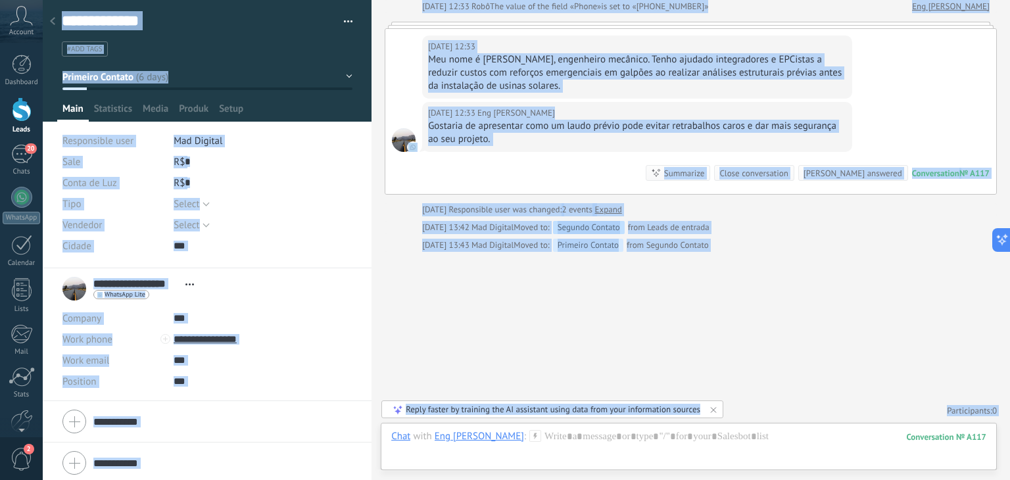
click at [584, 303] on div "Search Load more 06/08/2025 06/08/2025 Create: 2 events Expand 06/08/2025 12:33…" at bounding box center [691, 157] width 639 height 647
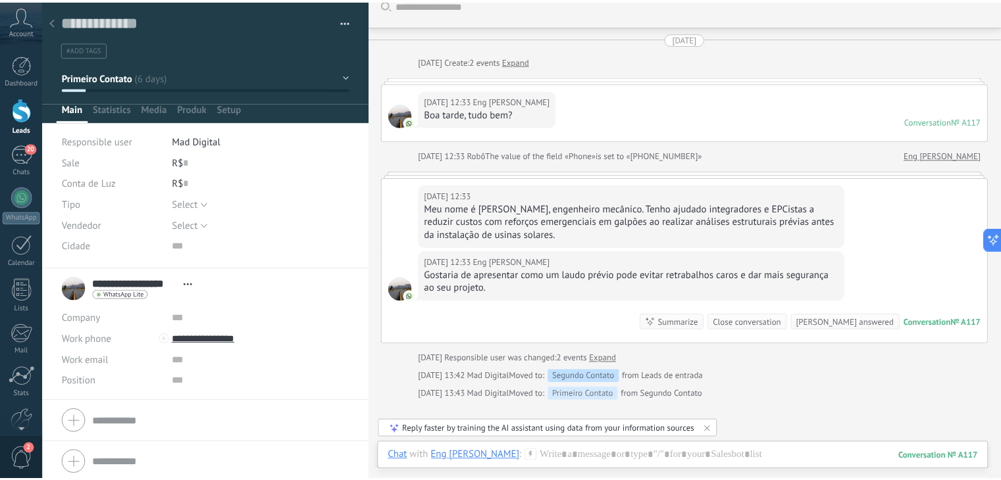
scroll to position [0, 0]
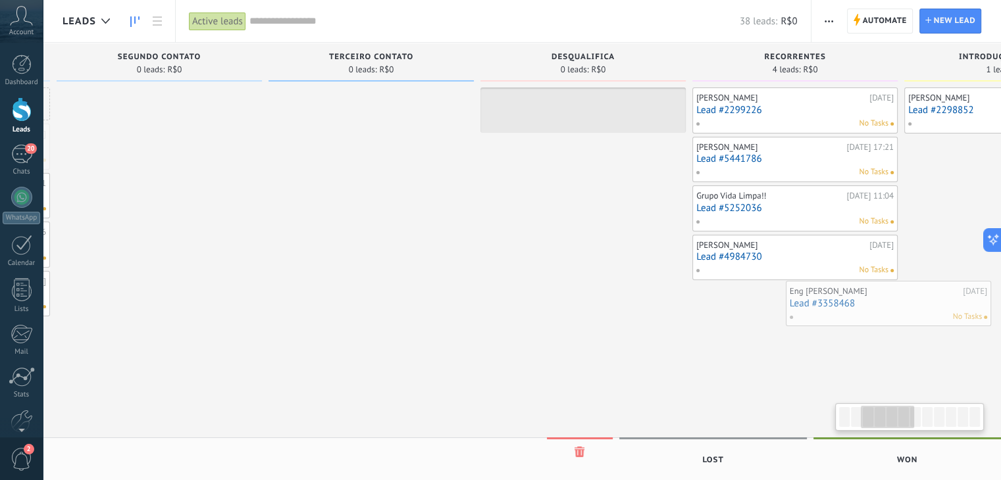
scroll to position [0, 457]
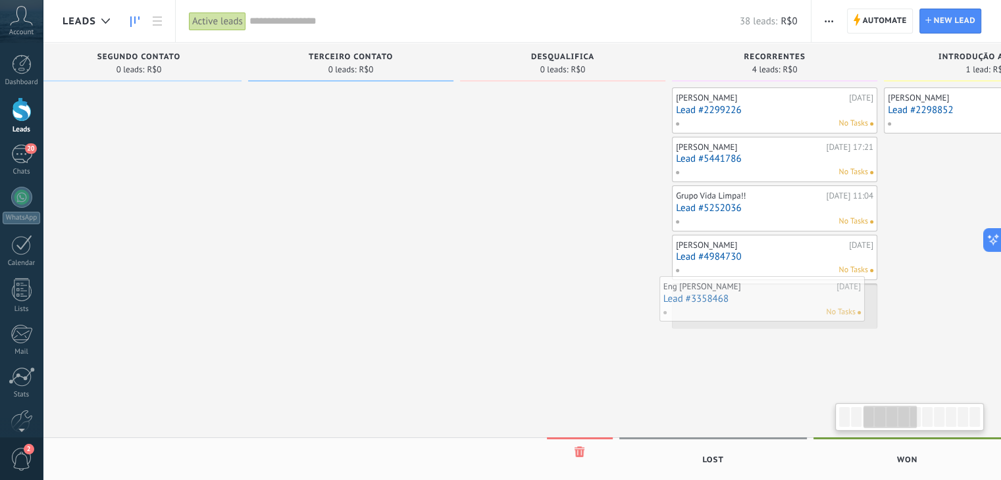
drag, startPoint x: 387, startPoint y: 151, endPoint x: 781, endPoint y: 304, distance: 422.2
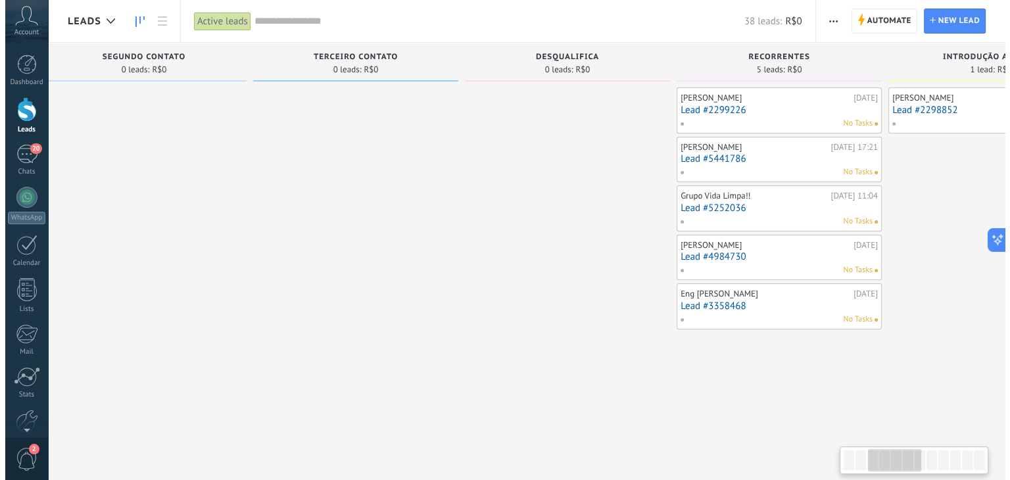
scroll to position [0, 9]
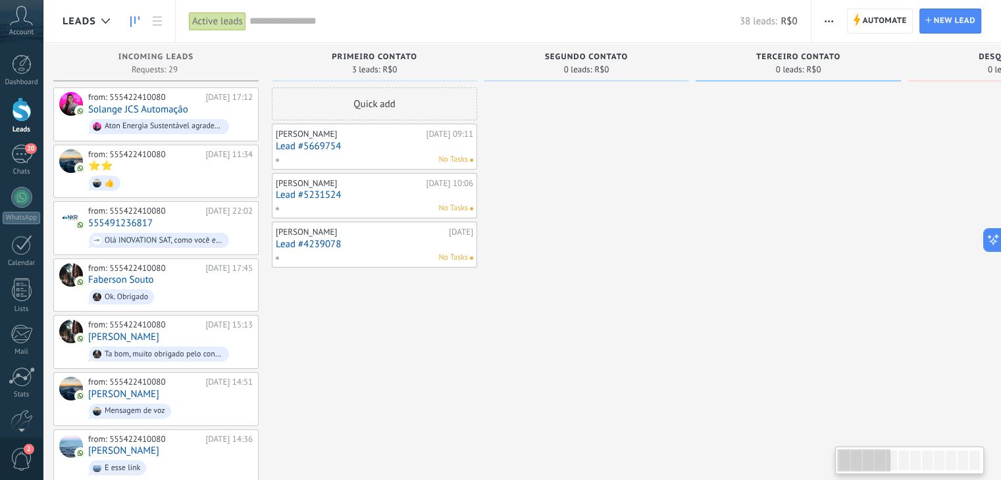
drag, startPoint x: 907, startPoint y: 457, endPoint x: 839, endPoint y: 455, distance: 67.8
click at [839, 455] on div at bounding box center [863, 460] width 53 height 22
click at [370, 257] on div "No Tasks" at bounding box center [371, 258] width 193 height 12
click at [353, 240] on link "Lead #4239078" at bounding box center [374, 244] width 197 height 11
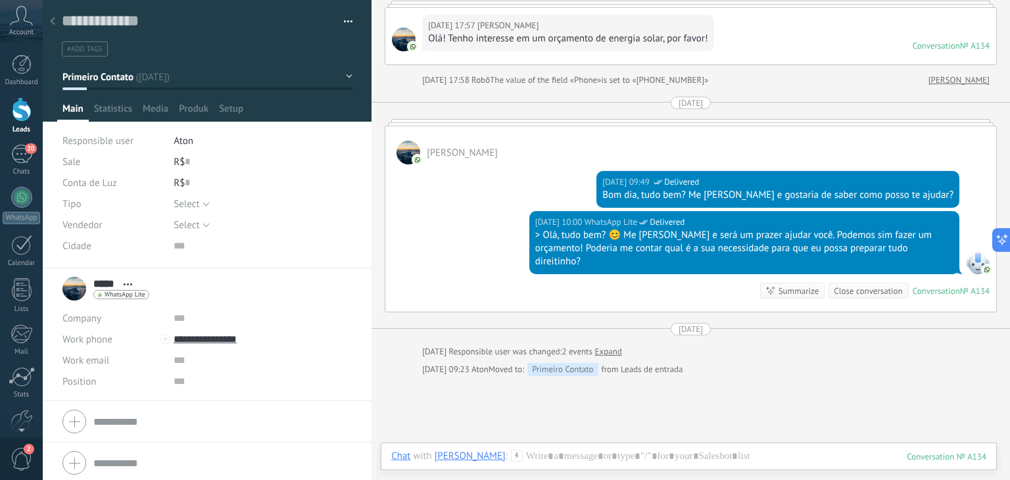
scroll to position [84, 0]
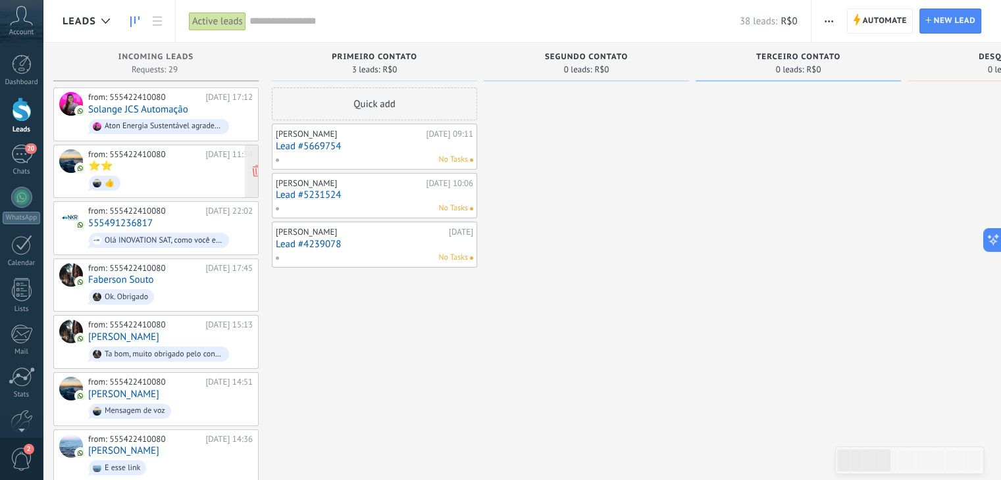
click at [168, 174] on span "👍" at bounding box center [170, 183] width 164 height 20
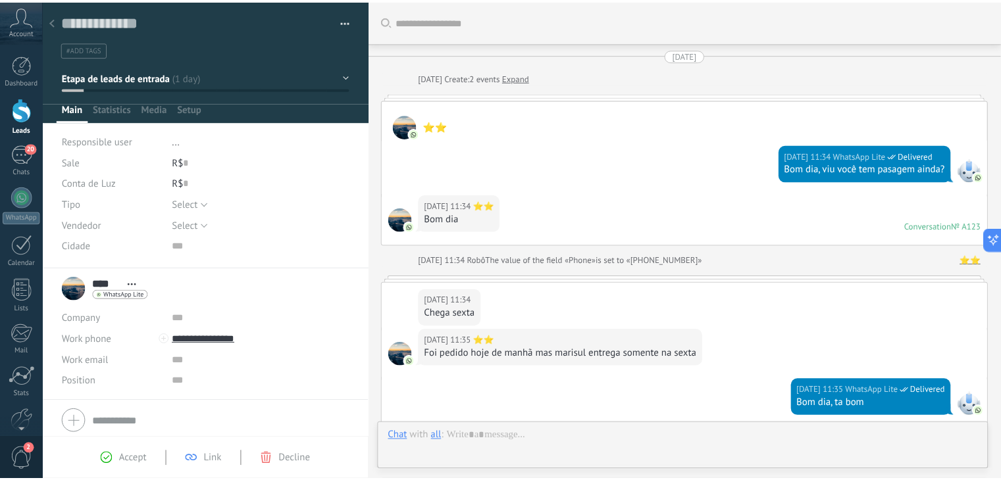
scroll to position [229, 0]
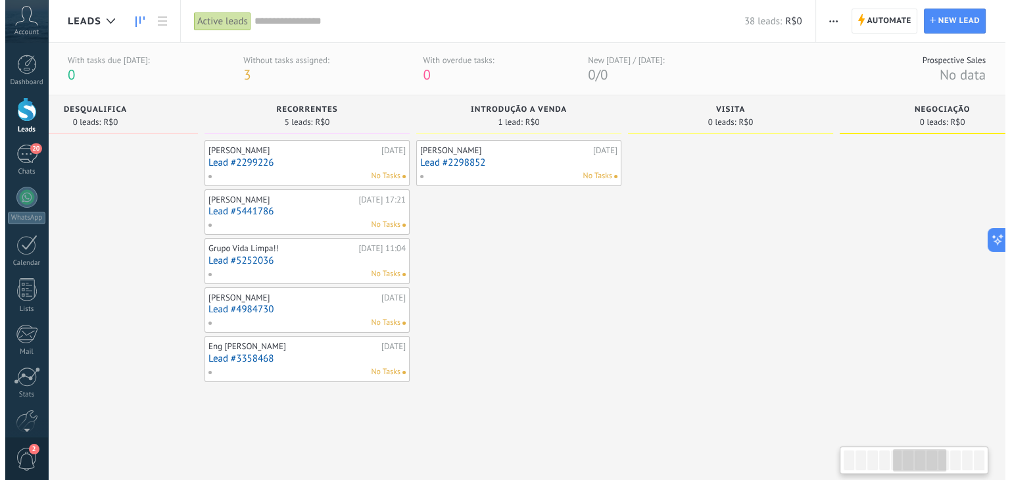
scroll to position [0, 916]
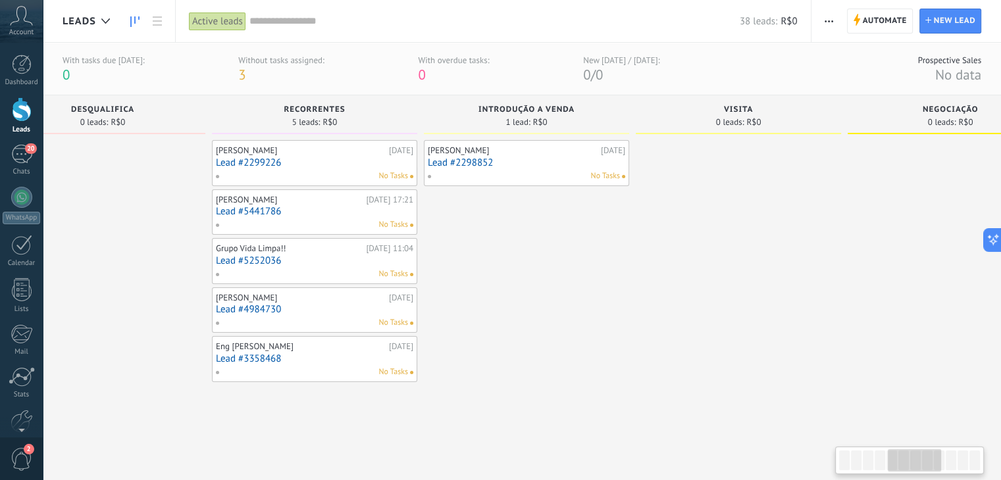
drag, startPoint x: 862, startPoint y: 456, endPoint x: 912, endPoint y: 472, distance: 52.4
click at [912, 472] on div at bounding box center [909, 461] width 149 height 28
click at [291, 360] on link "Lead #3358468" at bounding box center [314, 358] width 197 height 11
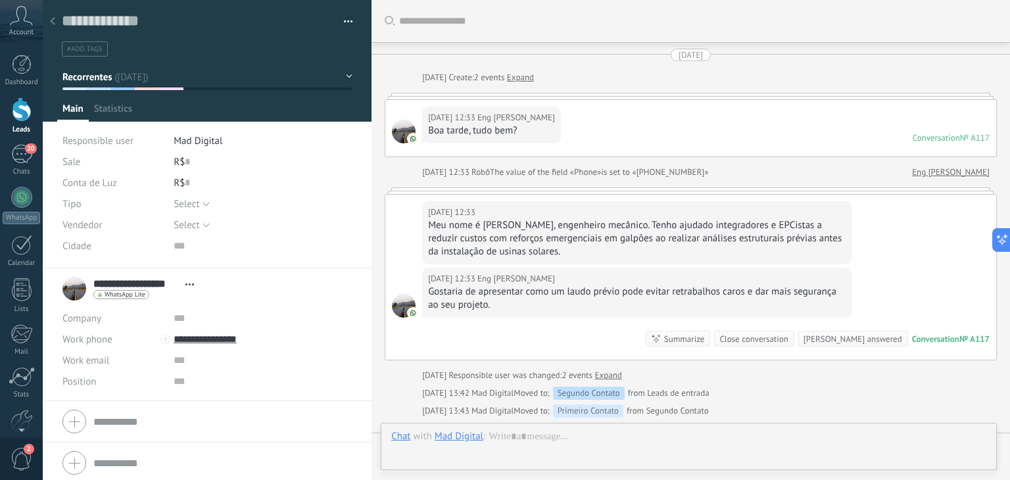
scroll to position [211, 0]
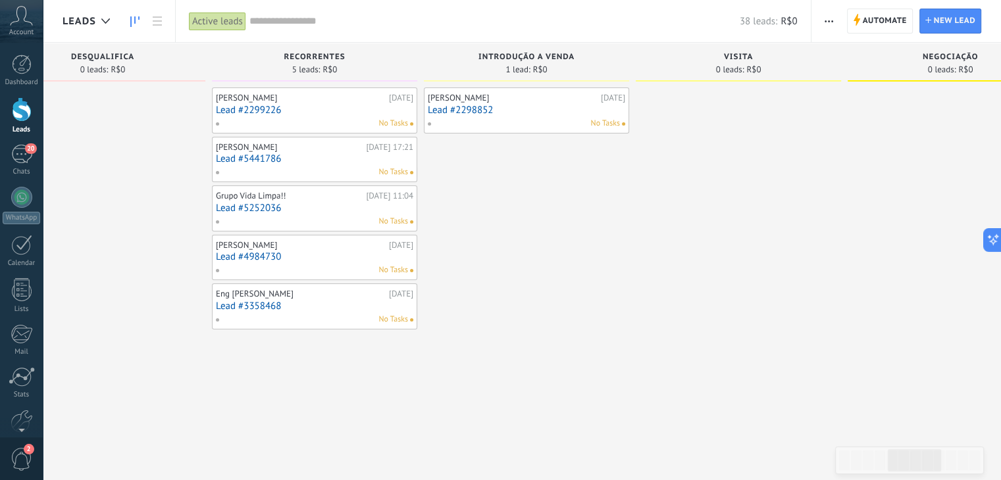
click at [261, 258] on link "Lead #4984730" at bounding box center [314, 256] width 197 height 11
click at [309, 207] on link "Lead #5252036" at bounding box center [314, 208] width 197 height 11
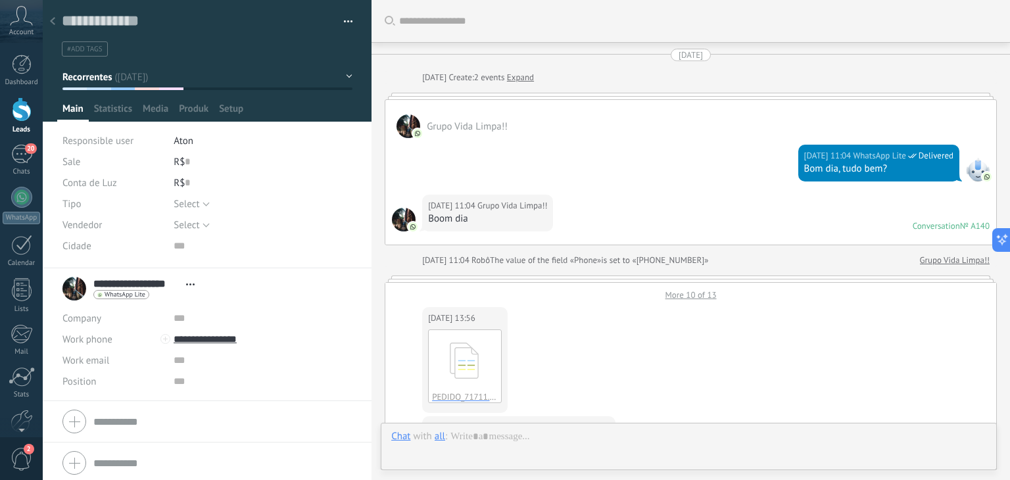
scroll to position [659, 0]
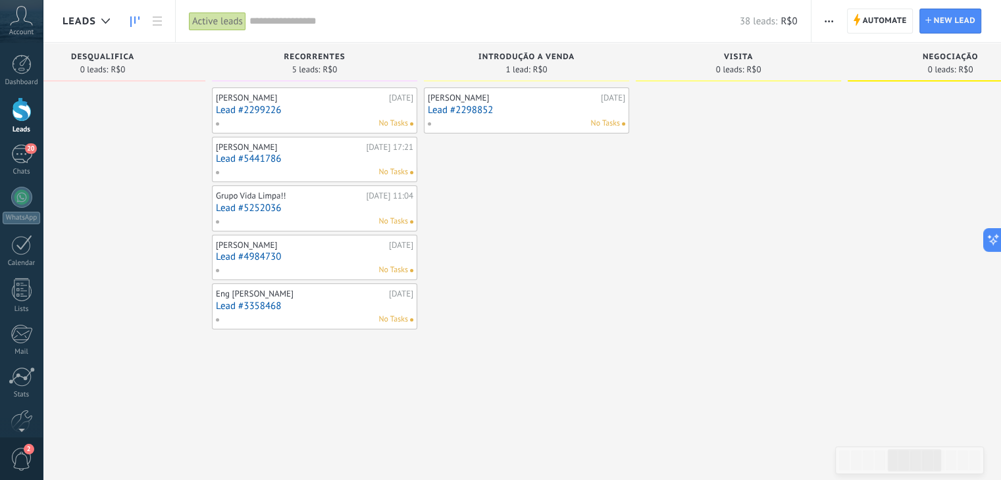
click at [253, 155] on link "Lead #5441786" at bounding box center [314, 158] width 197 height 11
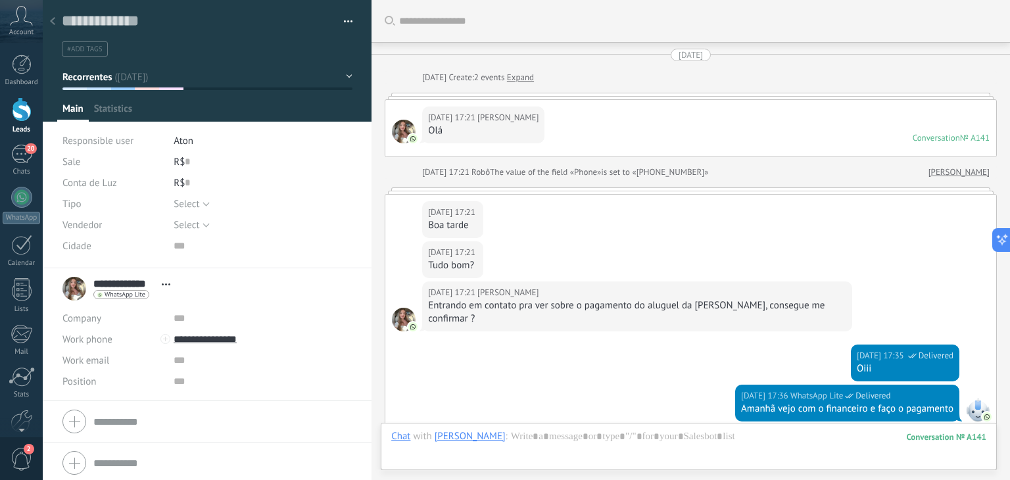
scroll to position [342, 0]
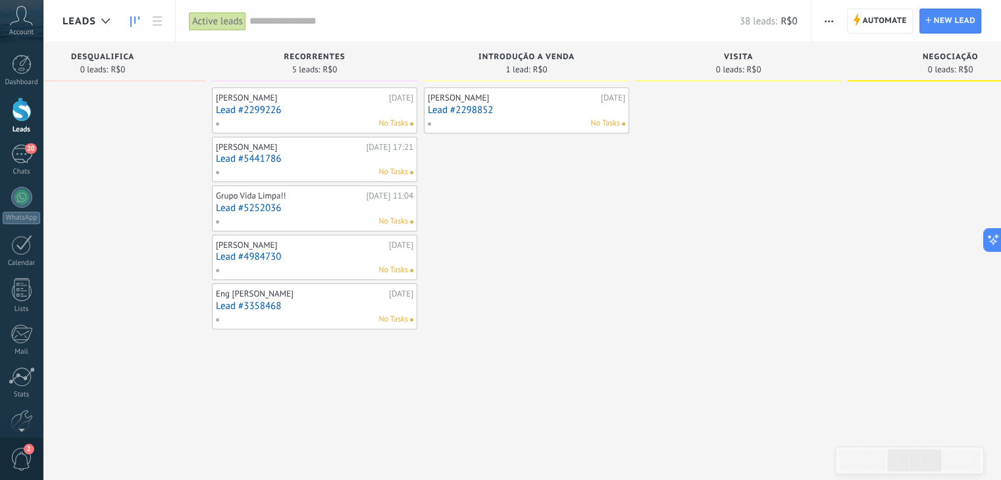
click at [249, 114] on link "Lead #2299226" at bounding box center [314, 110] width 197 height 11
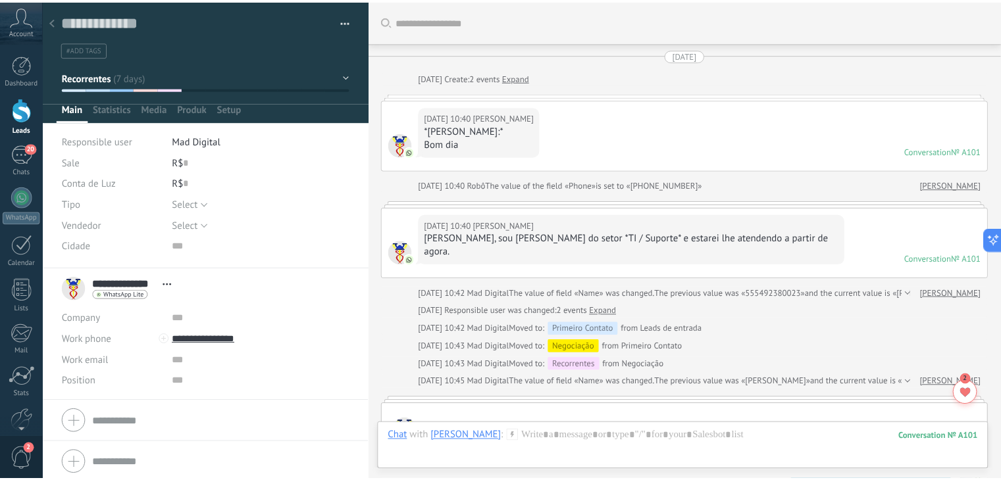
scroll to position [3172, 0]
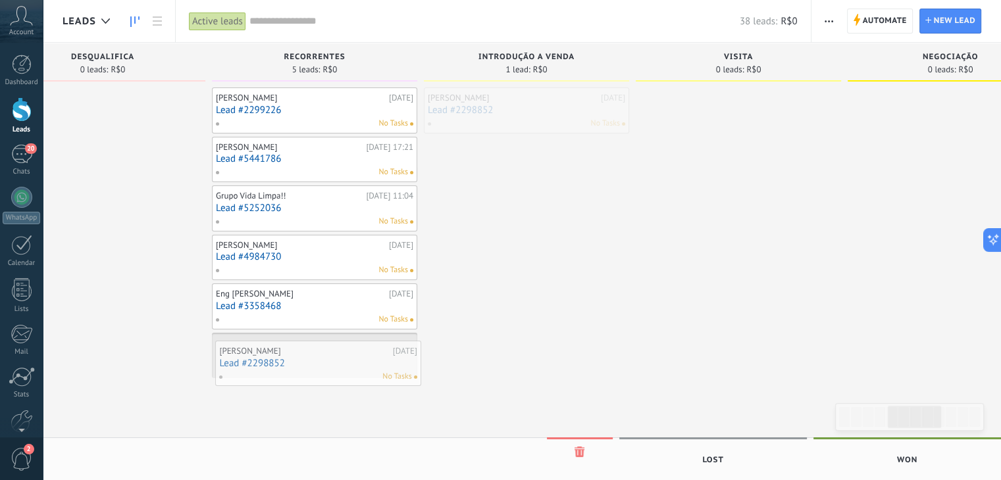
drag, startPoint x: 494, startPoint y: 118, endPoint x: 284, endPoint y: 370, distance: 327.8
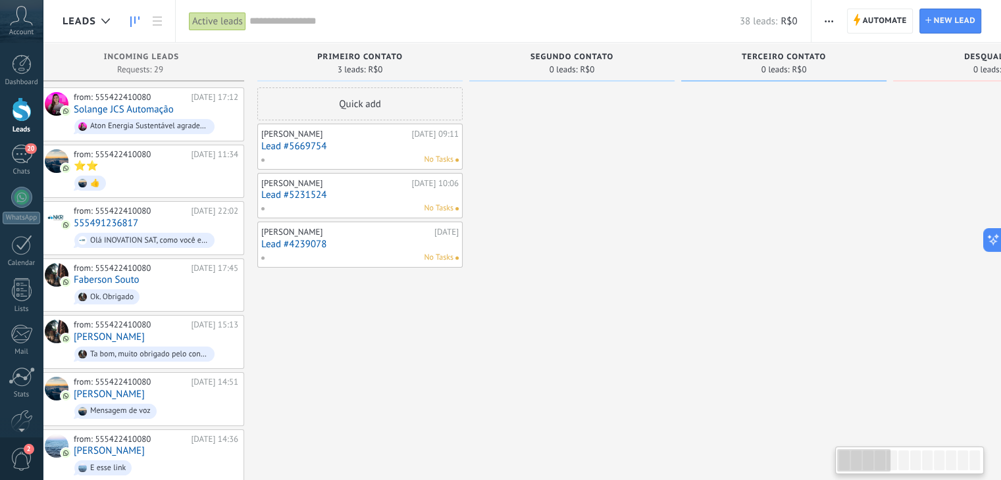
scroll to position [0, 9]
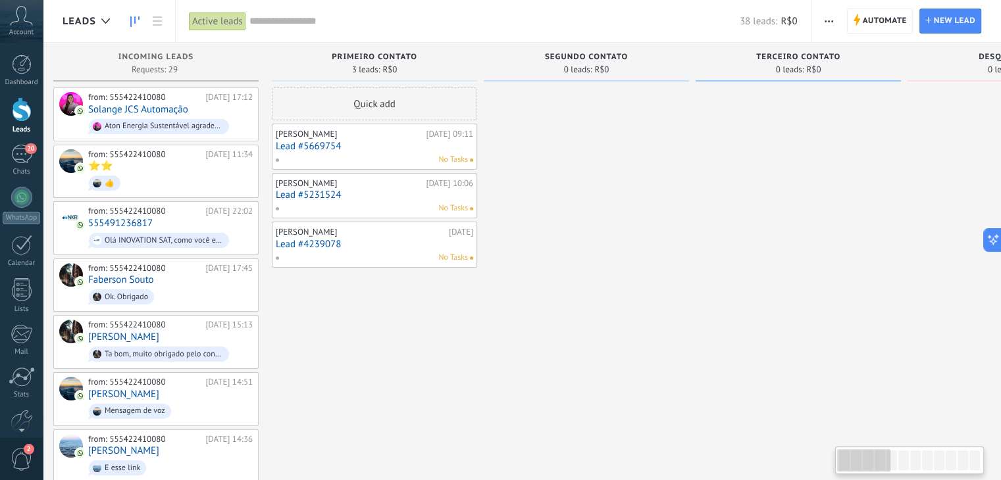
drag, startPoint x: 903, startPoint y: 464, endPoint x: 822, endPoint y: 464, distance: 80.9
click at [822, 464] on body ".abccls-1,.abccls-2{fill-rule:evenodd}.abccls-2{fill:#fff} .abfcls-1{fill:none}…" at bounding box center [500, 240] width 1001 height 480
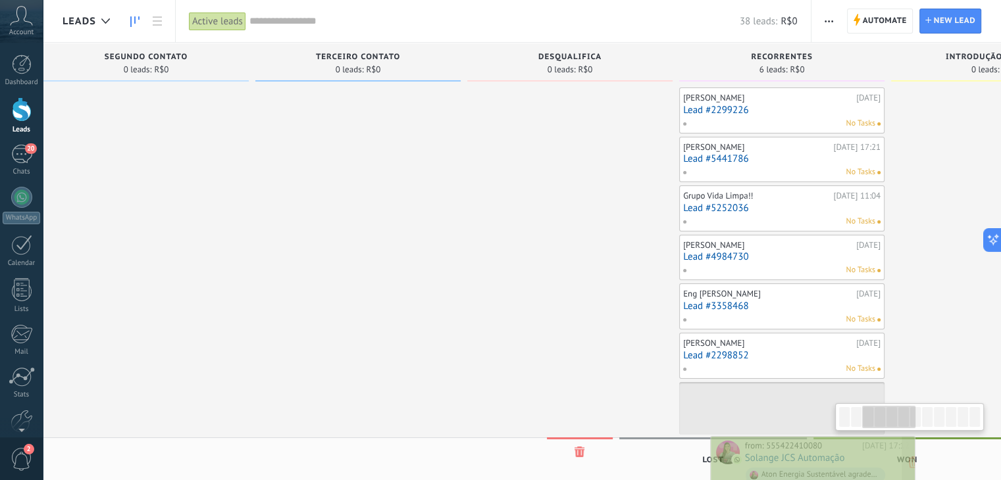
scroll to position [0, 470]
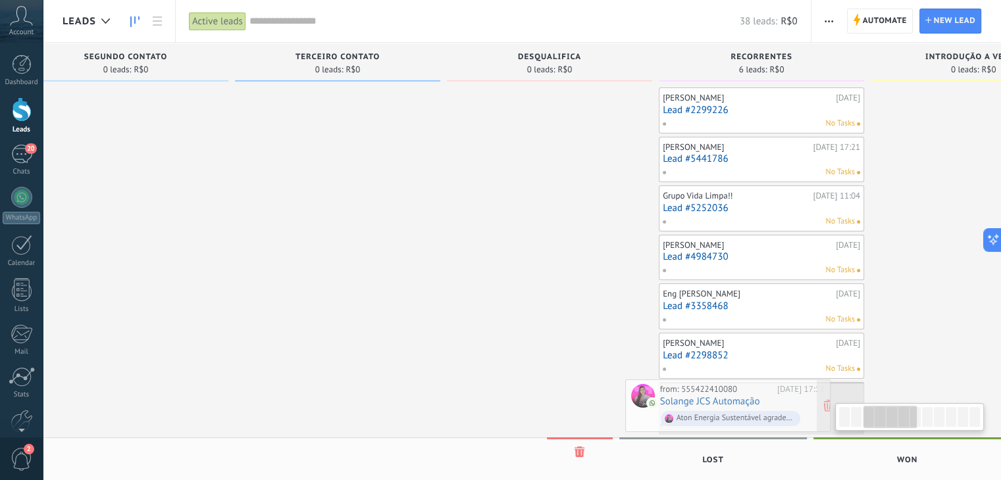
drag, startPoint x: 224, startPoint y: 109, endPoint x: 796, endPoint y: 399, distance: 641.1
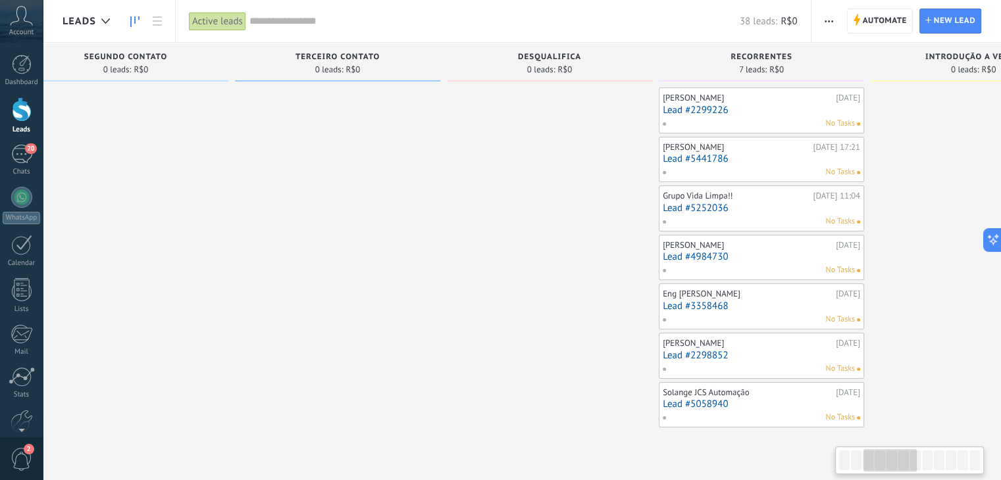
scroll to position [0, 9]
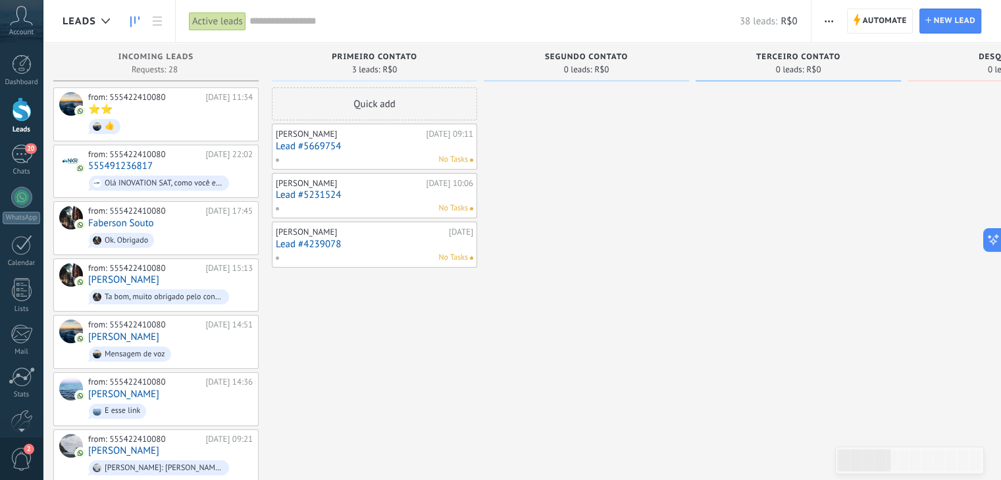
drag, startPoint x: 900, startPoint y: 459, endPoint x: 789, endPoint y: 451, distance: 110.9
click at [789, 451] on body ".abccls-1,.abccls-2{fill-rule:evenodd}.abccls-2{fill:#fff} .abfcls-1{fill:none}…" at bounding box center [500, 240] width 1001 height 480
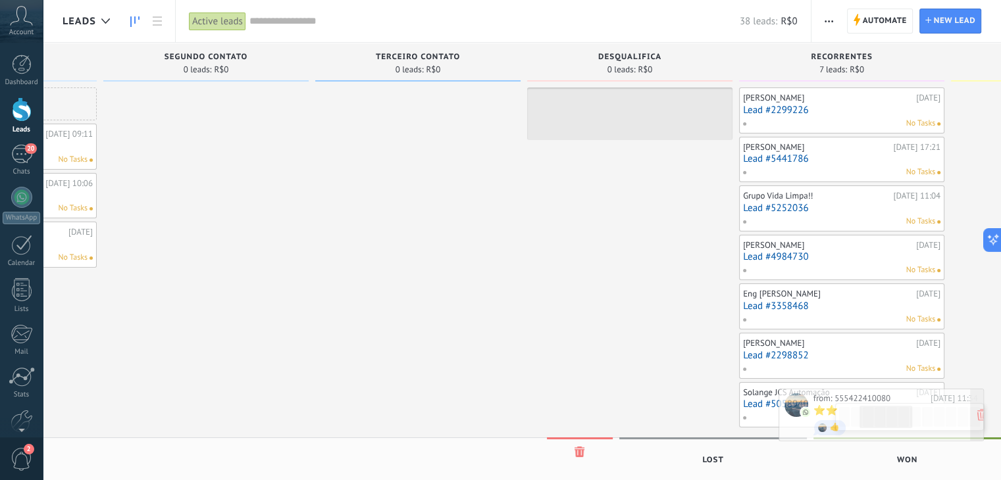
scroll to position [0, 414]
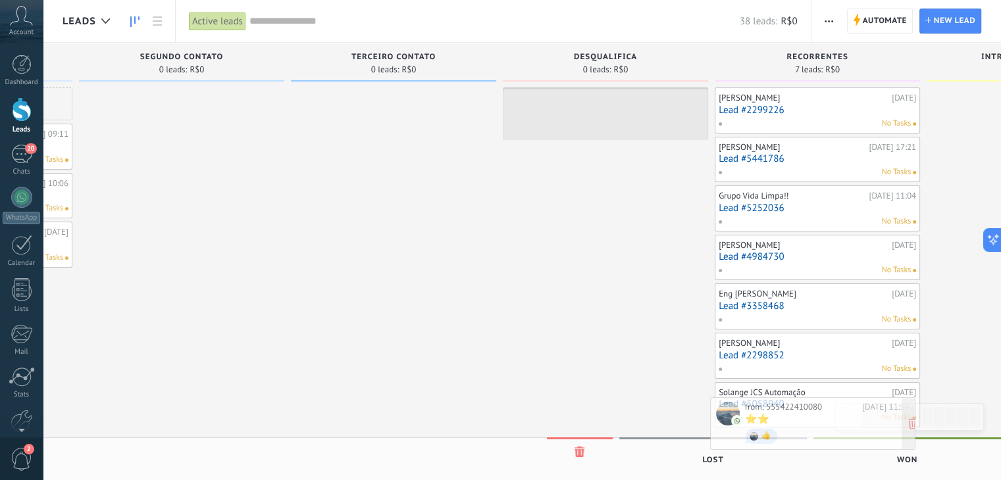
drag, startPoint x: 193, startPoint y: 113, endPoint x: 849, endPoint y: 423, distance: 726.0
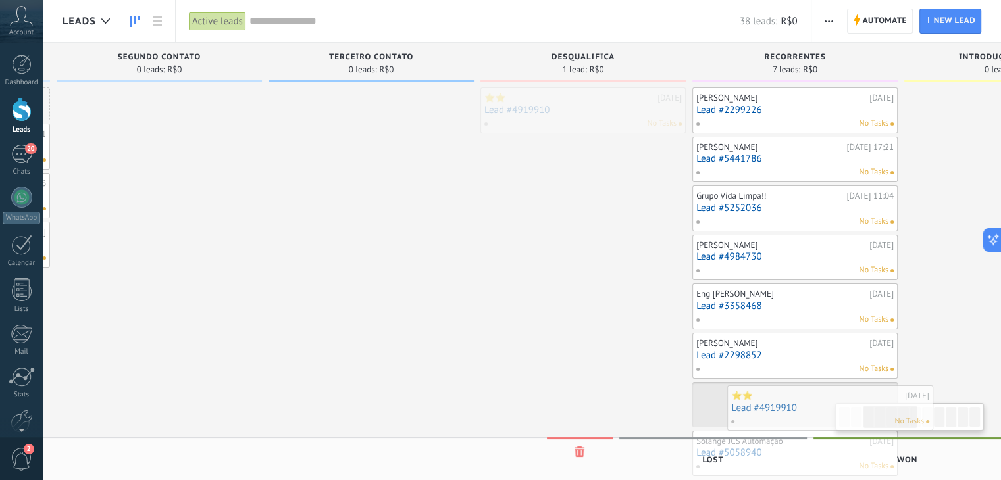
scroll to position [0, 482]
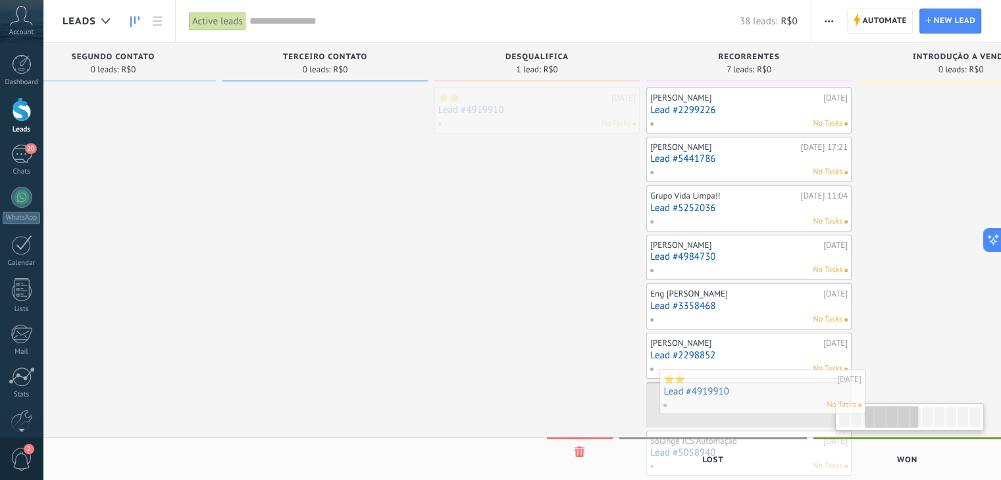
drag, startPoint x: 621, startPoint y: 101, endPoint x: 778, endPoint y: 382, distance: 322.5
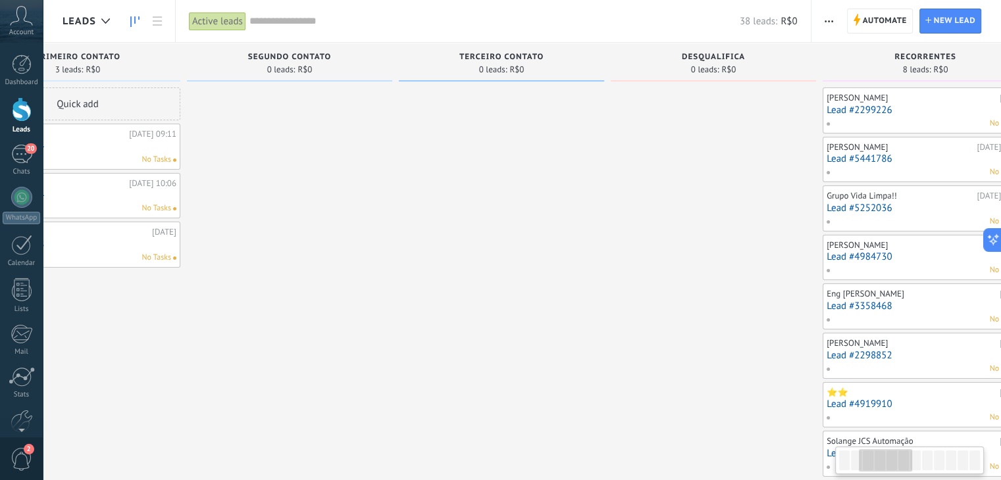
scroll to position [0, 9]
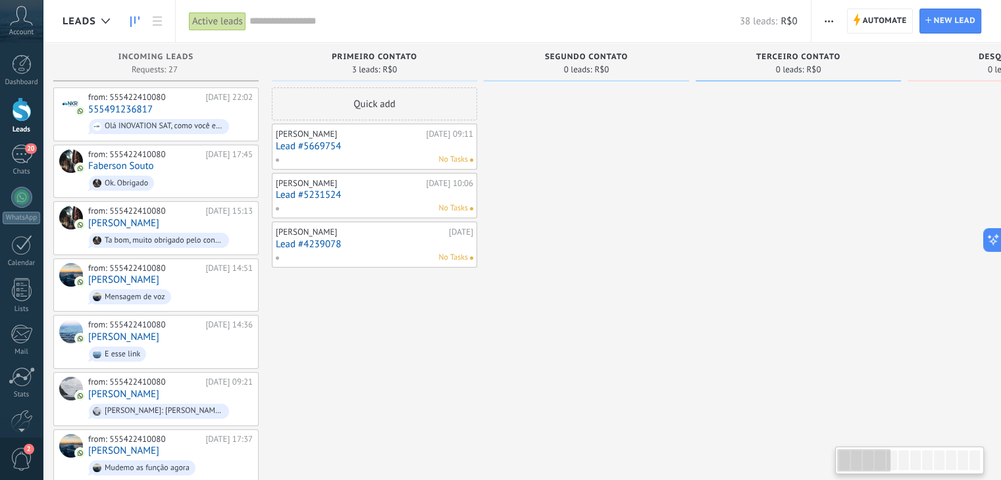
drag, startPoint x: 894, startPoint y: 466, endPoint x: 774, endPoint y: 457, distance: 120.7
click at [774, 457] on body ".abccls-1,.abccls-2{fill-rule:evenodd}.abccls-2{fill:#fff} .abfcls-1{fill:none}…" at bounding box center [500, 240] width 1001 height 480
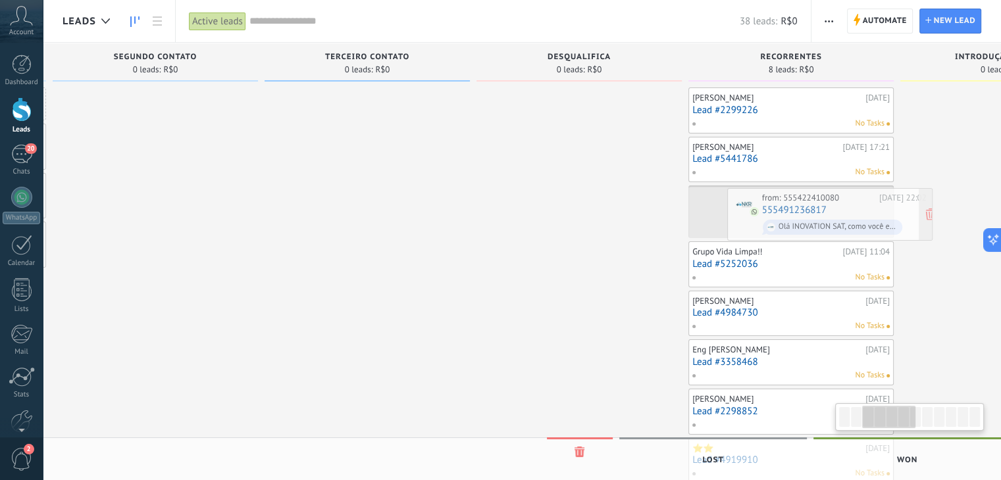
drag, startPoint x: 197, startPoint y: 103, endPoint x: 871, endPoint y: 203, distance: 681.1
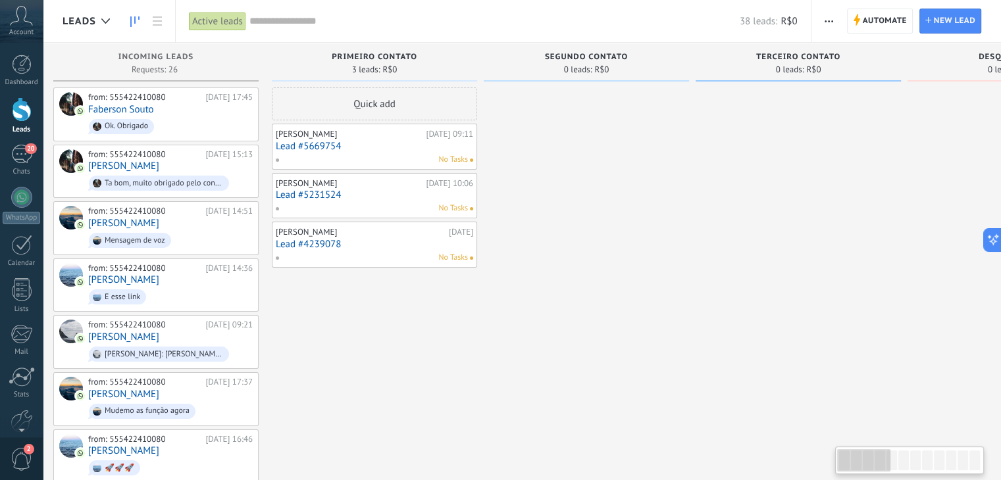
drag, startPoint x: 888, startPoint y: 467, endPoint x: 749, endPoint y: 439, distance: 142.3
click at [827, 461] on body ".abccls-1,.abccls-2{fill-rule:evenodd}.abccls-2{fill:#fff} .abfcls-1{fill:none}…" at bounding box center [500, 240] width 1001 height 480
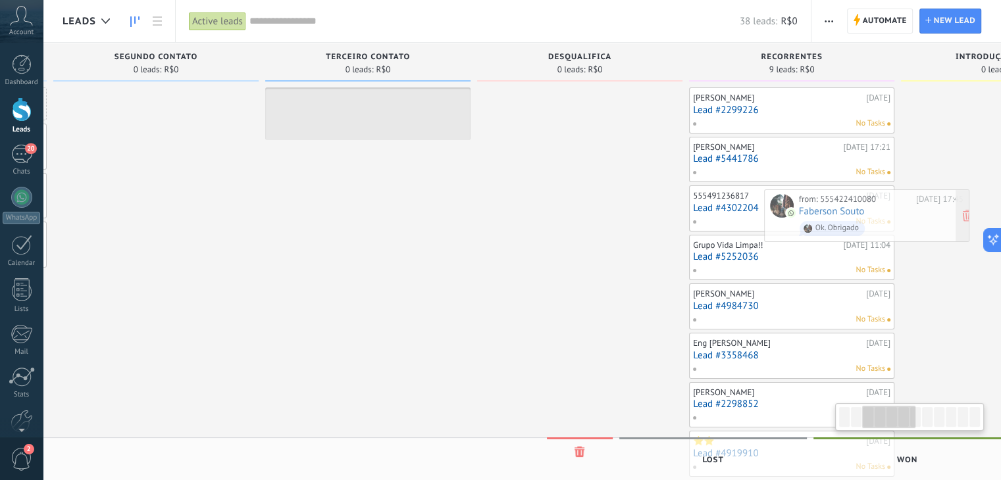
scroll to position [0, 450]
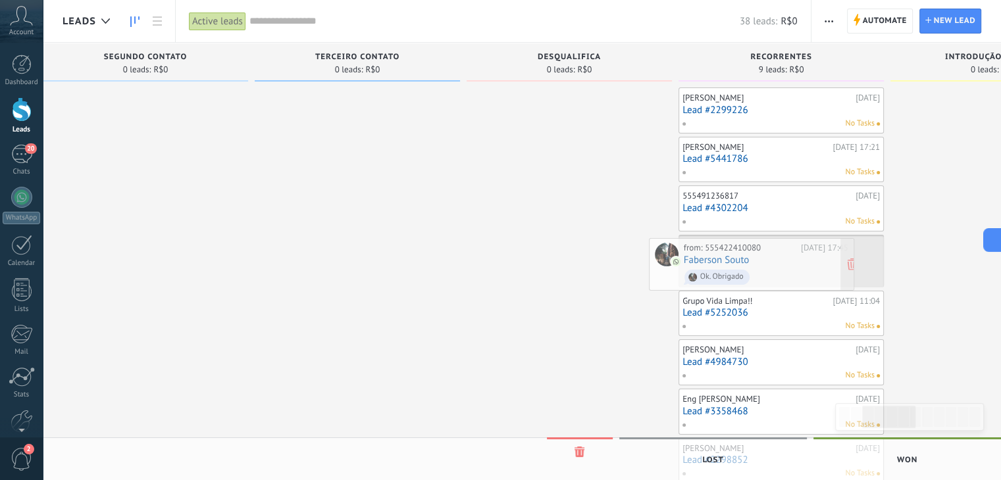
drag, startPoint x: 178, startPoint y: 109, endPoint x: 773, endPoint y: 259, distance: 614.1
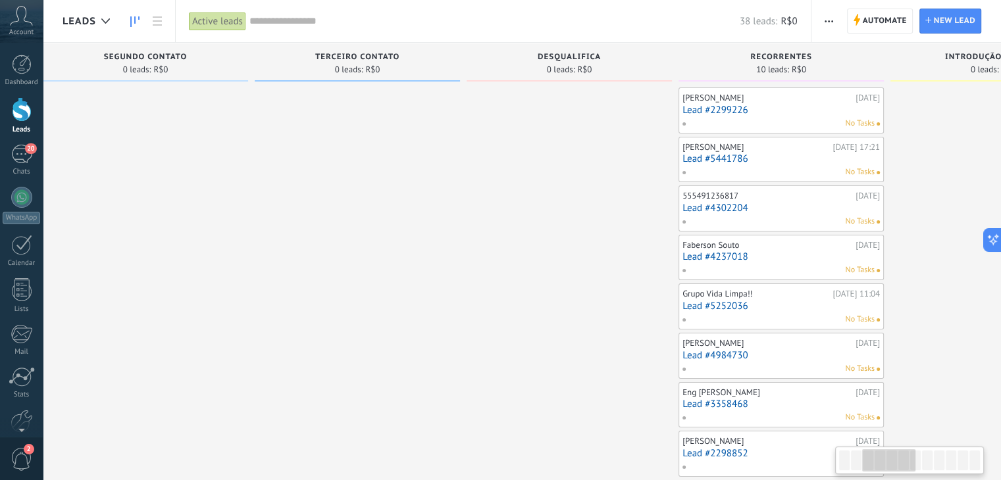
scroll to position [0, 9]
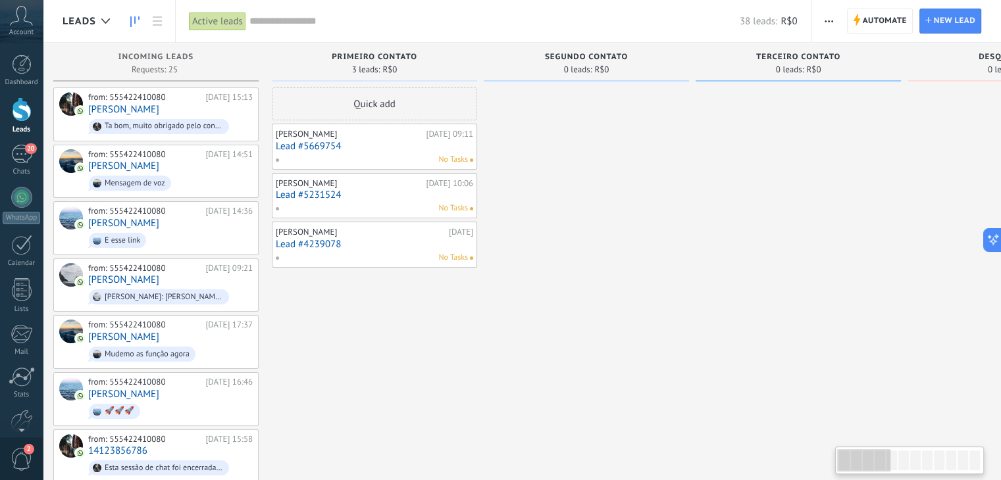
drag, startPoint x: 905, startPoint y: 461, endPoint x: 824, endPoint y: 455, distance: 81.8
click at [824, 455] on body ".abccls-1,.abccls-2{fill-rule:evenodd}.abccls-2{fill:#fff} .abfcls-1{fill:none}…" at bounding box center [500, 240] width 1001 height 480
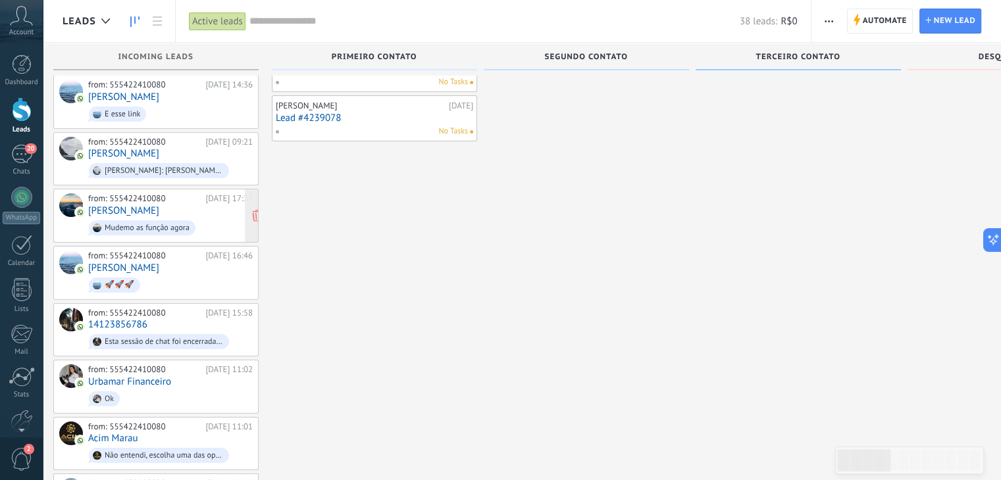
scroll to position [0, 0]
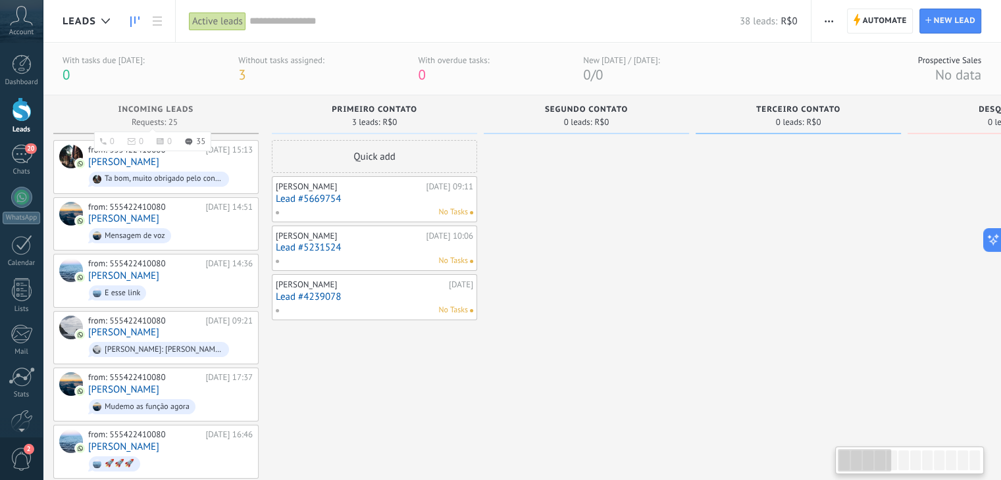
click at [150, 102] on div "Incoming leads Requests: 25 0 0 0 35" at bounding box center [155, 114] width 205 height 39
click at [239, 75] on span "3" at bounding box center [241, 75] width 7 height 18
click at [239, 74] on body ".abccls-1,.abccls-2{fill-rule:evenodd}.abccls-2{fill:#fff} .abfcls-1{fill:none}…" at bounding box center [500, 240] width 1001 height 480
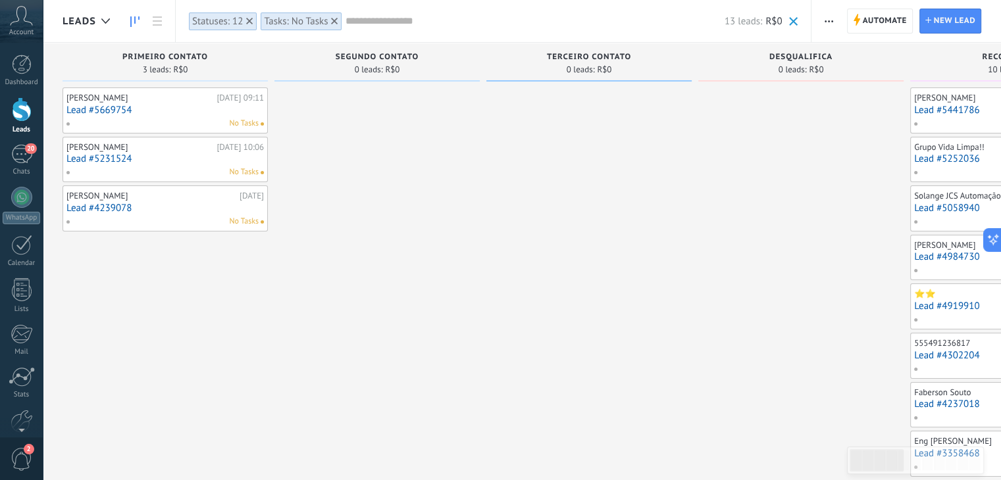
click at [221, 16] on div "Statuses: 12" at bounding box center [217, 21] width 51 height 12
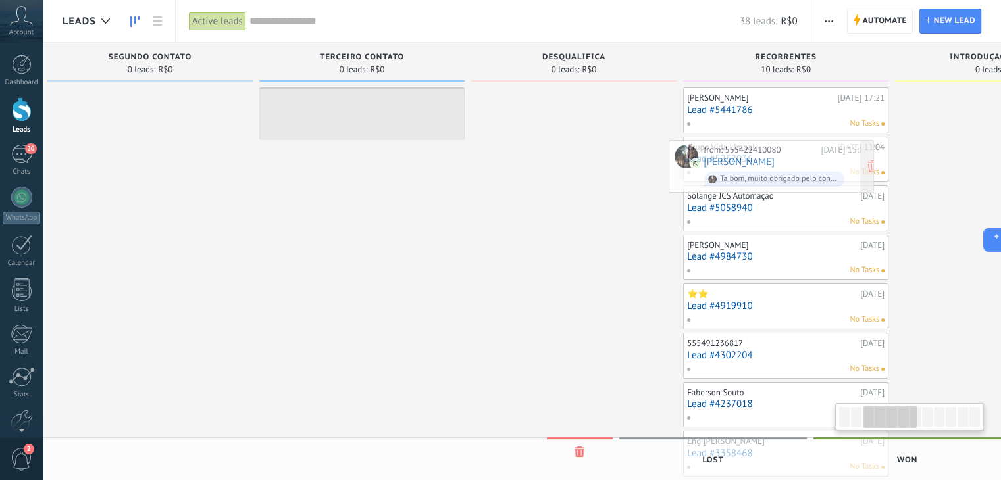
scroll to position [0, 463]
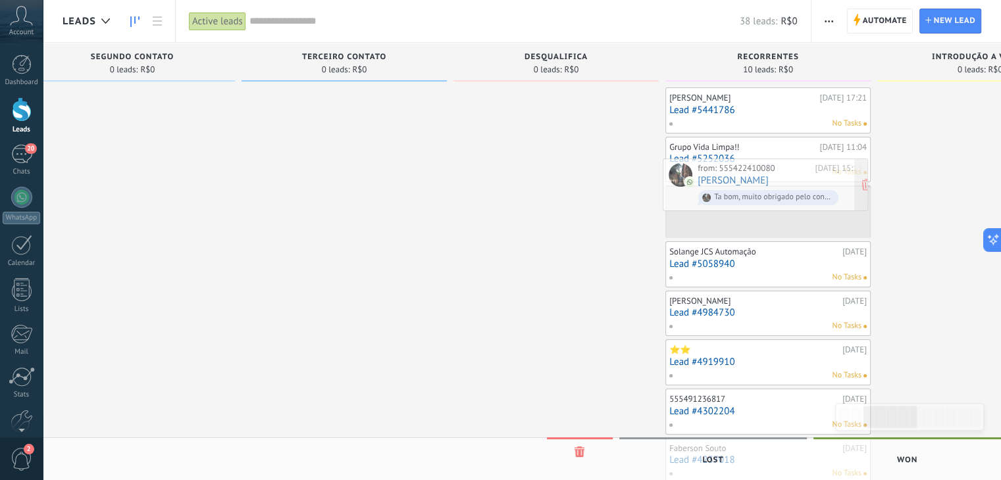
drag, startPoint x: 207, startPoint y: 109, endPoint x: 808, endPoint y: 187, distance: 605.7
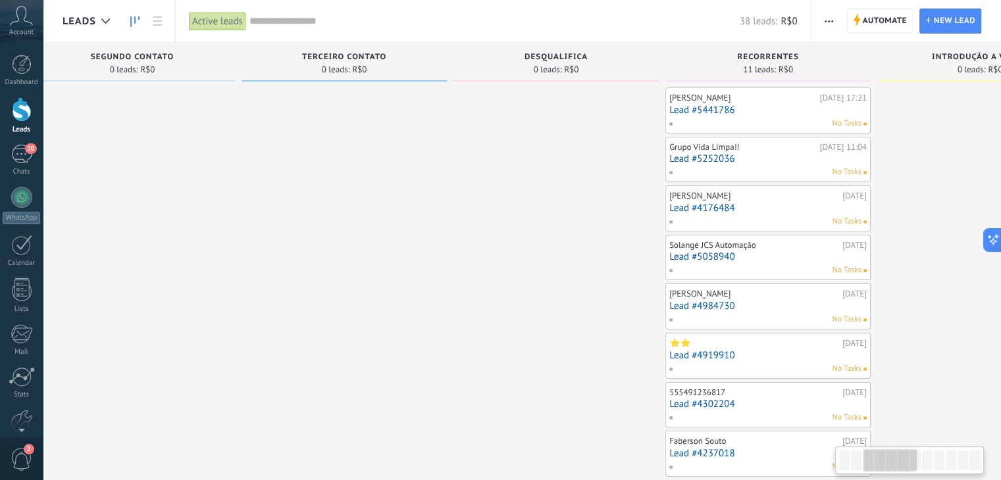
scroll to position [0, 9]
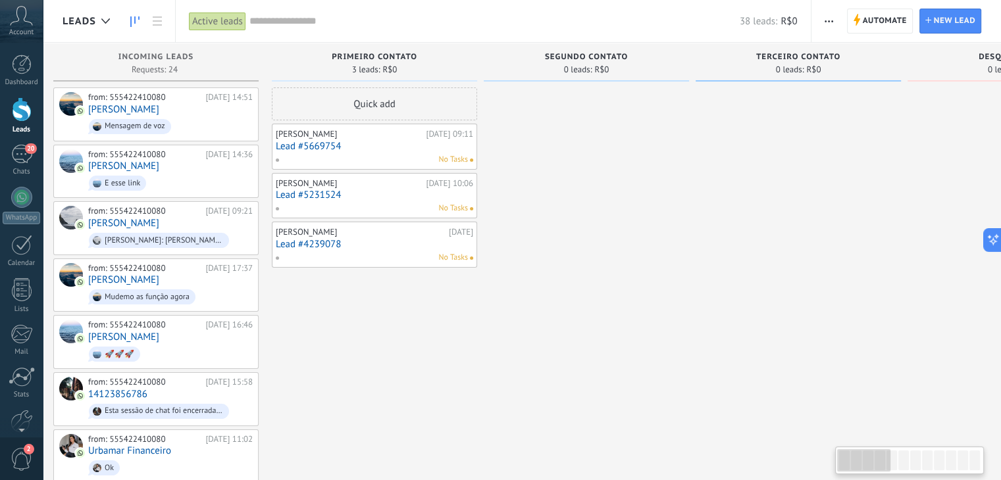
drag, startPoint x: 814, startPoint y: 451, endPoint x: 765, endPoint y: 448, distance: 49.4
click at [774, 451] on body ".abccls-1,.abccls-2{fill-rule:evenodd}.abccls-2{fill:#fff} .abfcls-1{fill:none}…" at bounding box center [500, 240] width 1001 height 480
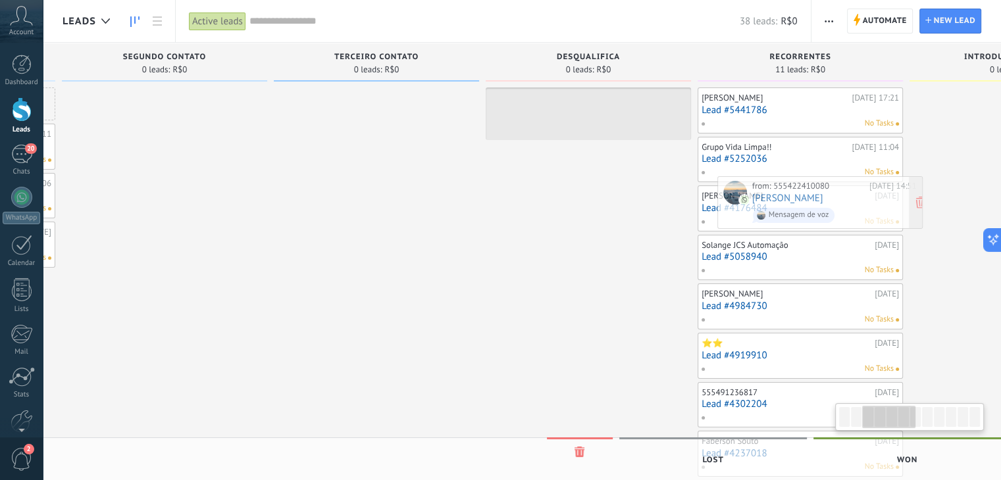
scroll to position [0, 445]
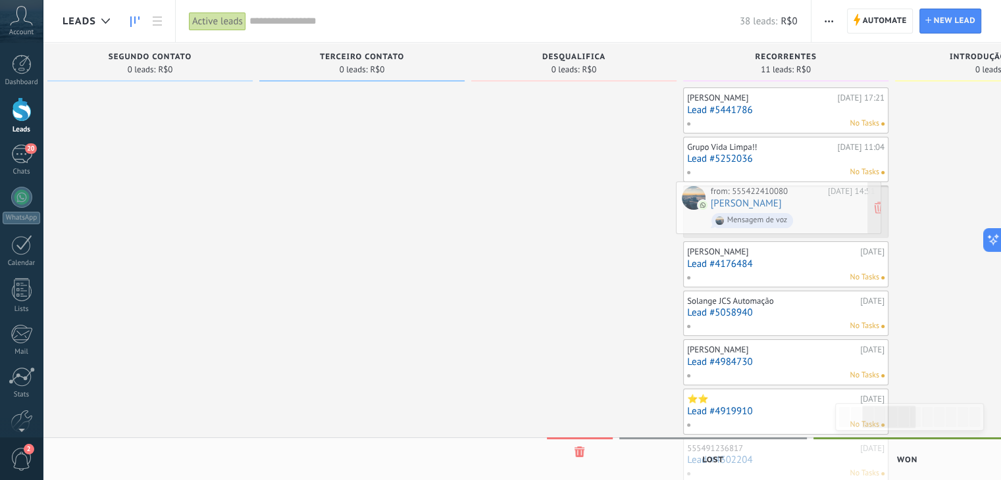
drag, startPoint x: 175, startPoint y: 111, endPoint x: 799, endPoint y: 205, distance: 631.4
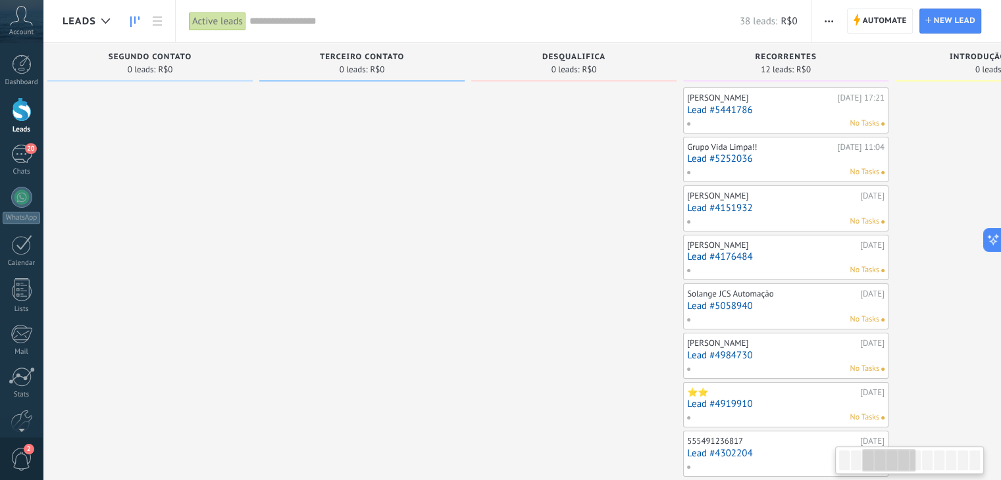
scroll to position [0, 9]
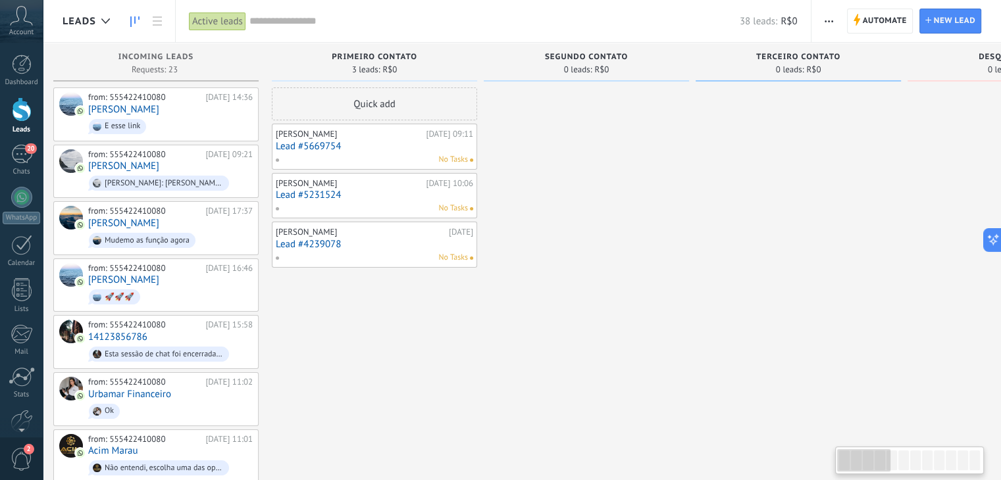
drag, startPoint x: 900, startPoint y: 457, endPoint x: 847, endPoint y: 455, distance: 53.3
click at [847, 455] on div at bounding box center [863, 460] width 53 height 22
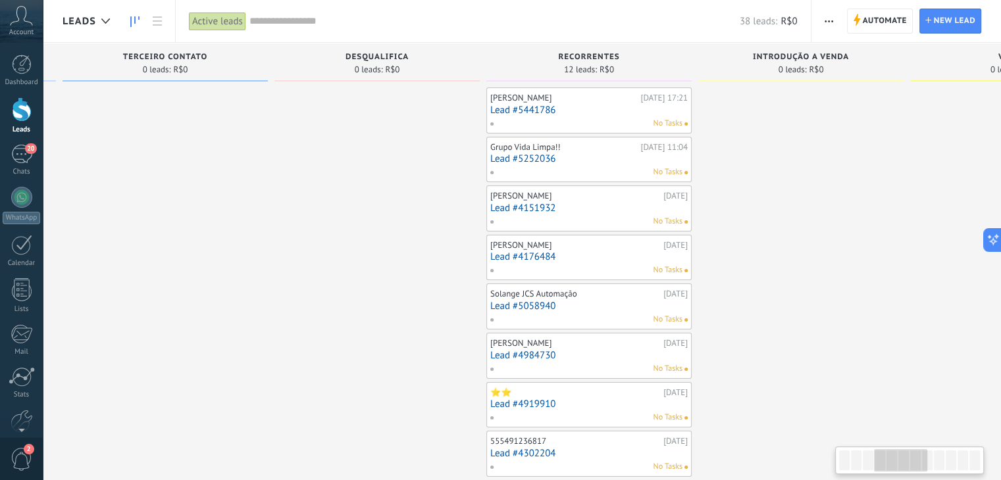
scroll to position [0, 666]
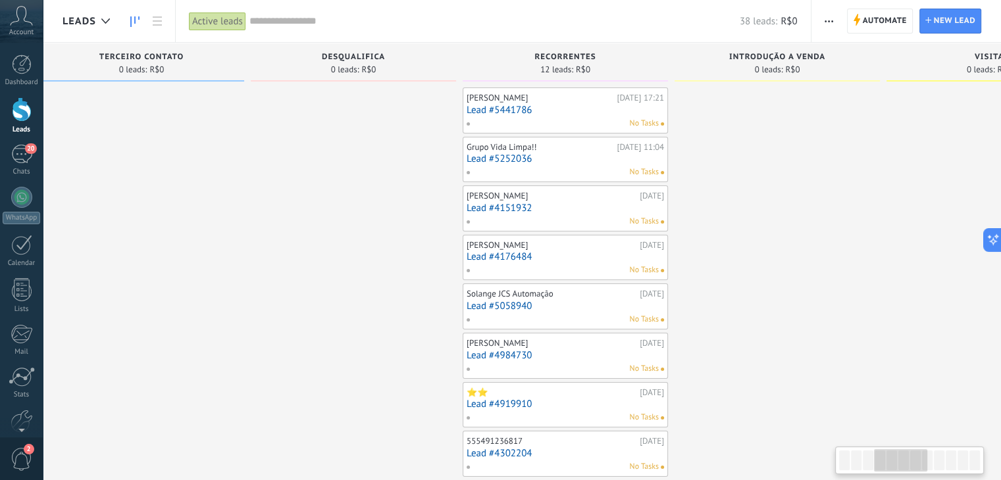
drag, startPoint x: 875, startPoint y: 463, endPoint x: 912, endPoint y: 462, distance: 36.8
click at [912, 462] on div at bounding box center [900, 460] width 53 height 22
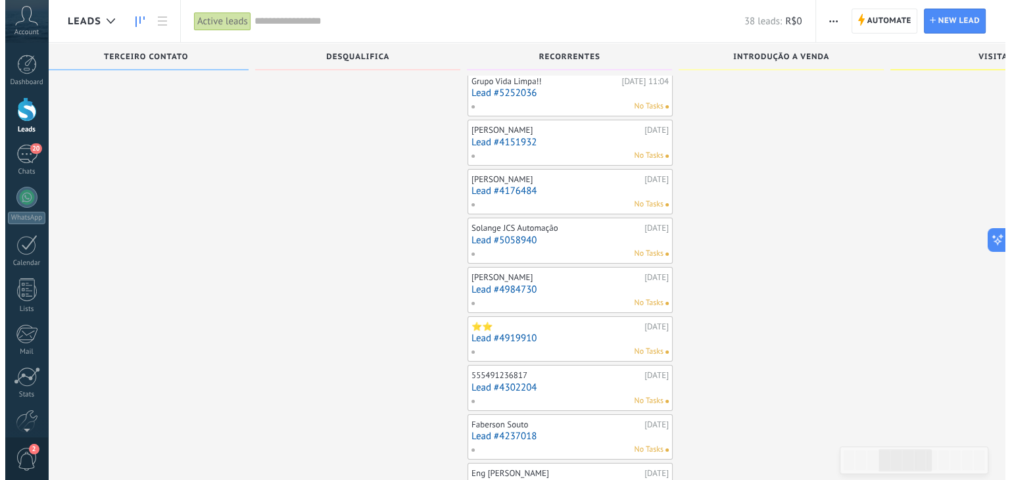
scroll to position [132, 0]
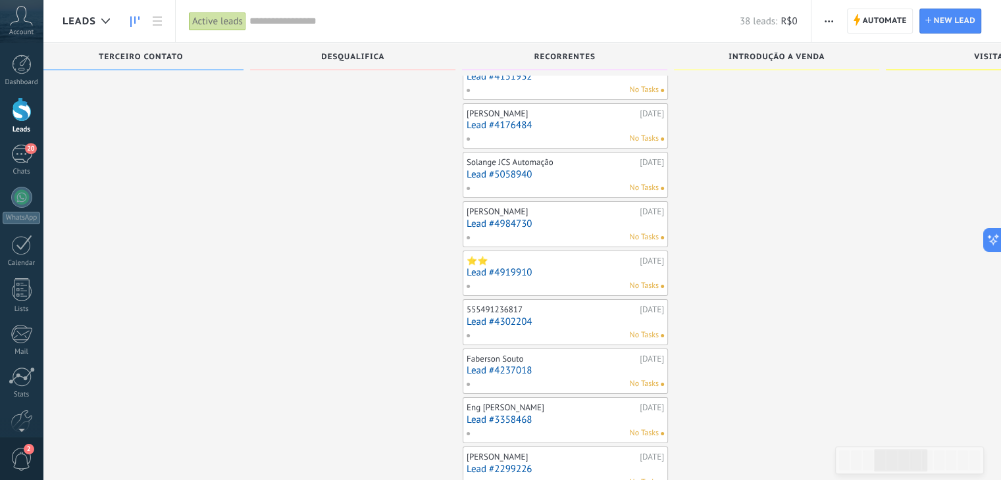
click at [566, 274] on link "Lead #4919910" at bounding box center [564, 272] width 197 height 11
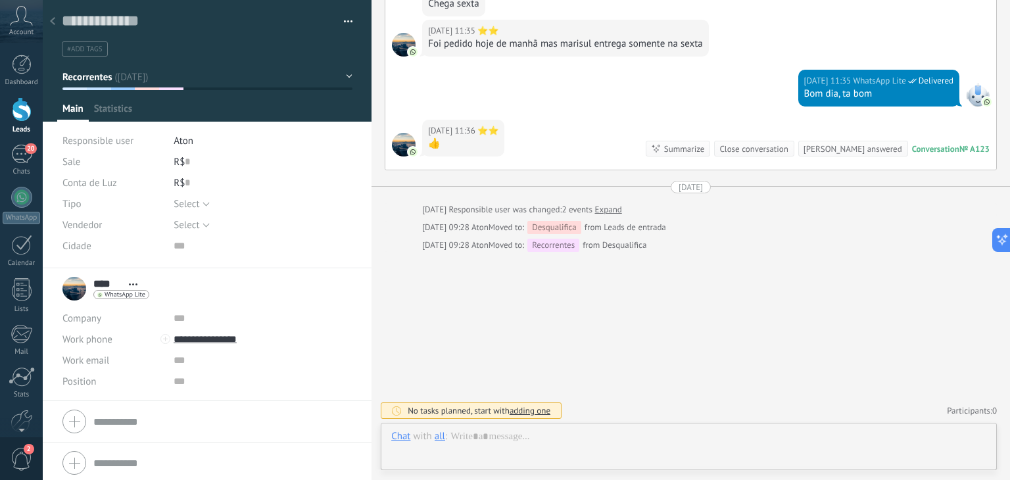
scroll to position [19, 0]
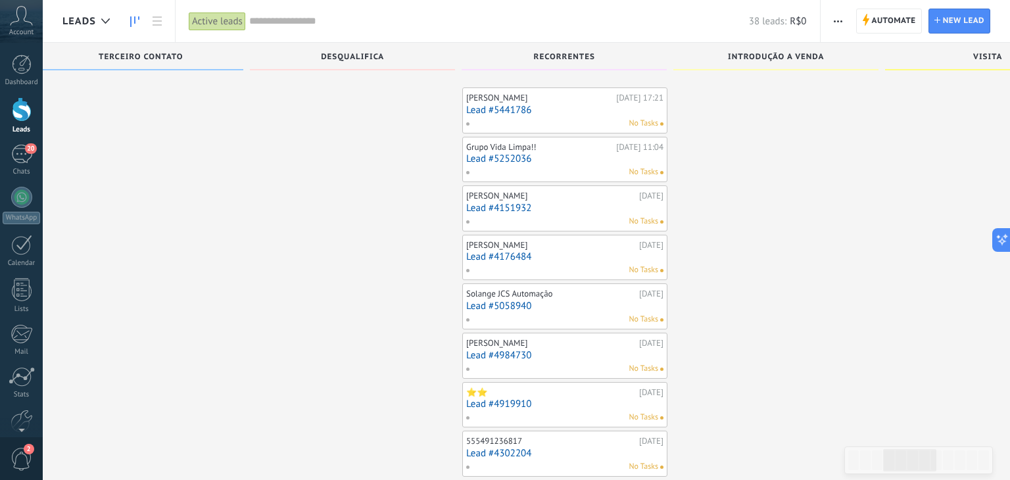
scroll to position [132, 0]
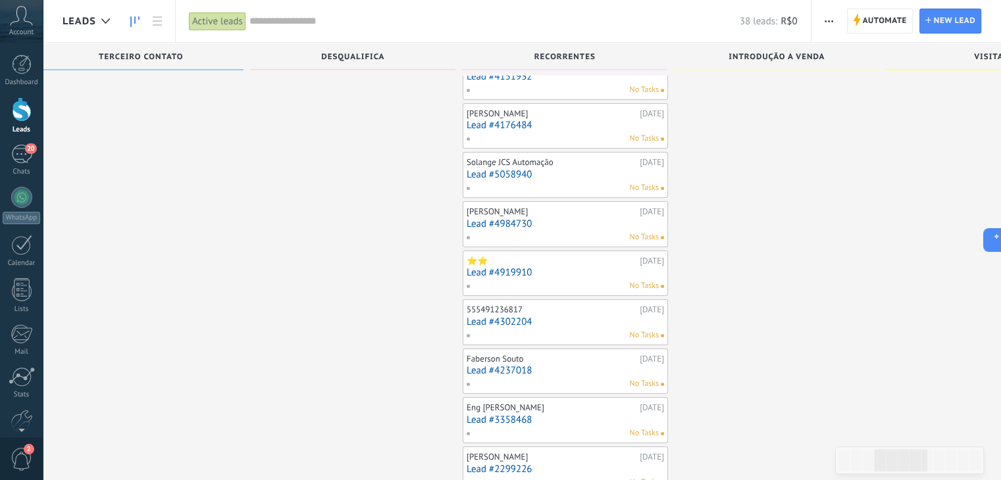
click at [554, 323] on link "Lead #4302204" at bounding box center [564, 321] width 197 height 11
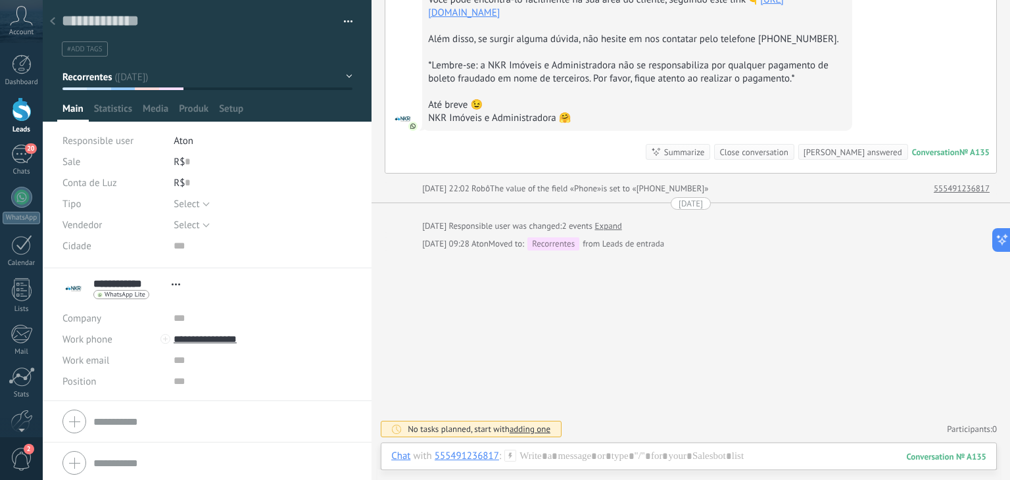
scroll to position [196, 0]
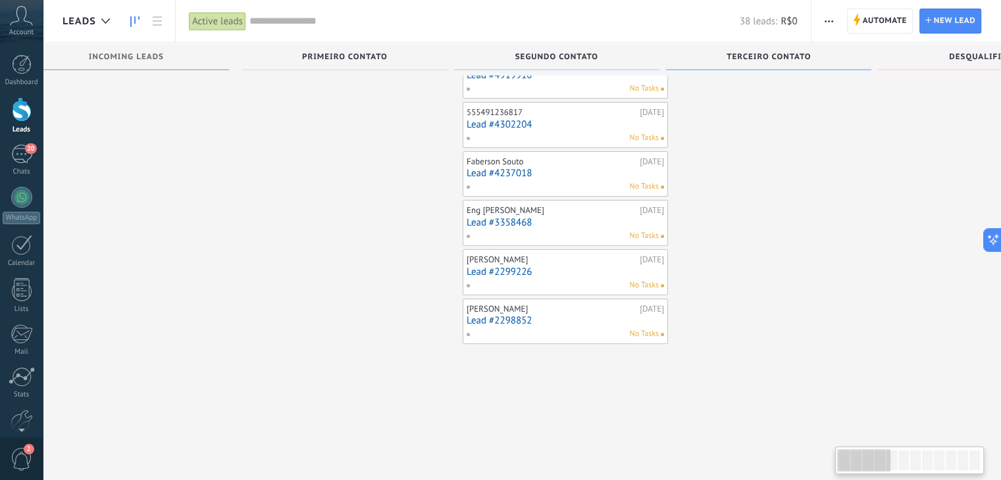
scroll to position [0, 9]
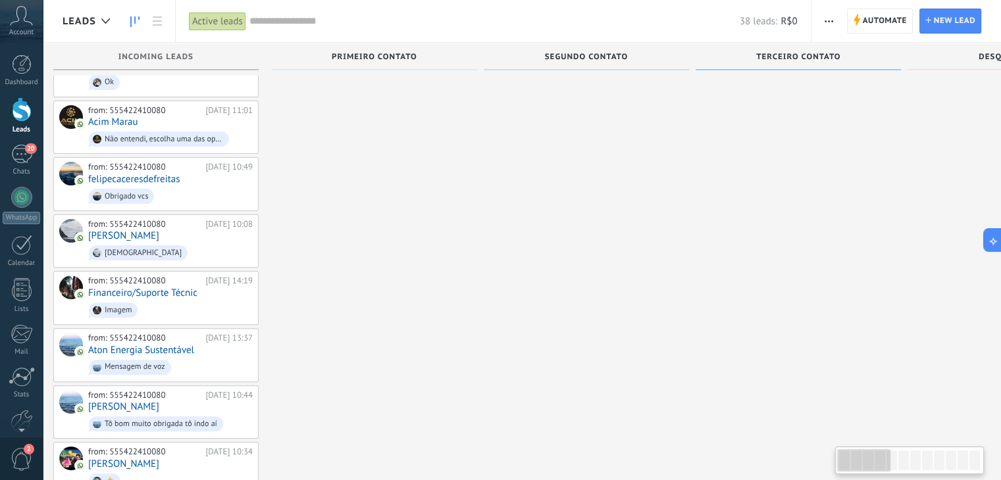
drag, startPoint x: 897, startPoint y: 459, endPoint x: 851, endPoint y: 453, distance: 46.4
click at [851, 453] on div at bounding box center [863, 460] width 53 height 22
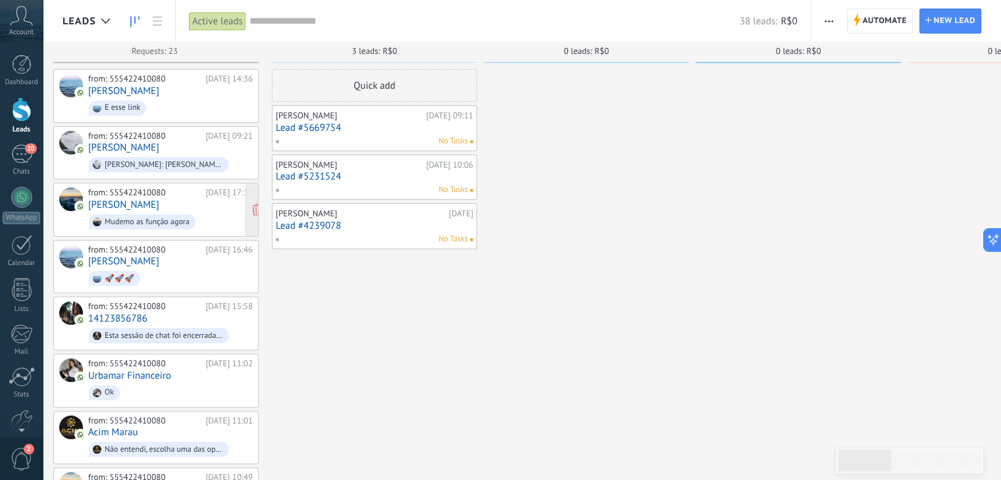
scroll to position [0, 0]
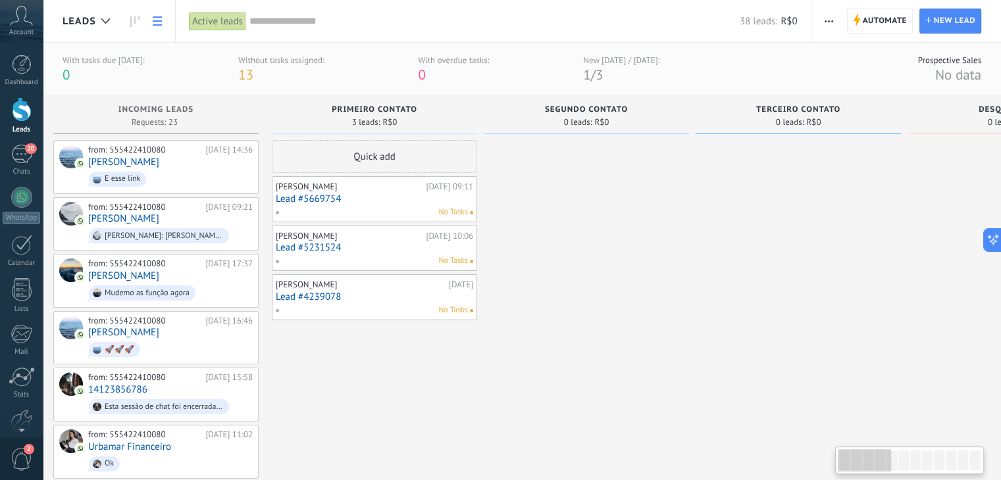
click at [151, 21] on link at bounding box center [157, 22] width 22 height 26
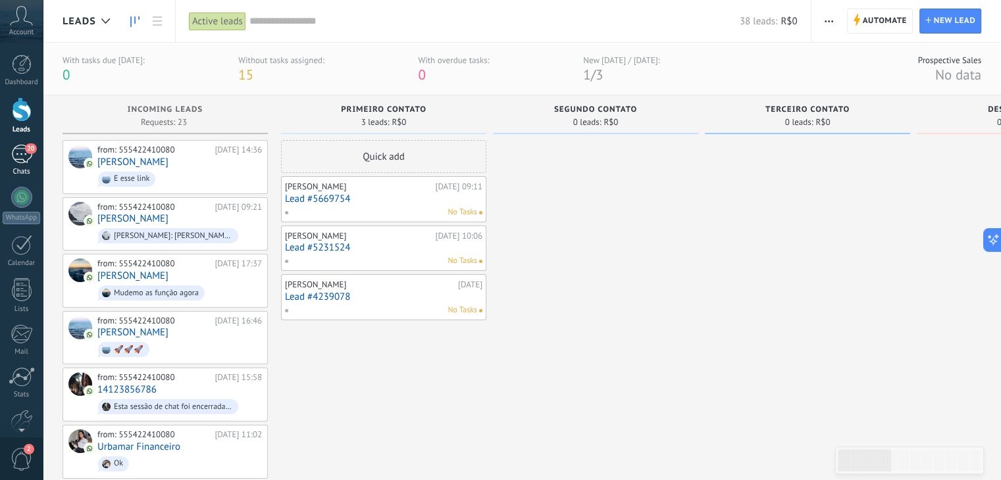
click at [1, 161] on link "20 Chats" at bounding box center [21, 161] width 43 height 32
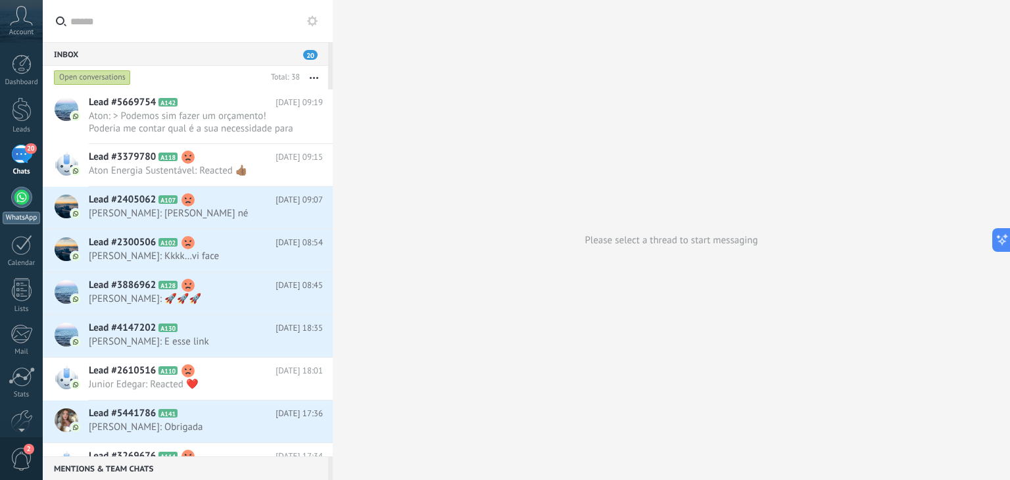
click at [21, 203] on div at bounding box center [21, 197] width 21 height 21
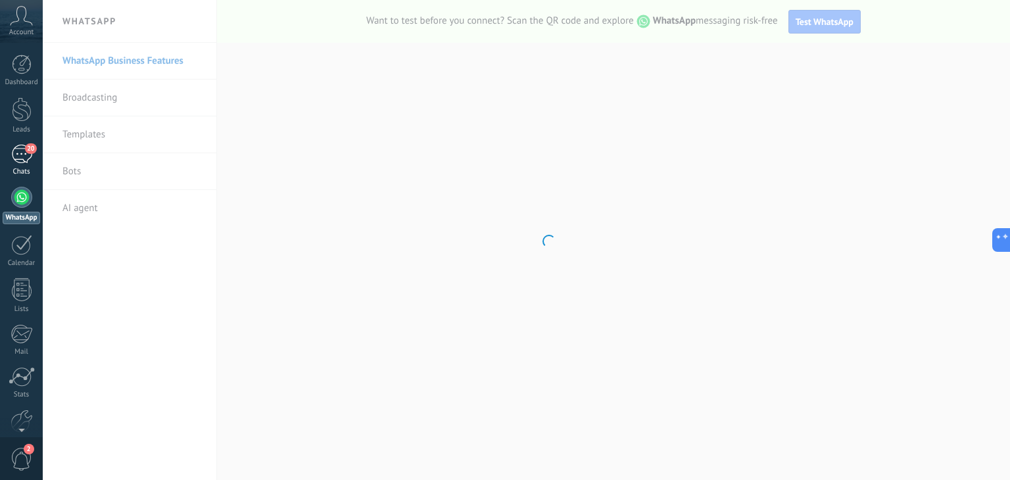
click at [23, 156] on div "20" at bounding box center [21, 154] width 21 height 19
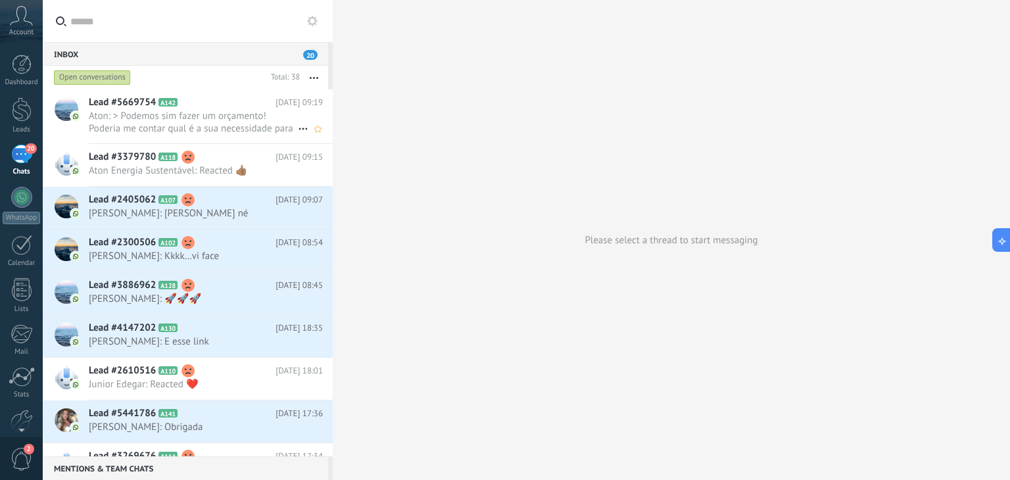
click at [223, 125] on span "Aton: > Podemos sim fazer um orçamento! Poderia me contar qual é a sua necessid…" at bounding box center [193, 122] width 209 height 25
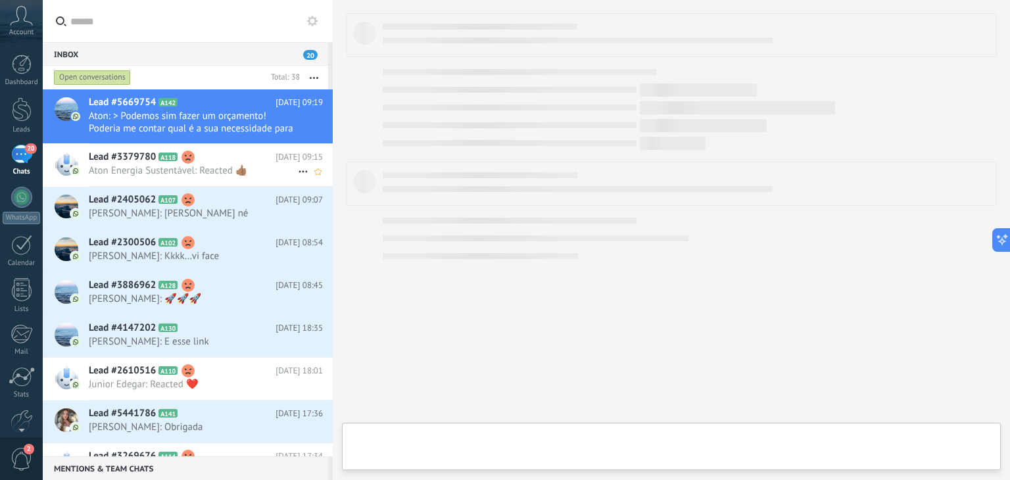
type textarea "**********"
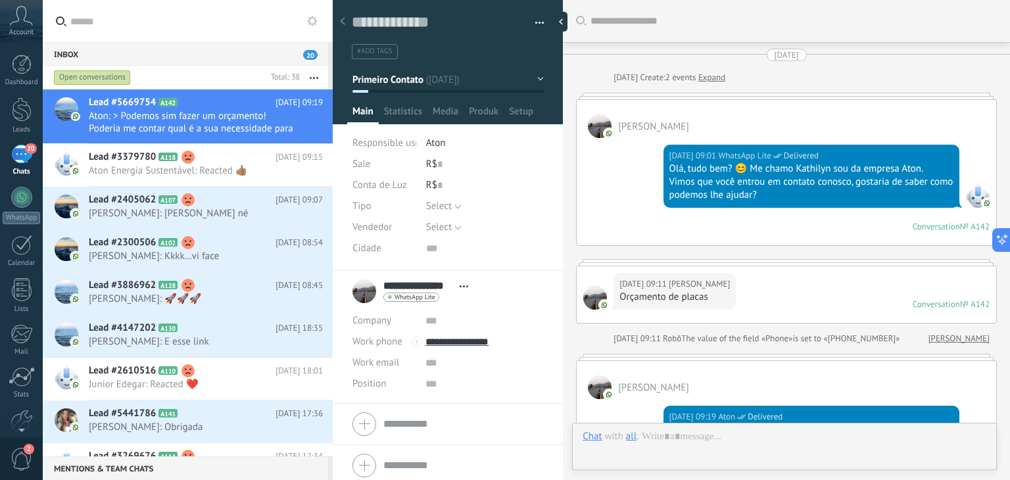
scroll to position [281, 0]
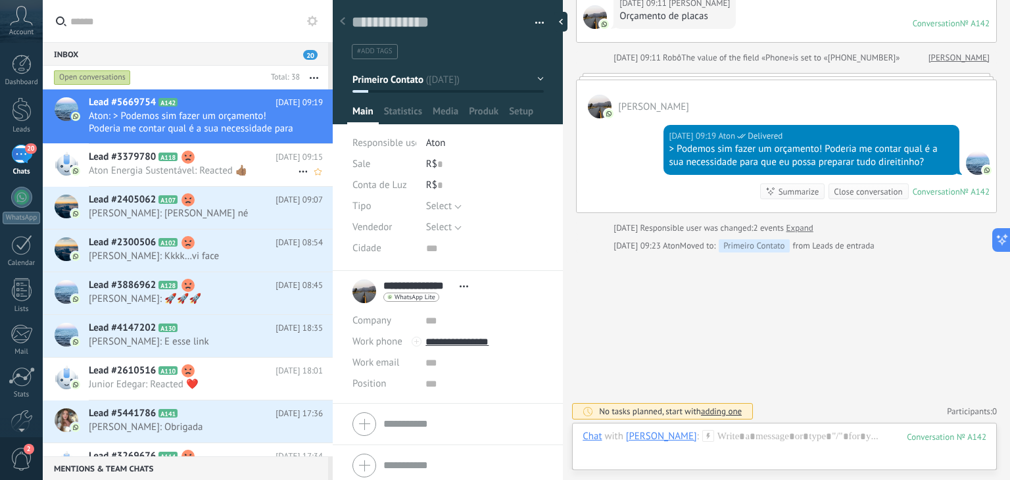
click at [135, 161] on span "Lead #3379780" at bounding box center [122, 157] width 67 height 13
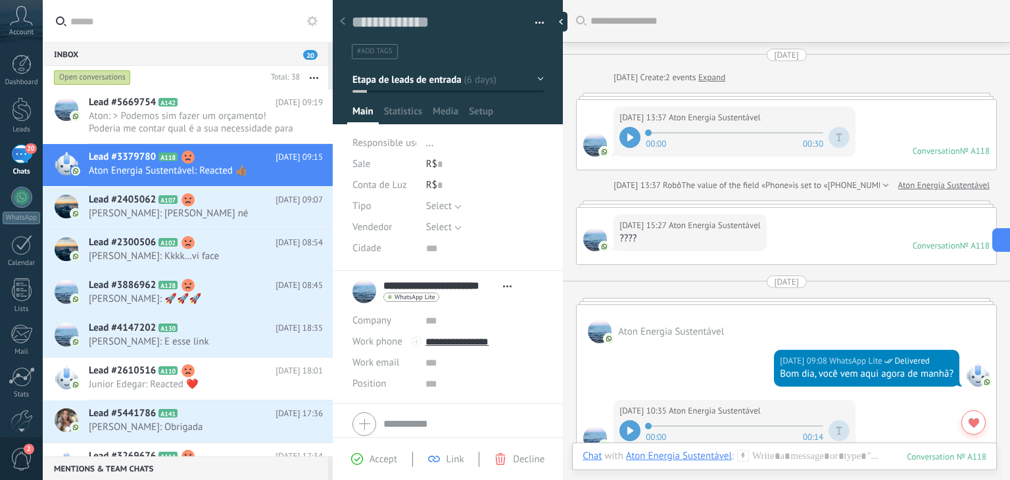
scroll to position [1995, 0]
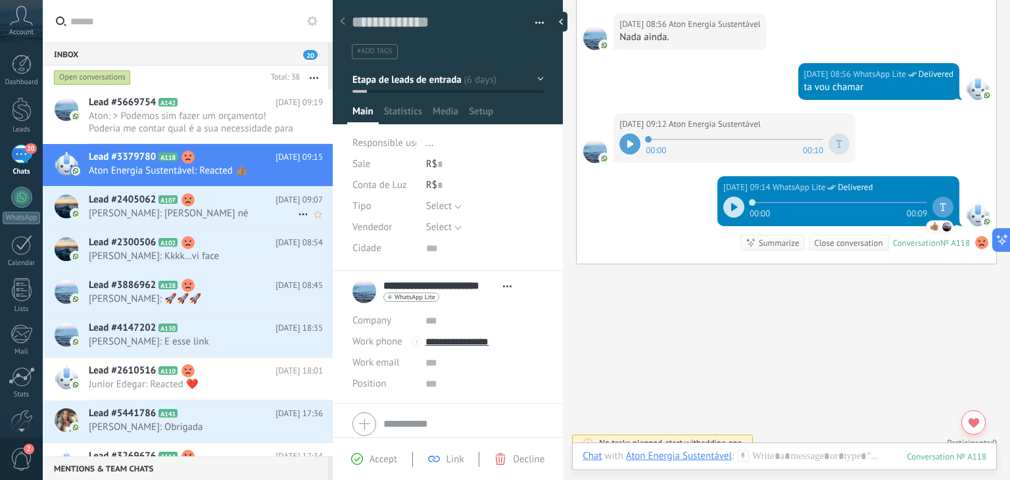
click at [129, 210] on span "[PERSON_NAME]: [PERSON_NAME] né" at bounding box center [193, 213] width 209 height 12
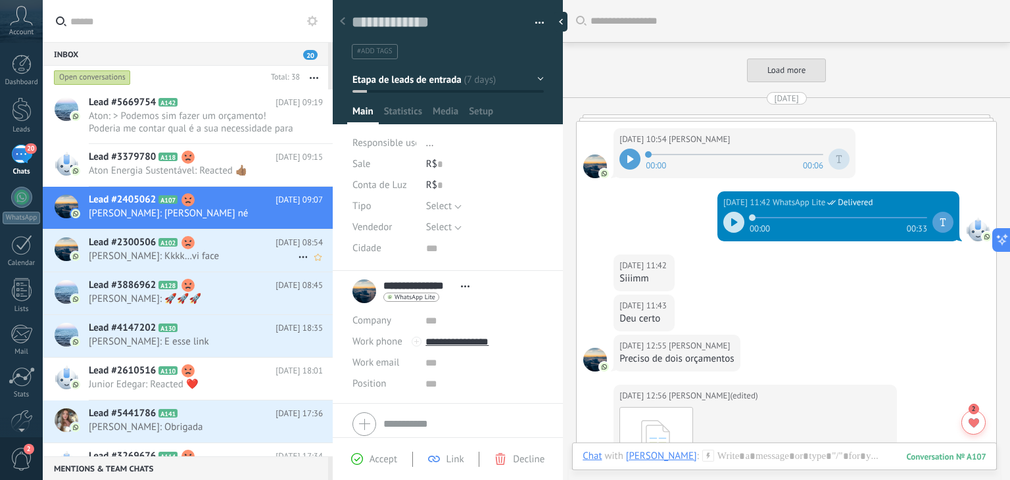
scroll to position [3079, 0]
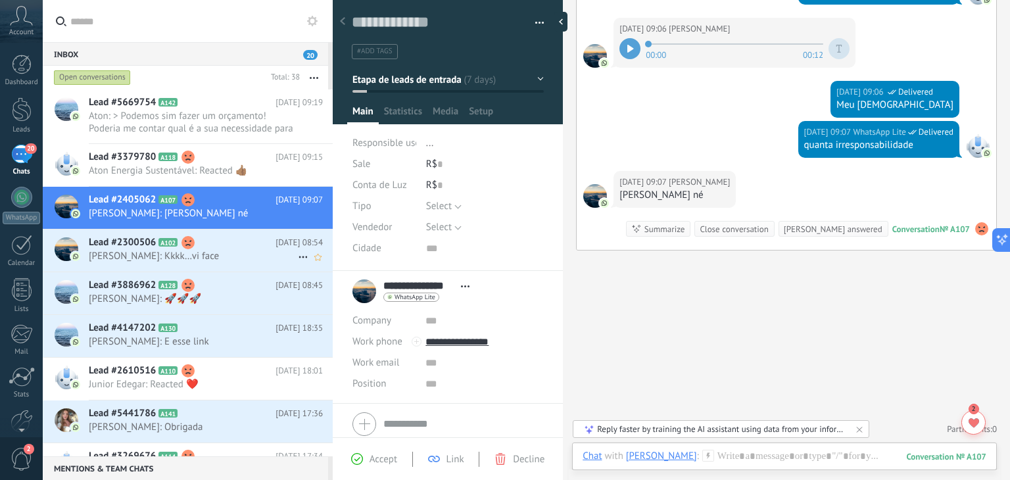
click at [228, 246] on h2 "Lead #2300506 A102" at bounding box center [182, 242] width 187 height 13
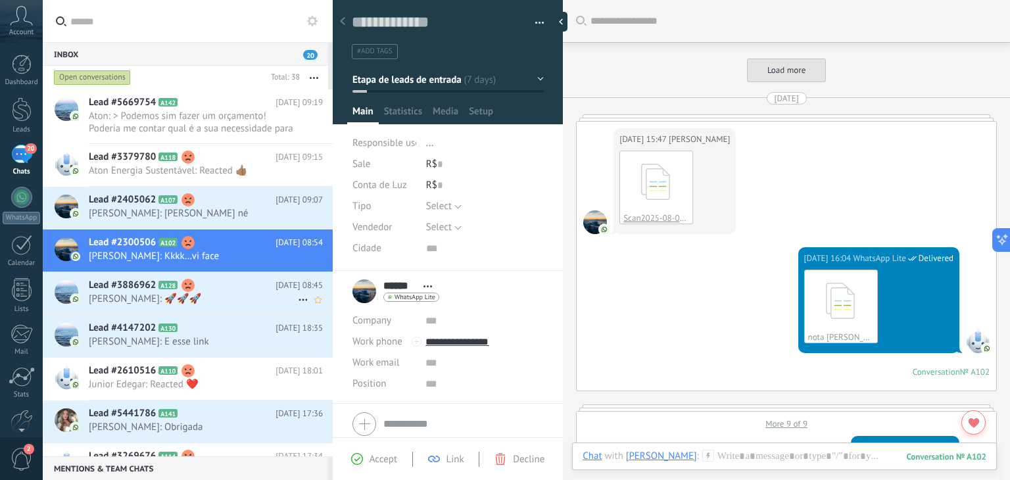
scroll to position [1934, 0]
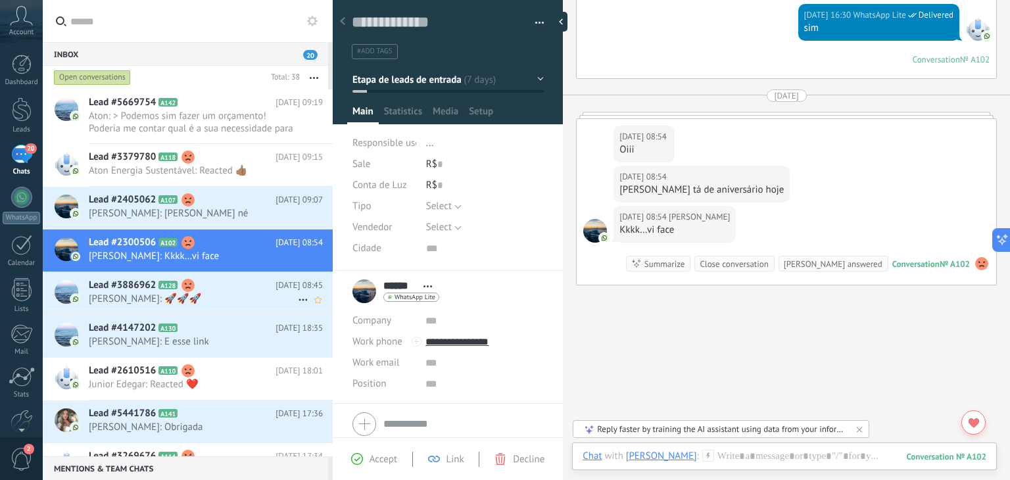
click at [234, 303] on span "[PERSON_NAME]: 🚀🚀🚀" at bounding box center [193, 299] width 209 height 12
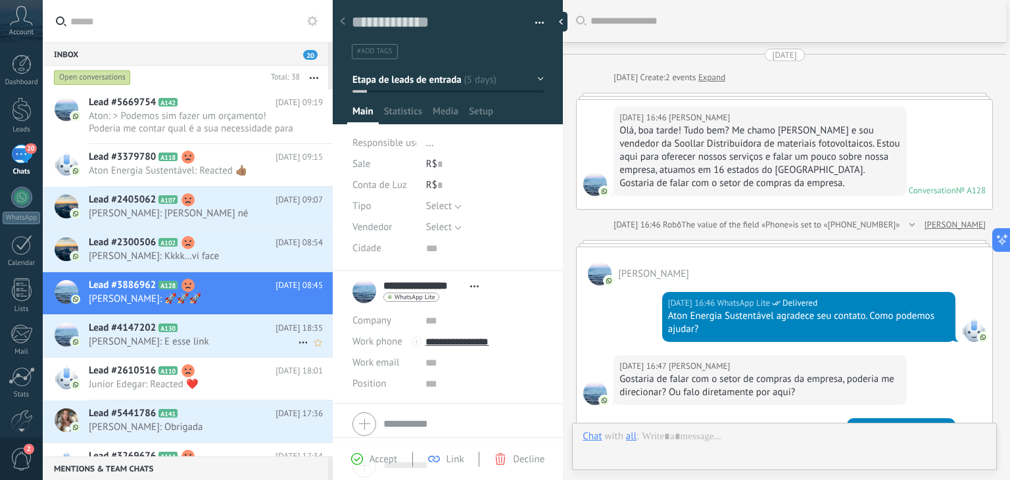
scroll to position [1547, 0]
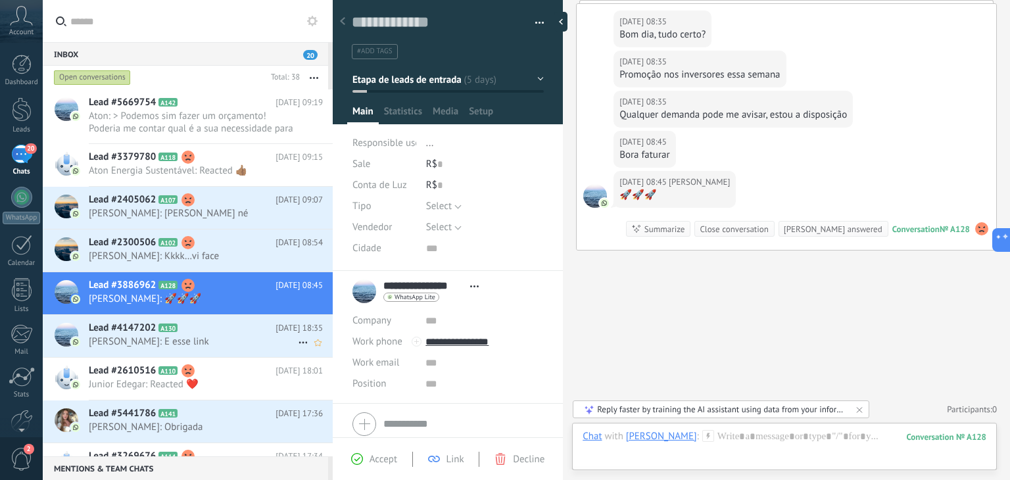
click at [218, 327] on h2 "Lead #4147202 A130" at bounding box center [182, 328] width 187 height 13
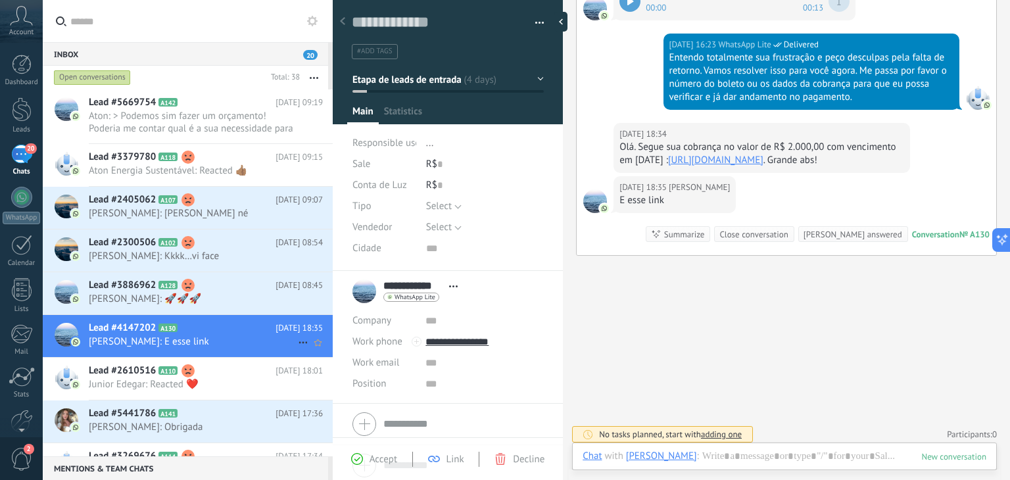
scroll to position [19, 0]
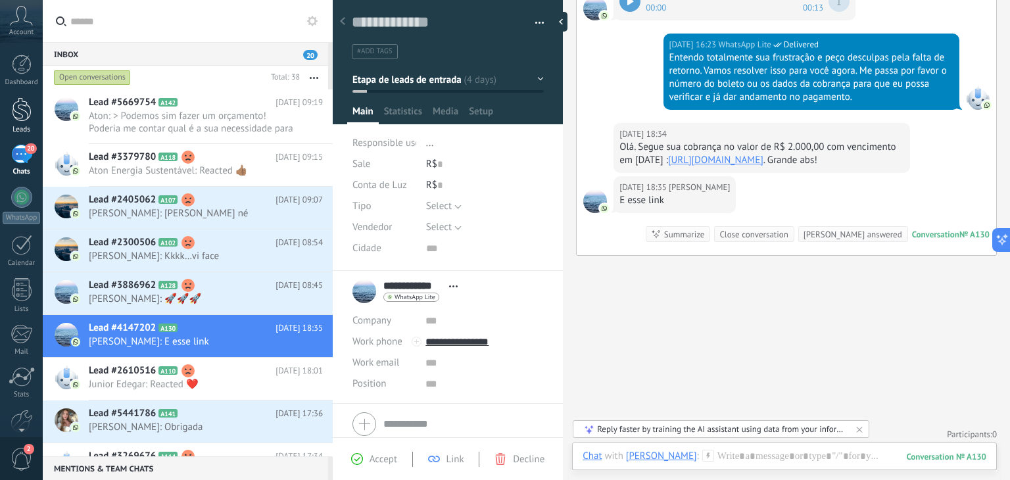
click at [14, 119] on div at bounding box center [22, 109] width 20 height 24
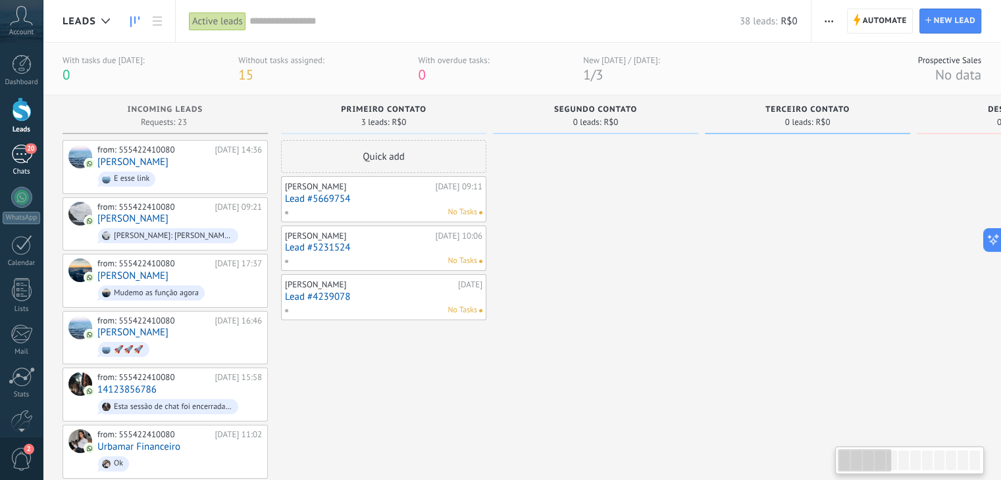
click at [3, 156] on link "20 Chats" at bounding box center [21, 161] width 43 height 32
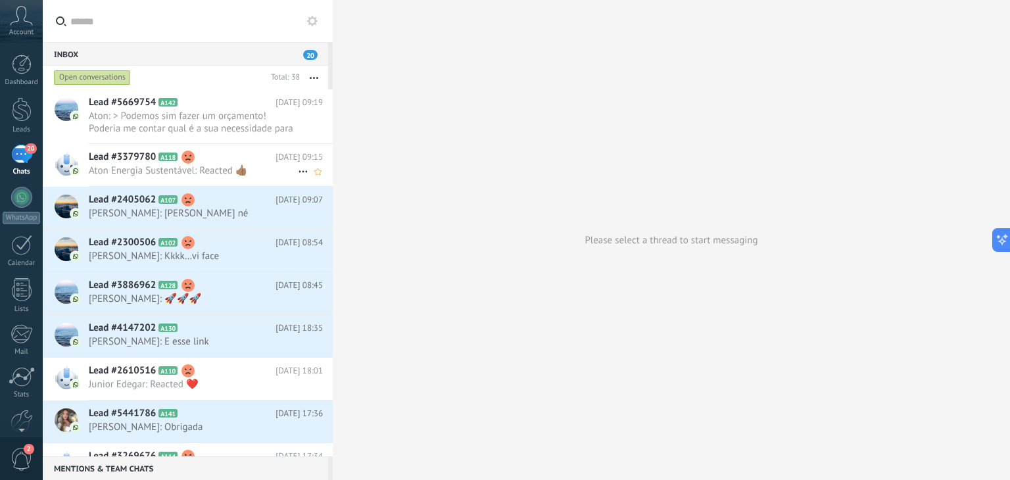
click at [224, 159] on h2 "Lead #3379780 A118" at bounding box center [182, 157] width 187 height 13
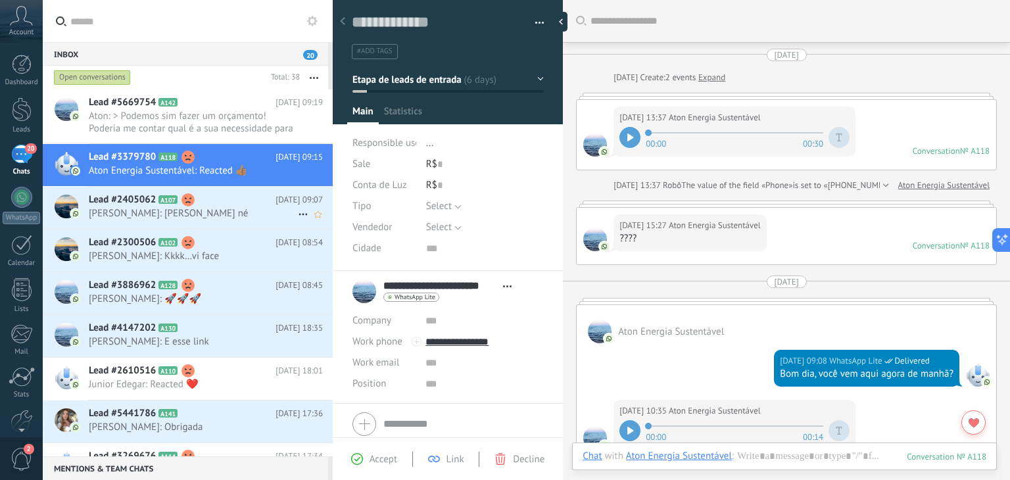
scroll to position [2163, 0]
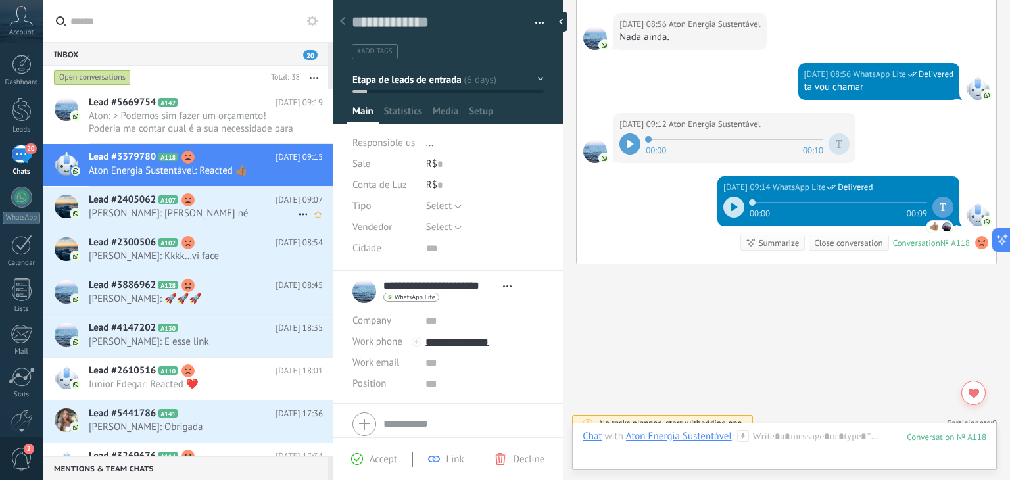
click at [226, 198] on h2 "Lead #2405062 A107" at bounding box center [182, 199] width 187 height 13
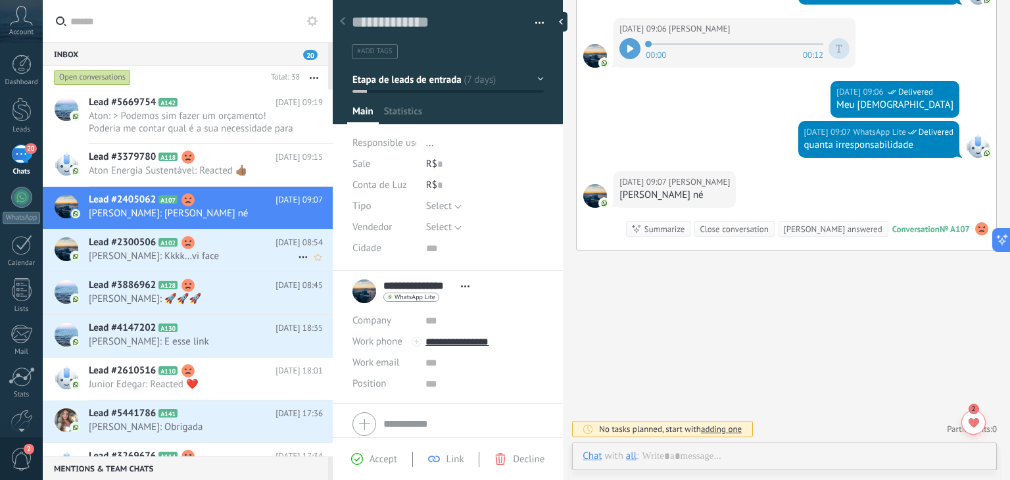
scroll to position [19, 0]
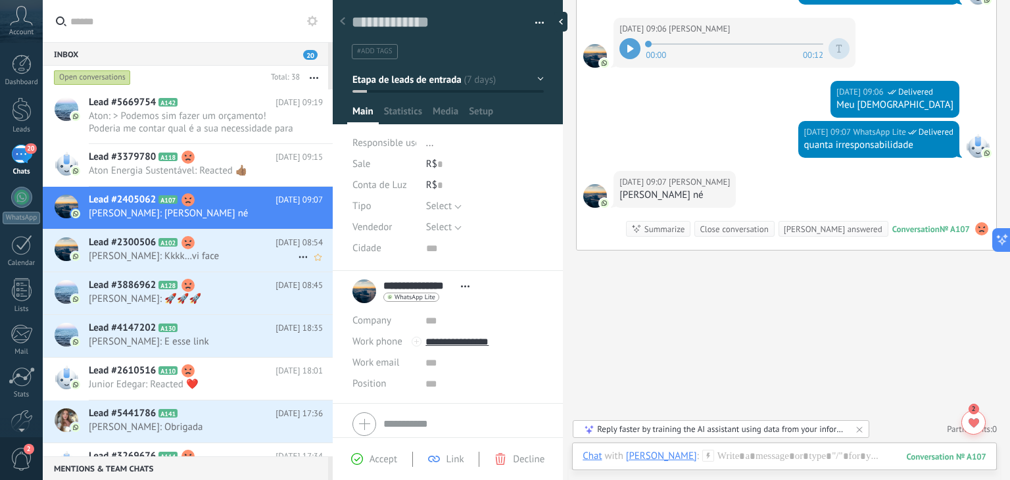
click at [226, 247] on h2 "Lead #2300506 A102" at bounding box center [182, 242] width 187 height 13
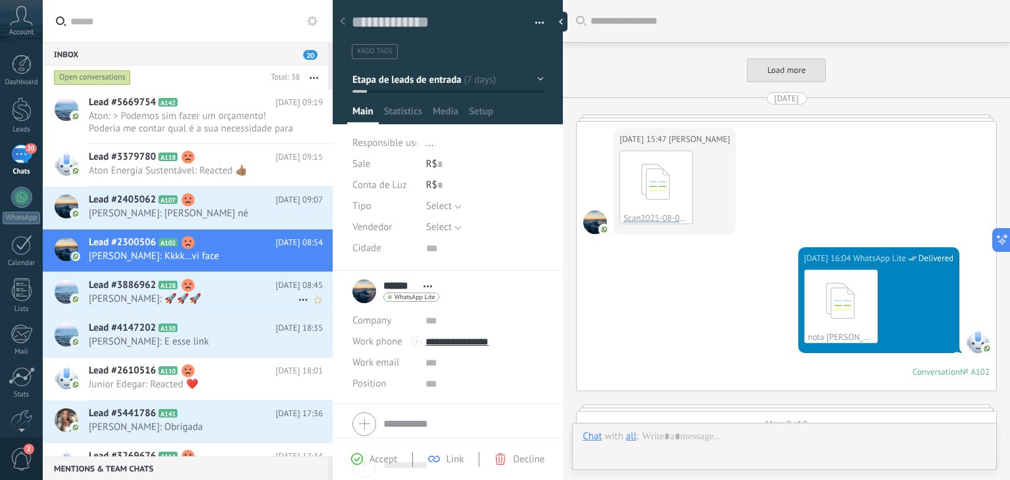
scroll to position [1963, 0]
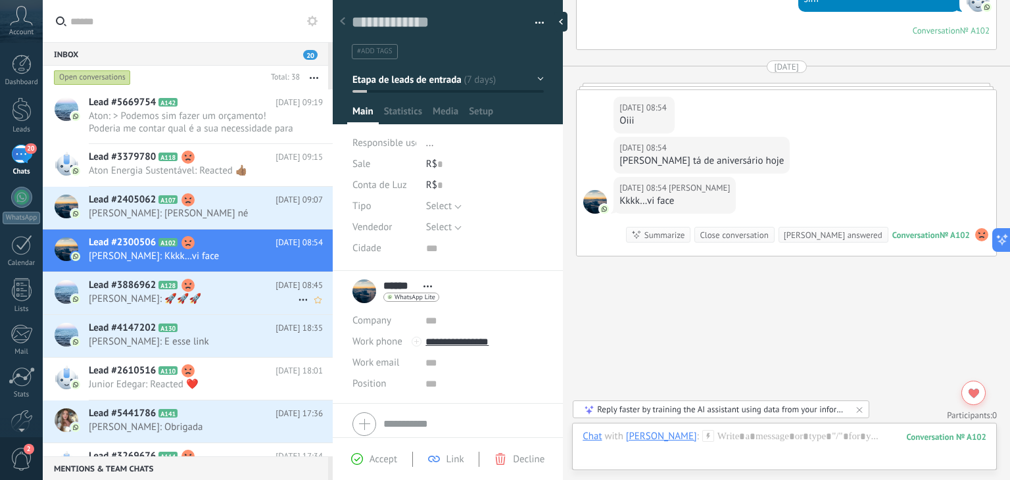
click at [214, 298] on span "[PERSON_NAME]: 🚀🚀🚀" at bounding box center [193, 299] width 209 height 12
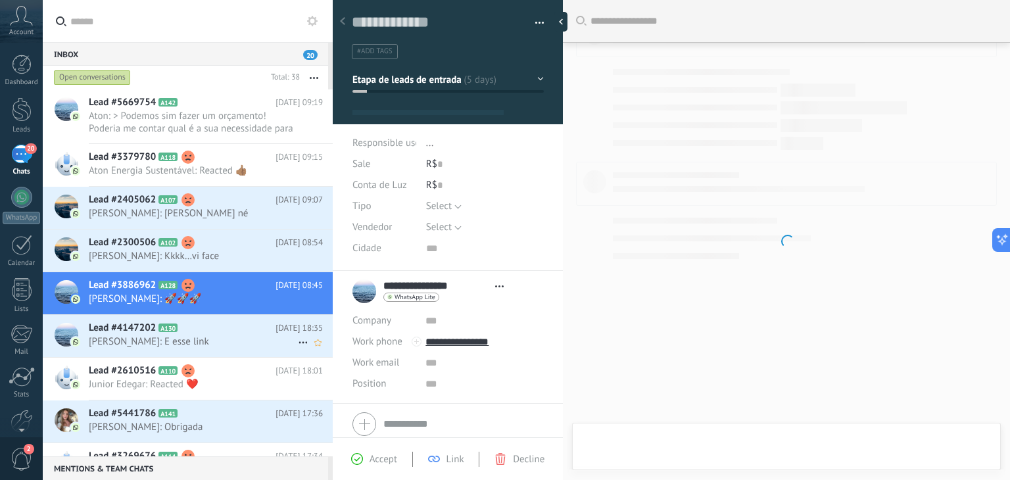
click at [222, 320] on div "Lead #4147202 A130 [DATE] 18:35 [PERSON_NAME]: E esse link" at bounding box center [211, 335] width 244 height 41
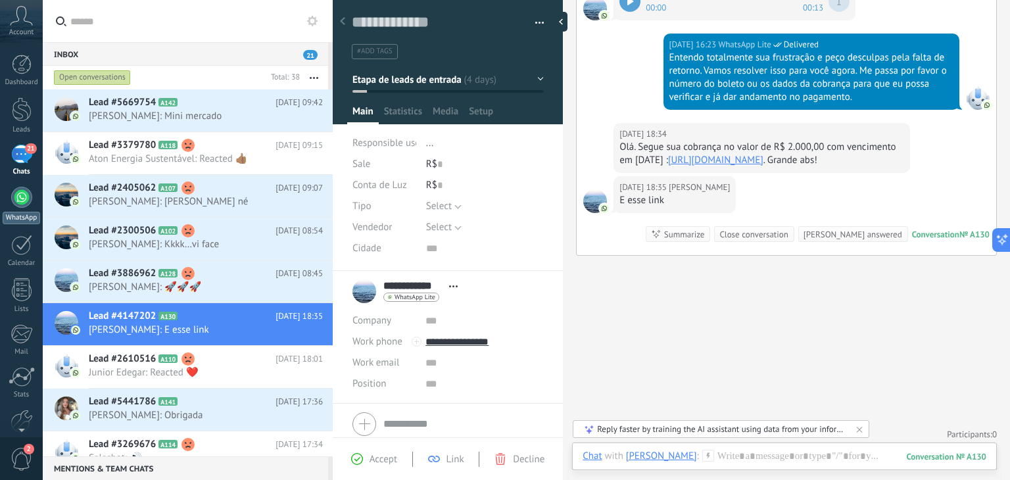
click at [18, 192] on div at bounding box center [21, 197] width 21 height 21
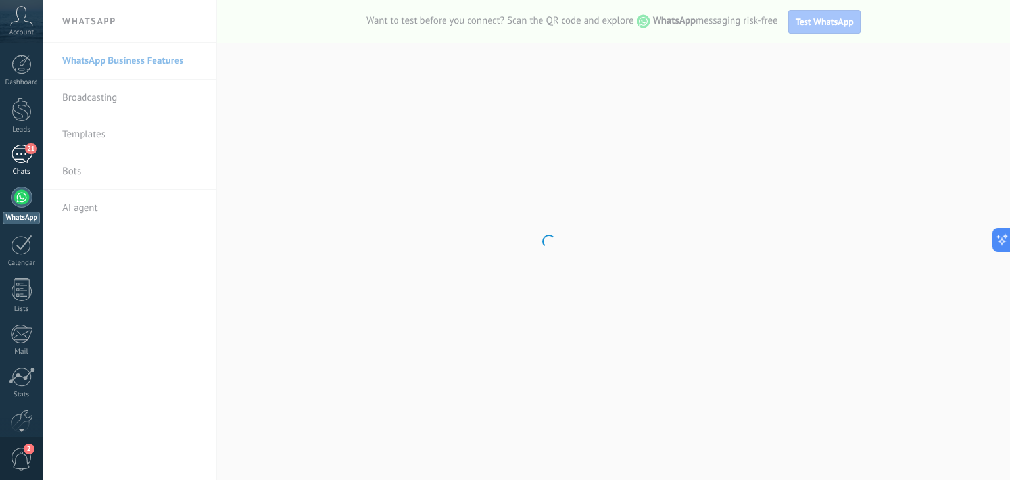
click at [20, 159] on div "21" at bounding box center [21, 154] width 21 height 19
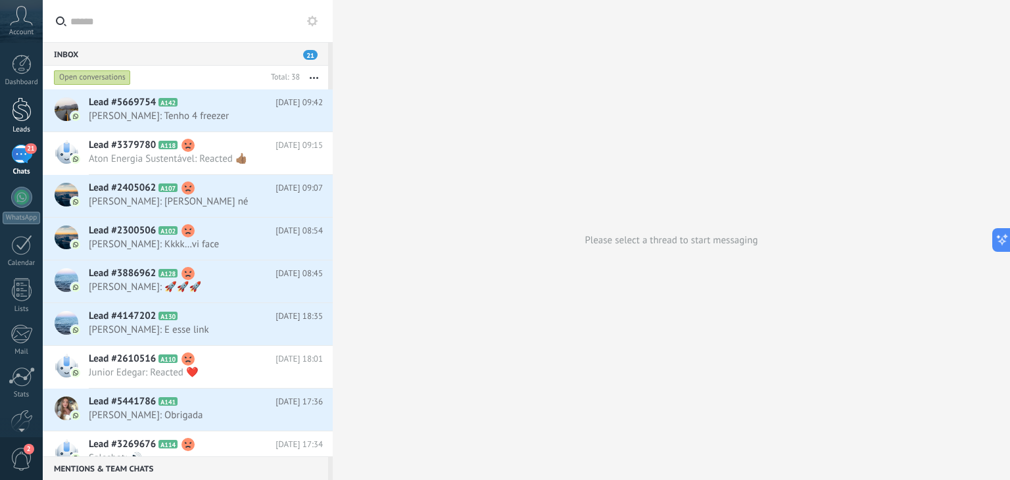
click at [21, 108] on div at bounding box center [22, 109] width 20 height 24
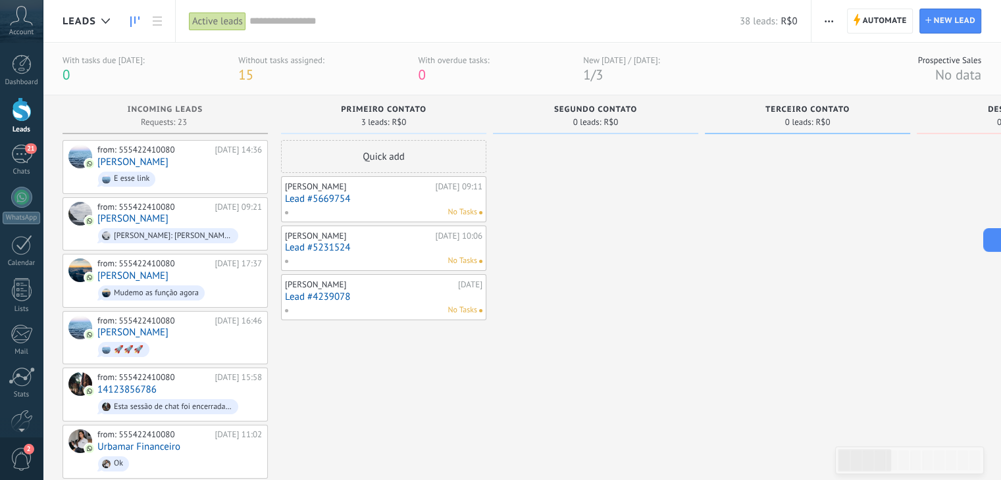
click at [374, 202] on link "Lead #5669754" at bounding box center [383, 198] width 197 height 11
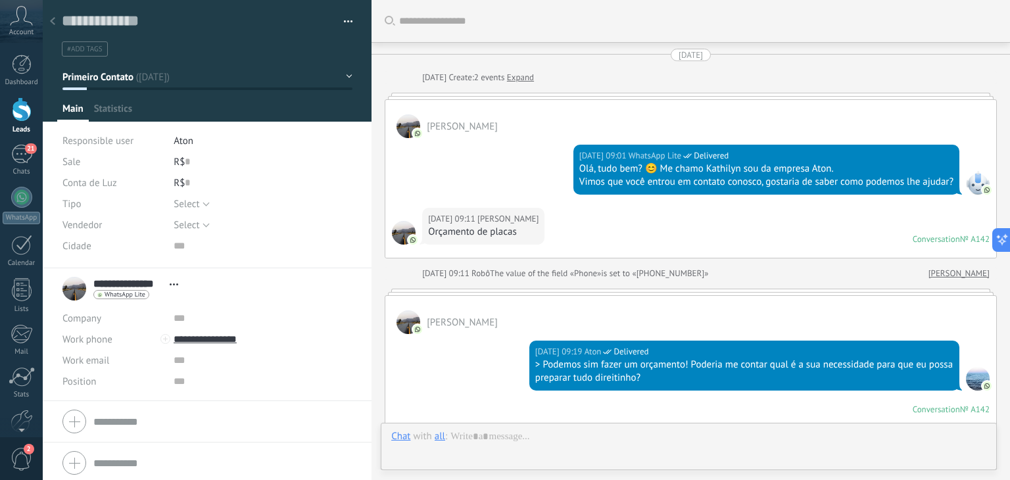
scroll to position [19, 0]
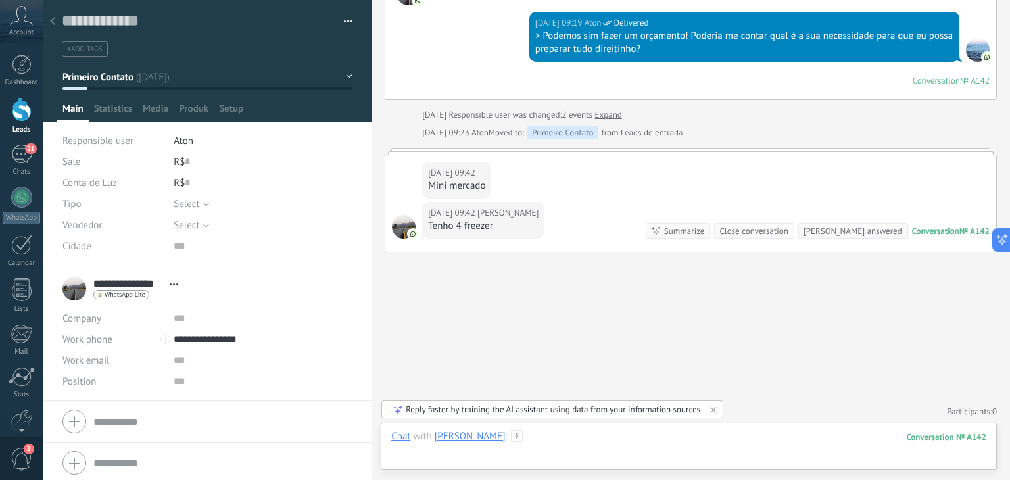
click at [600, 432] on div at bounding box center [688, 449] width 595 height 39
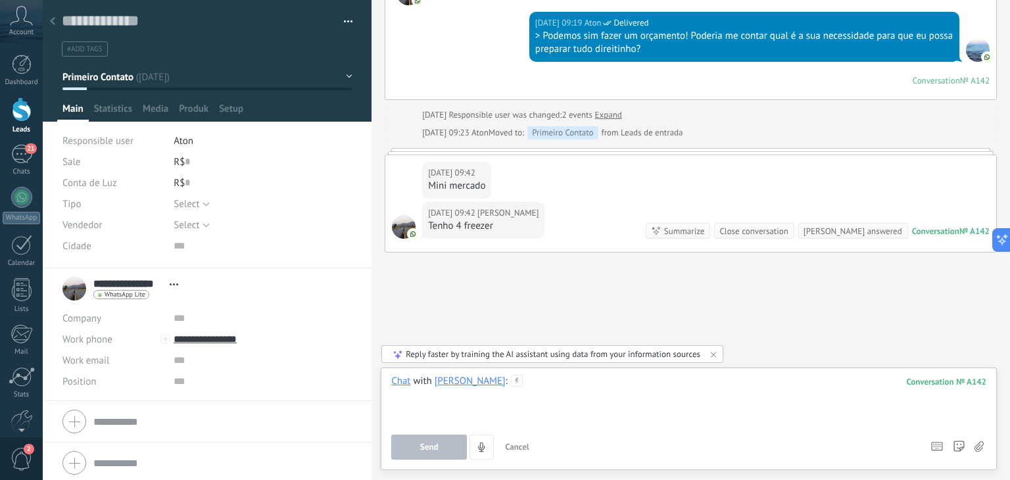
click at [571, 395] on div at bounding box center [688, 400] width 595 height 50
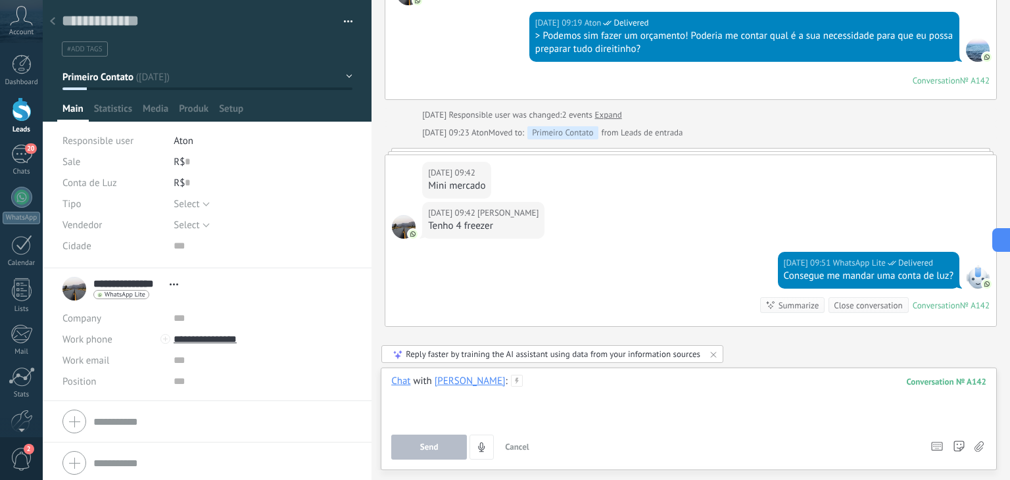
scroll to position [403, 0]
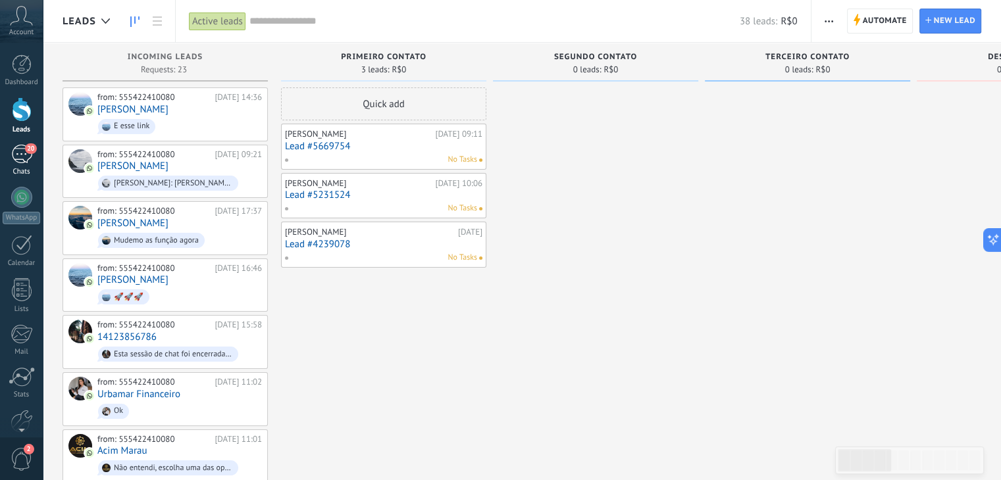
click at [24, 156] on div "20" at bounding box center [21, 154] width 21 height 19
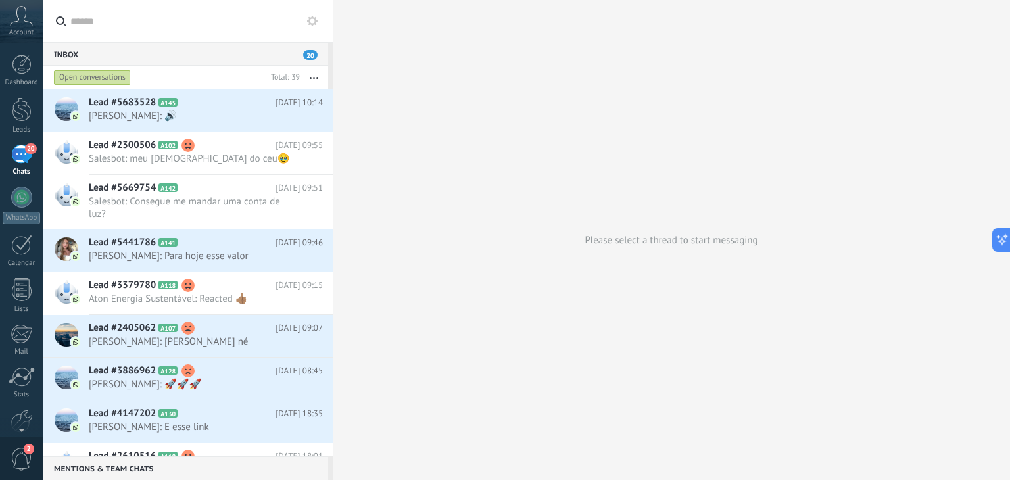
click at [22, 143] on div "Dashboard Leads 20 Chats WhatsApp Customers" at bounding box center [21, 280] width 43 height 450
click at [23, 152] on div "20" at bounding box center [21, 154] width 21 height 19
click at [14, 123] on link "Leads" at bounding box center [21, 115] width 43 height 37
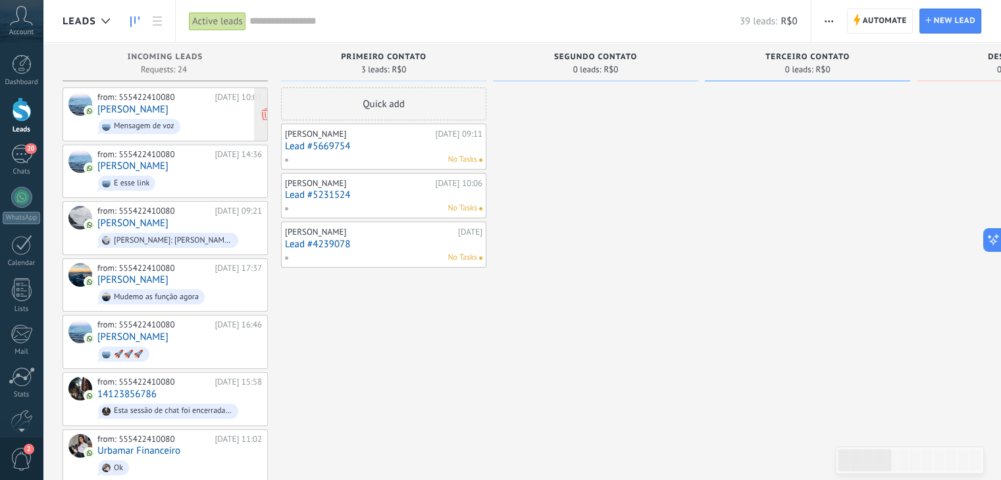
click at [180, 95] on div "from: 555422410080" at bounding box center [153, 97] width 112 height 11
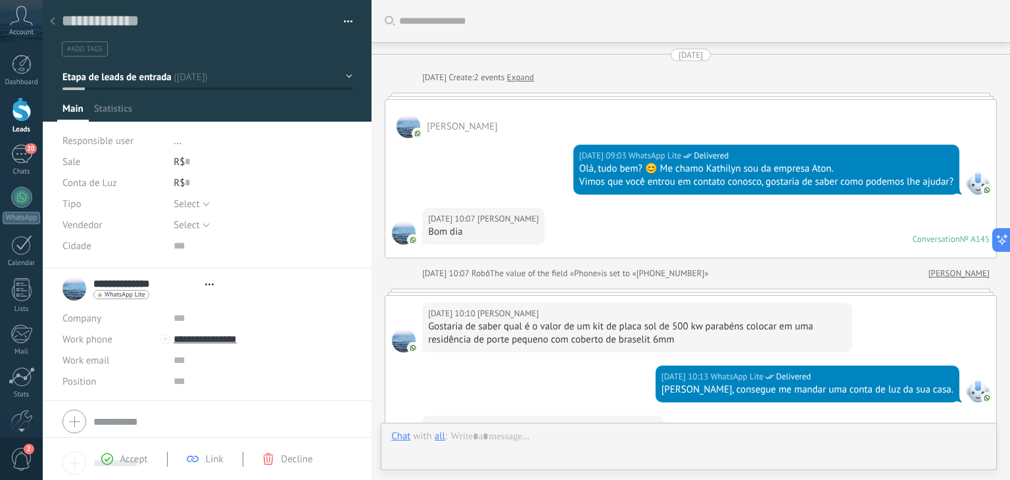
type textarea "**********"
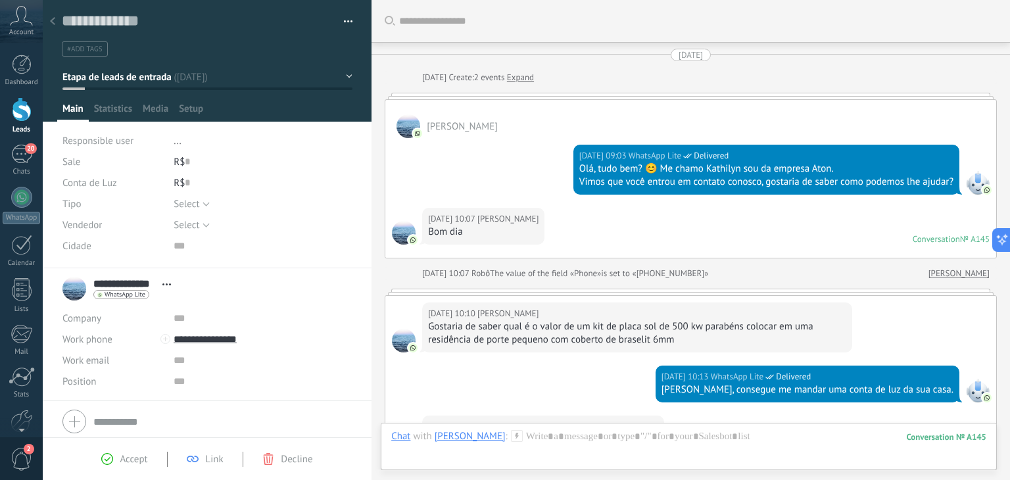
scroll to position [228, 0]
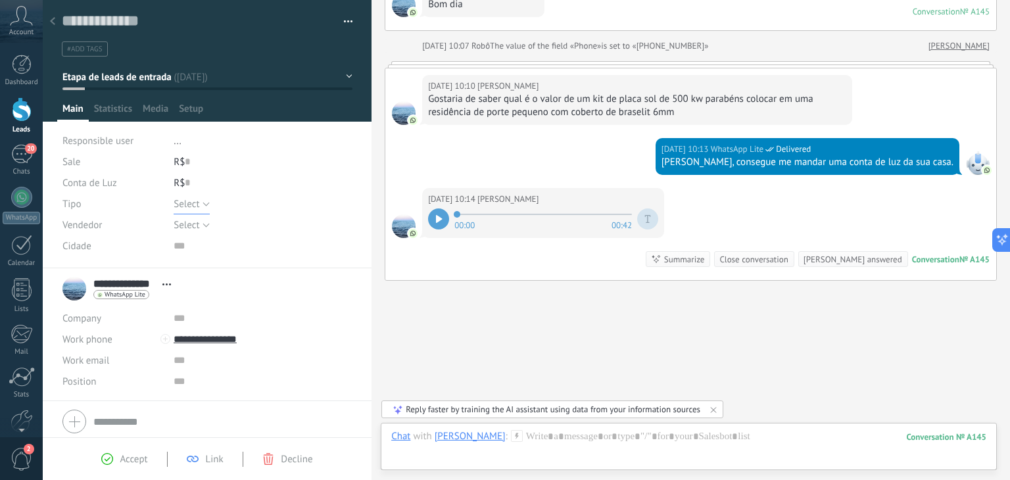
click at [198, 206] on button "Select" at bounding box center [192, 203] width 36 height 21
click at [198, 243] on span "CPF" at bounding box center [250, 249] width 182 height 12
click at [195, 220] on span "Select" at bounding box center [187, 225] width 26 height 12
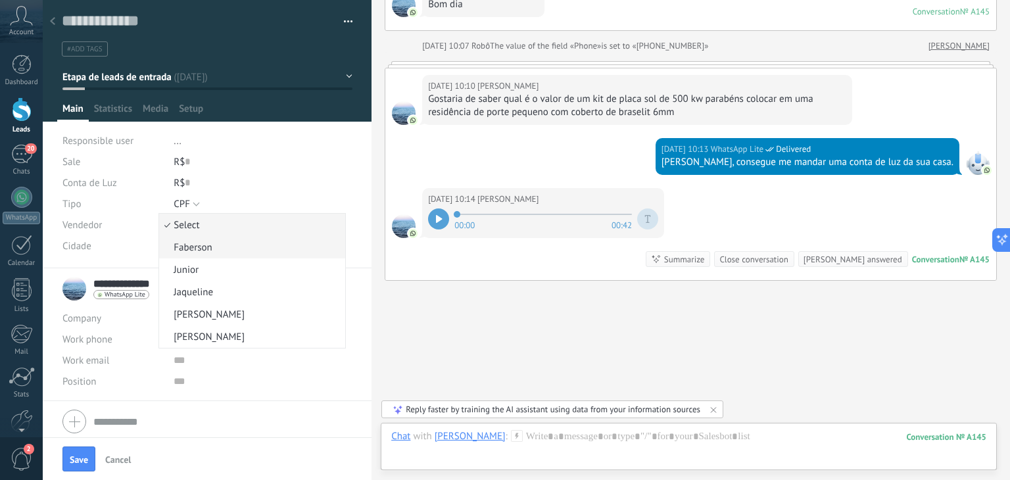
click at [216, 249] on span "Faberson" at bounding box center [250, 247] width 182 height 12
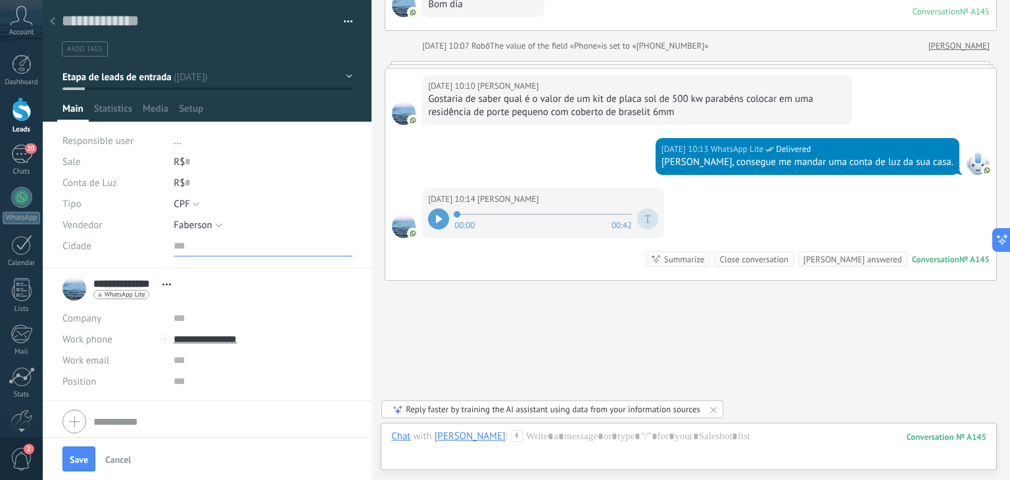
click at [176, 244] on input "text" at bounding box center [263, 246] width 179 height 21
type input "********"
click at [195, 272] on div "**********" at bounding box center [206, 288] width 289 height 33
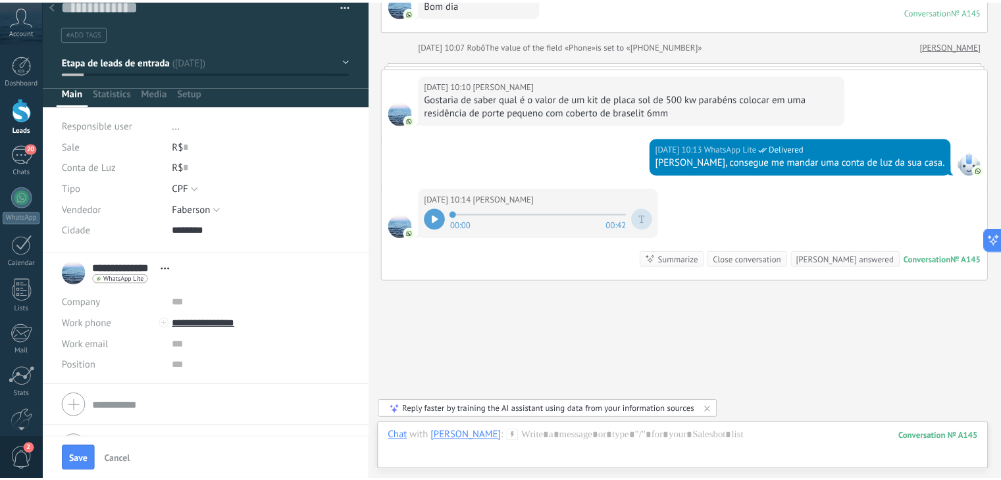
scroll to position [0, 0]
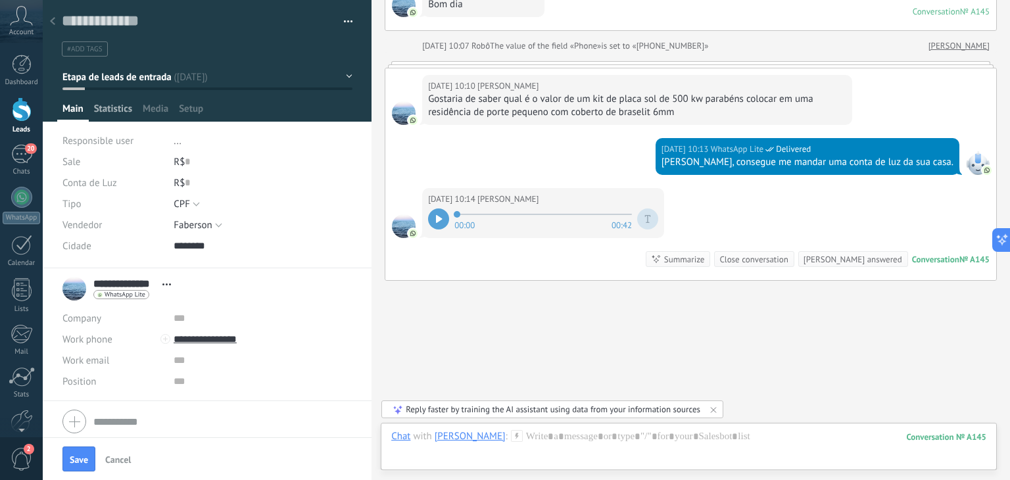
click at [105, 111] on span "Statistics" at bounding box center [113, 112] width 38 height 19
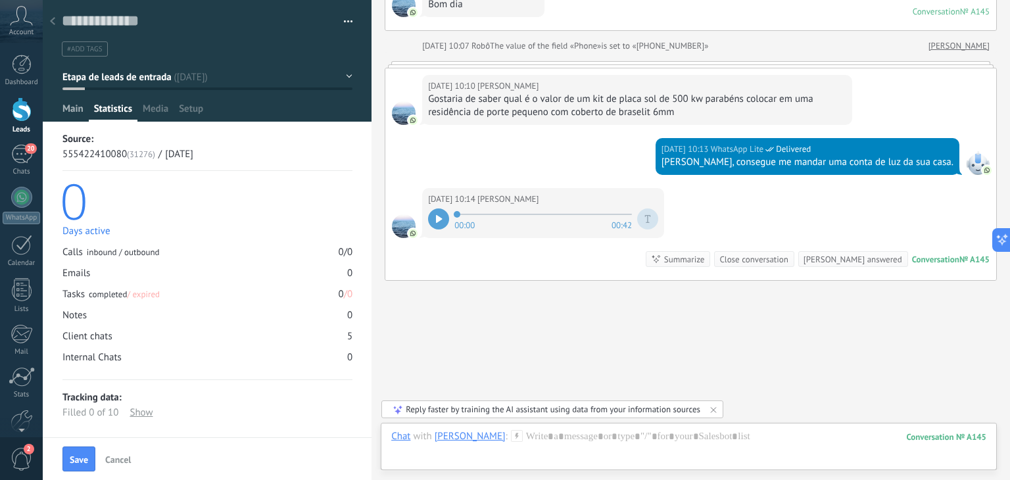
click at [74, 106] on span "Main" at bounding box center [72, 112] width 21 height 19
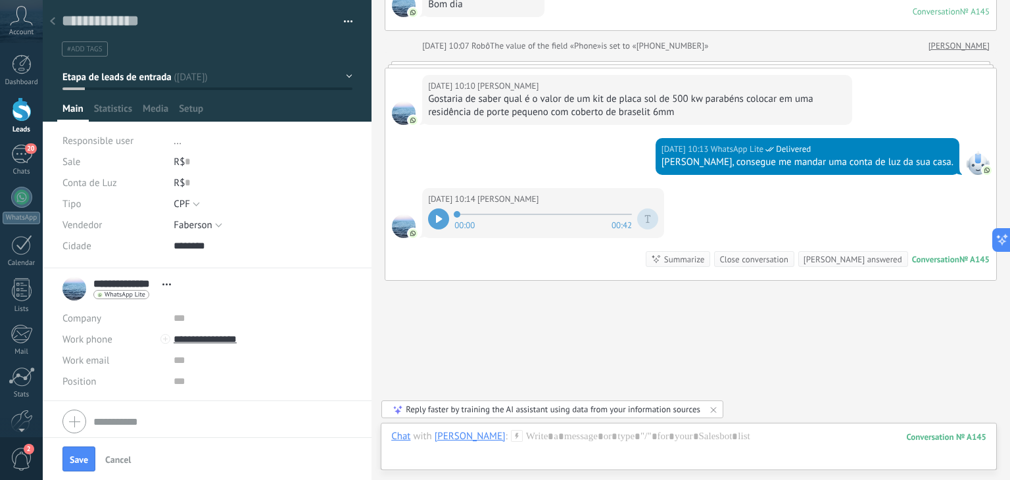
click at [345, 78] on button "Etapa de leads de entrada" at bounding box center [207, 77] width 290 height 24
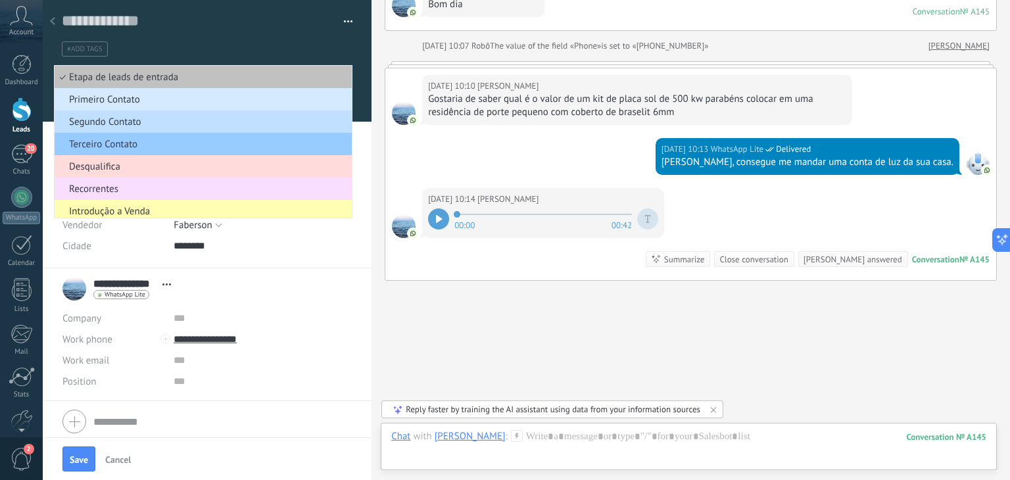
click at [150, 93] on span "Primeiro Contato" at bounding box center [201, 99] width 293 height 12
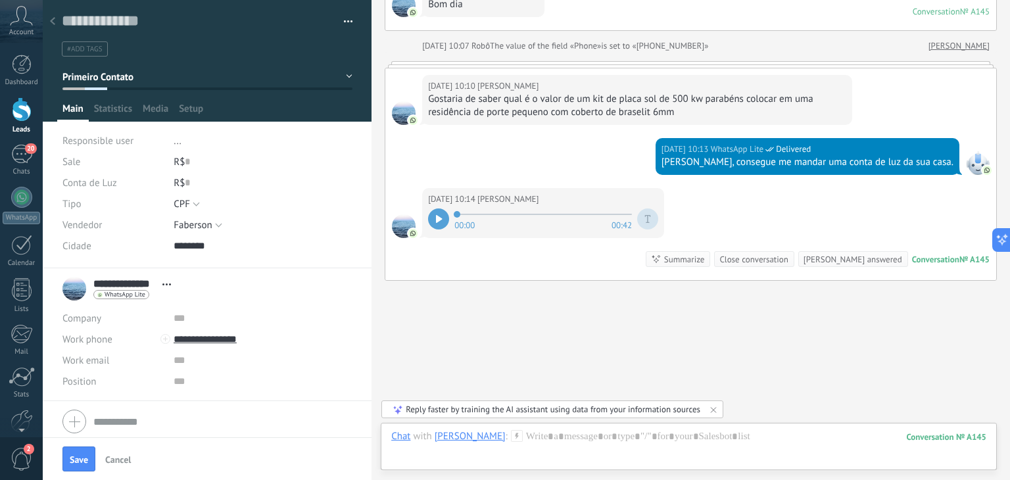
click at [337, 72] on button "Primeiro Contato" at bounding box center [207, 77] width 290 height 24
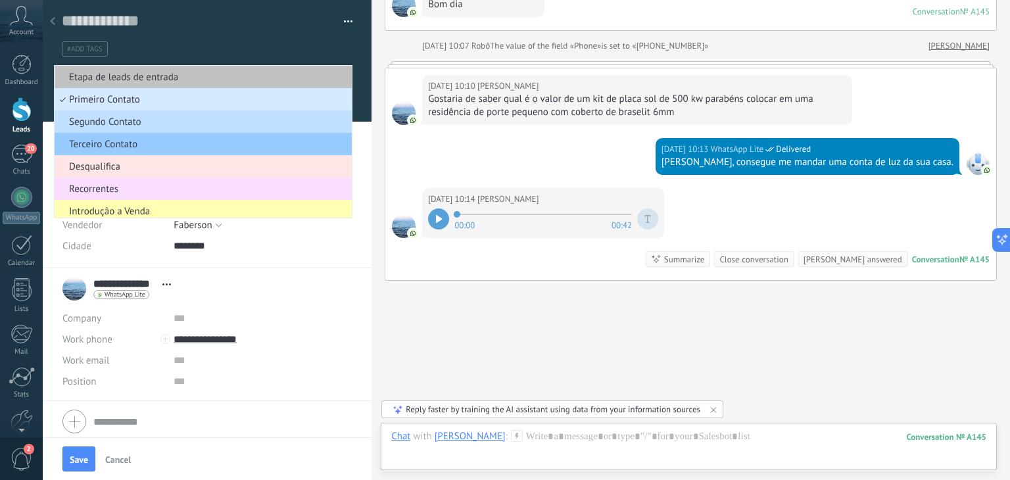
click at [148, 158] on li "Desqualifica" at bounding box center [203, 166] width 297 height 22
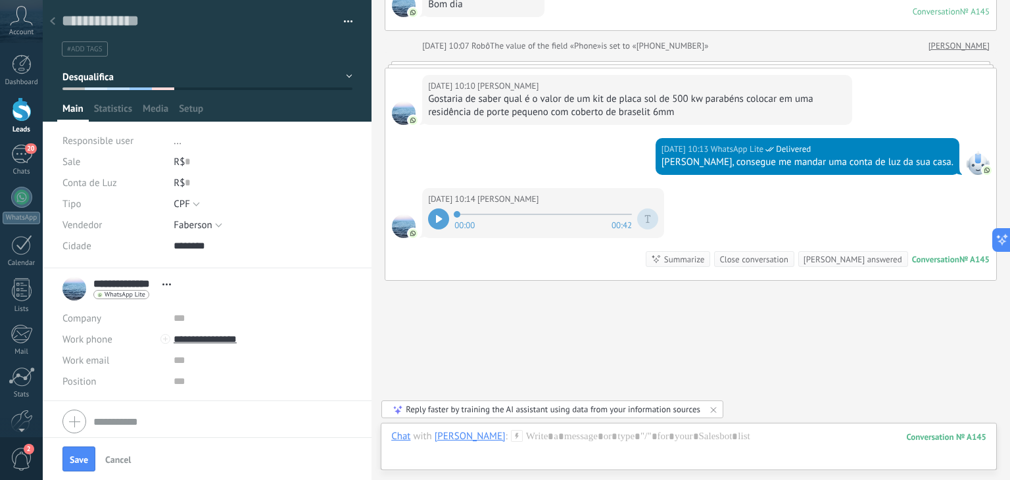
click at [55, 19] on div at bounding box center [52, 22] width 18 height 26
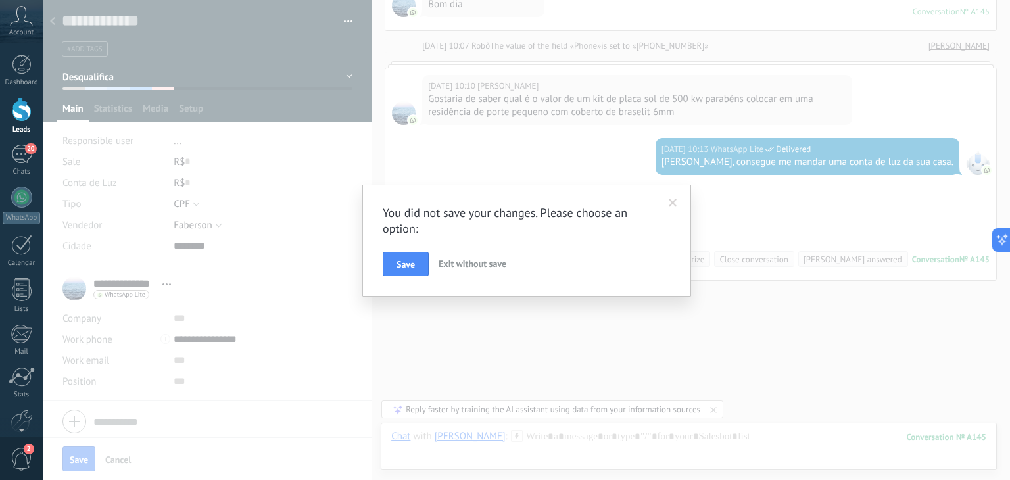
click at [678, 196] on span at bounding box center [673, 203] width 22 height 22
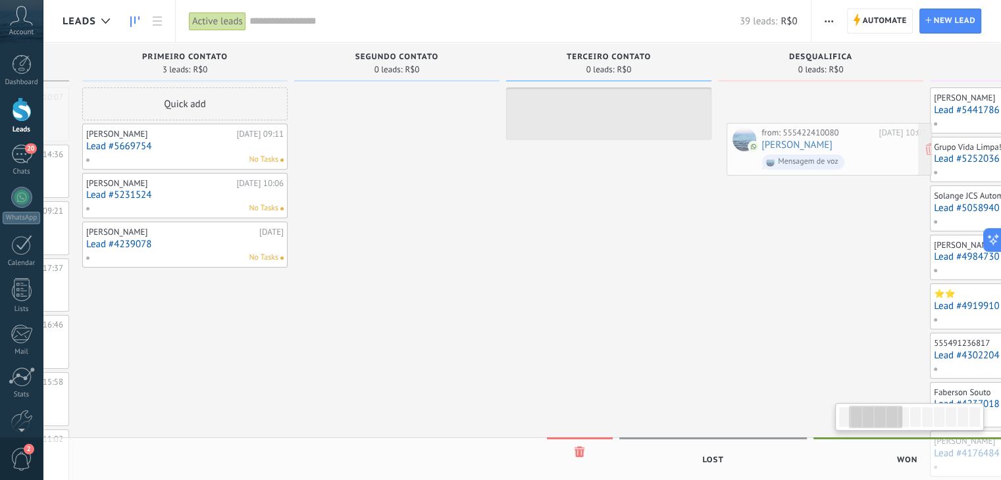
scroll to position [0, 212]
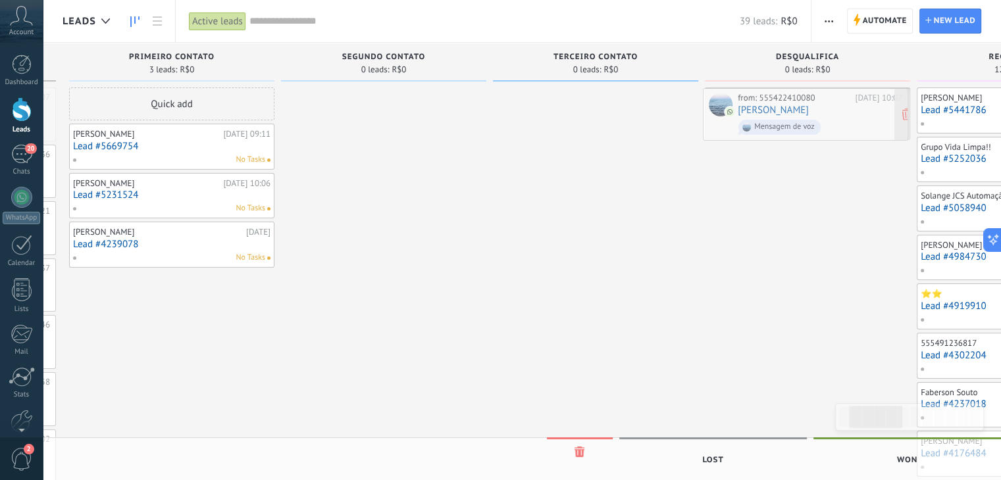
drag, startPoint x: 179, startPoint y: 116, endPoint x: 820, endPoint y: 116, distance: 641.4
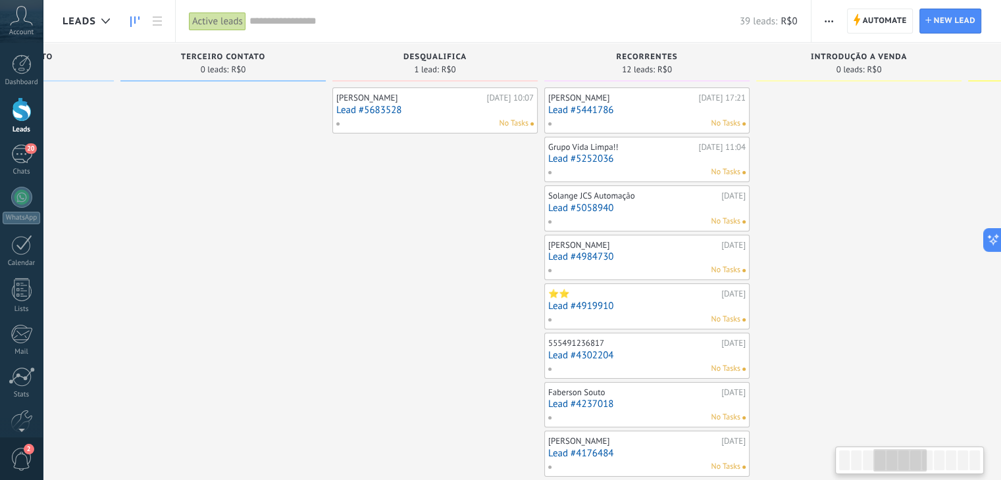
scroll to position [0, 9]
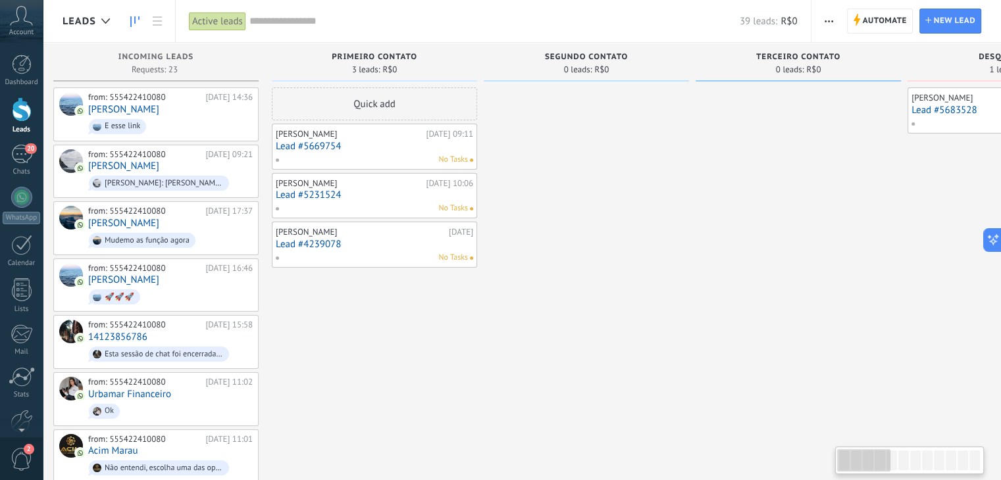
drag, startPoint x: 863, startPoint y: 456, endPoint x: 803, endPoint y: 461, distance: 60.8
click at [803, 461] on body ".abccls-1,.abccls-2{fill-rule:evenodd}.abccls-2{fill:#fff} .abfcls-1{fill:none}…" at bounding box center [500, 240] width 1001 height 480
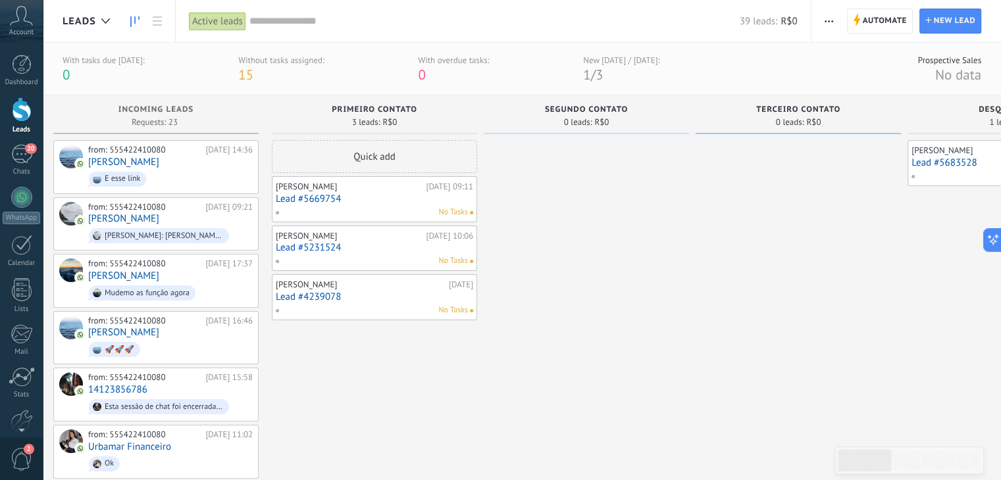
click at [238, 68] on span "15" at bounding box center [245, 75] width 15 height 18
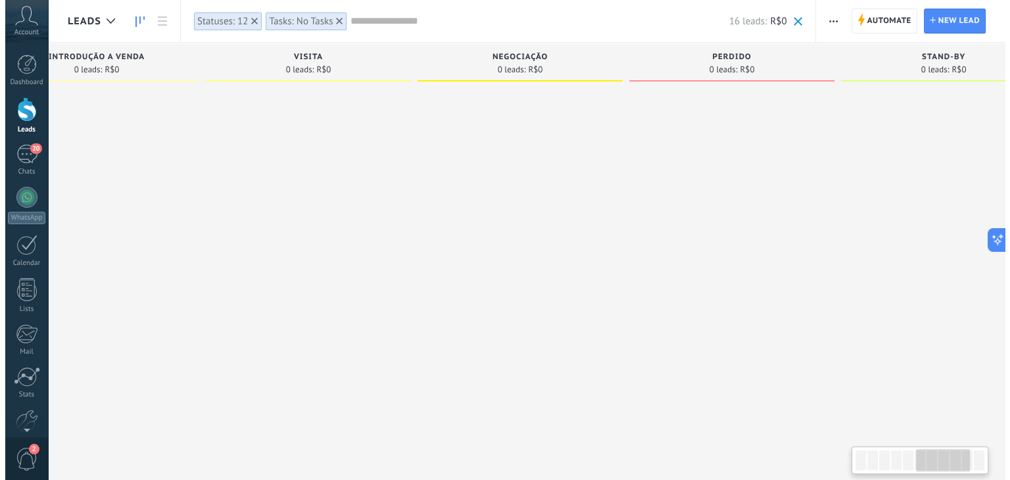
scroll to position [0, 9]
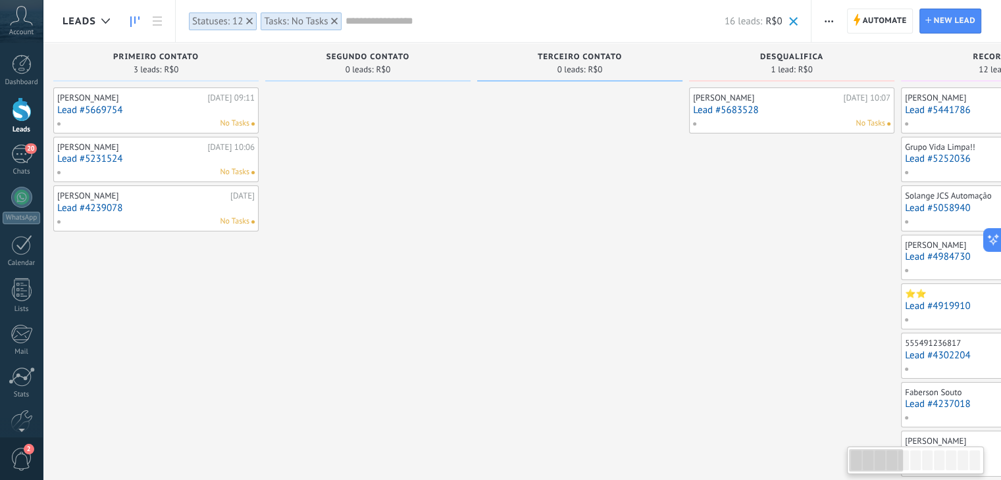
drag, startPoint x: 889, startPoint y: 468, endPoint x: 544, endPoint y: 320, distance: 376.0
click at [823, 460] on body ".abccls-1,.abccls-2{fill-rule:evenodd}.abccls-2{fill:#fff} .abfcls-1{fill:none}…" at bounding box center [500, 240] width 1001 height 480
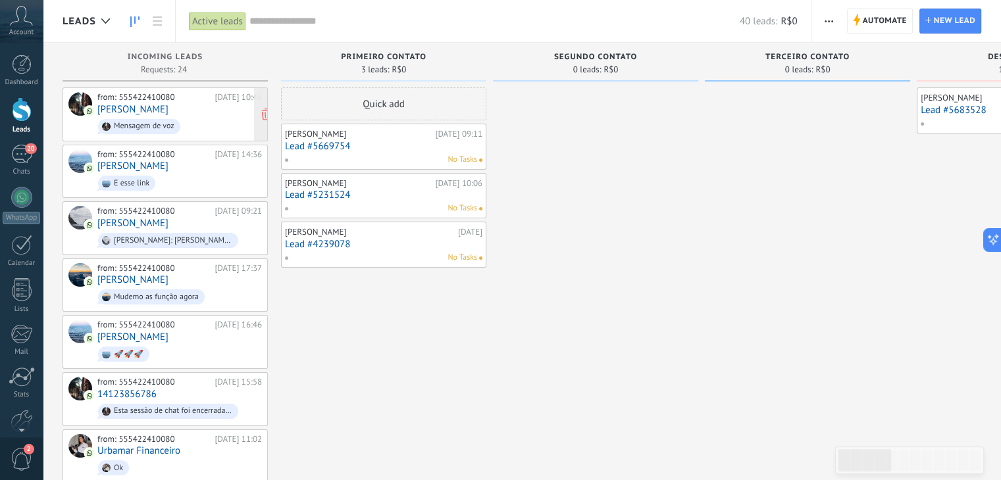
click at [161, 102] on div "from: 555422410080 [DATE] 10:46 [PERSON_NAME] Mensagem de voz" at bounding box center [179, 114] width 164 height 45
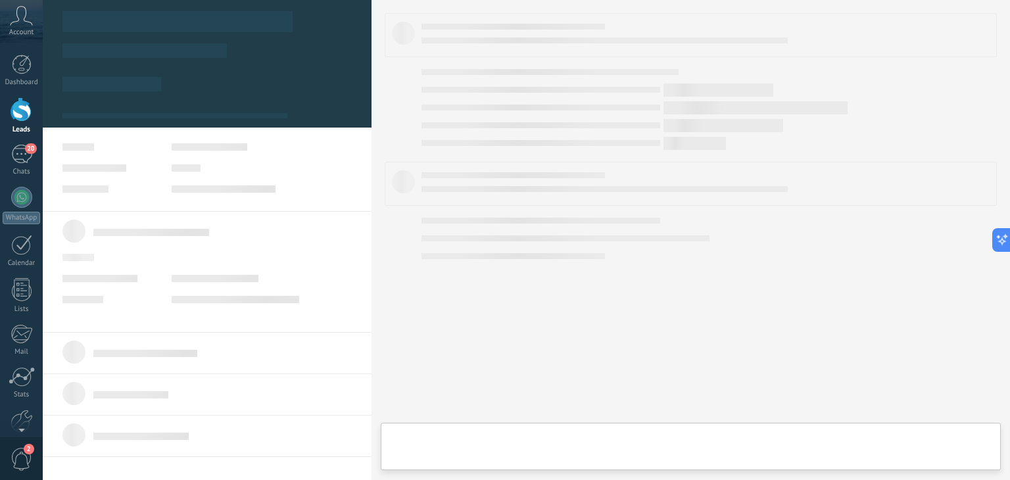
type textarea "**********"
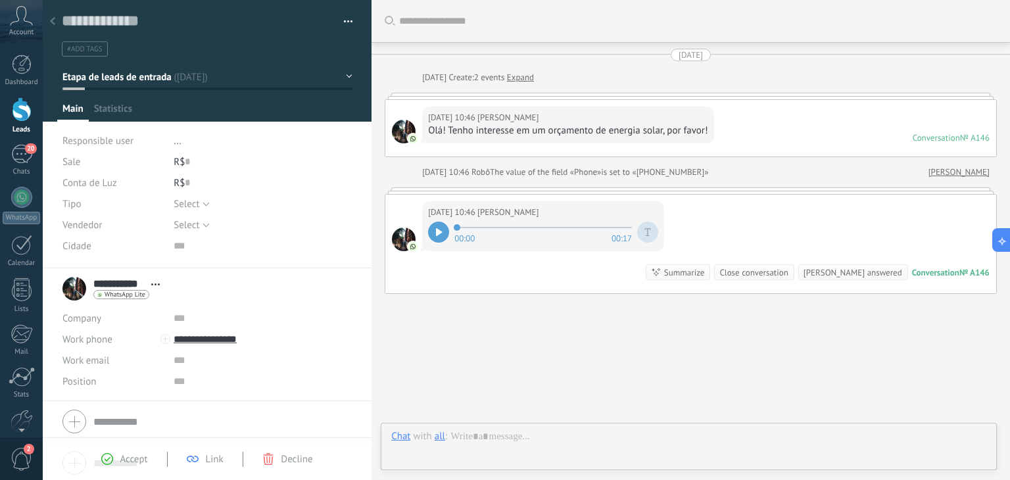
scroll to position [13, 0]
